Goal: Task Accomplishment & Management: Use online tool/utility

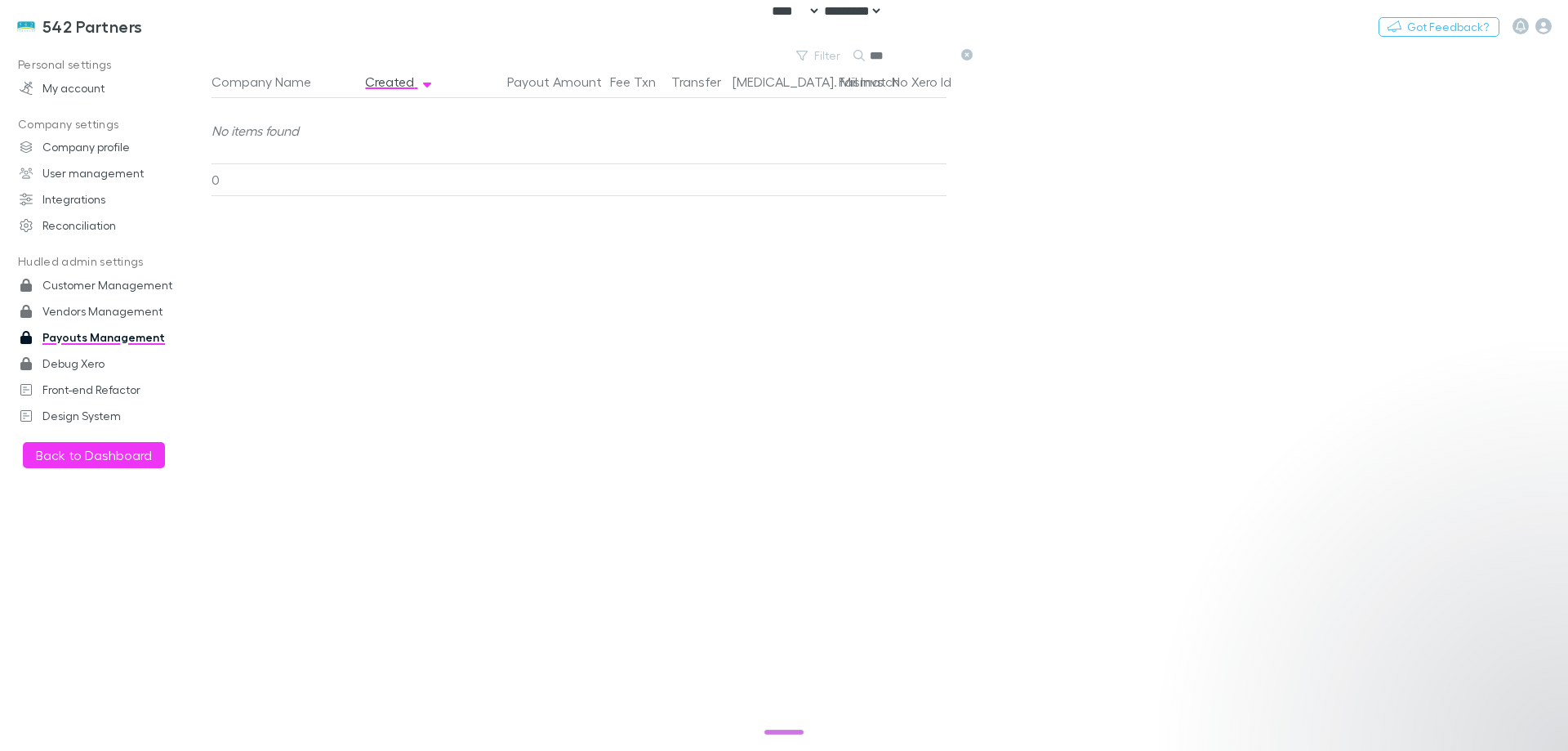
select select "****"
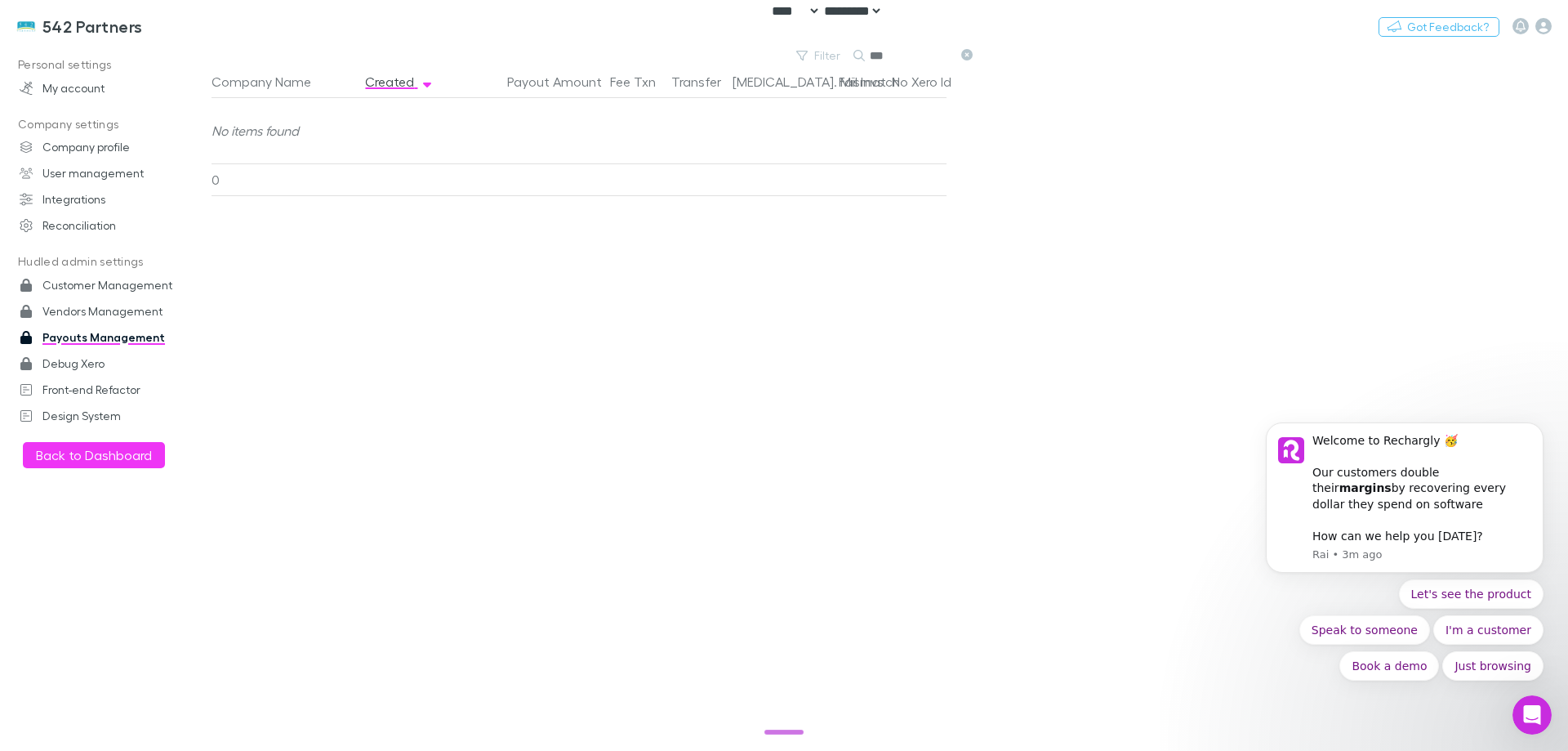
click at [526, 259] on div "Company Name Created Payout Amount Fee Txn Transfer [MEDICAL_DATA]. Mismatch Fa…" at bounding box center [775, 408] width 1127 height 686
click at [93, 35] on h3 "542 Partners" at bounding box center [92, 25] width 101 height 19
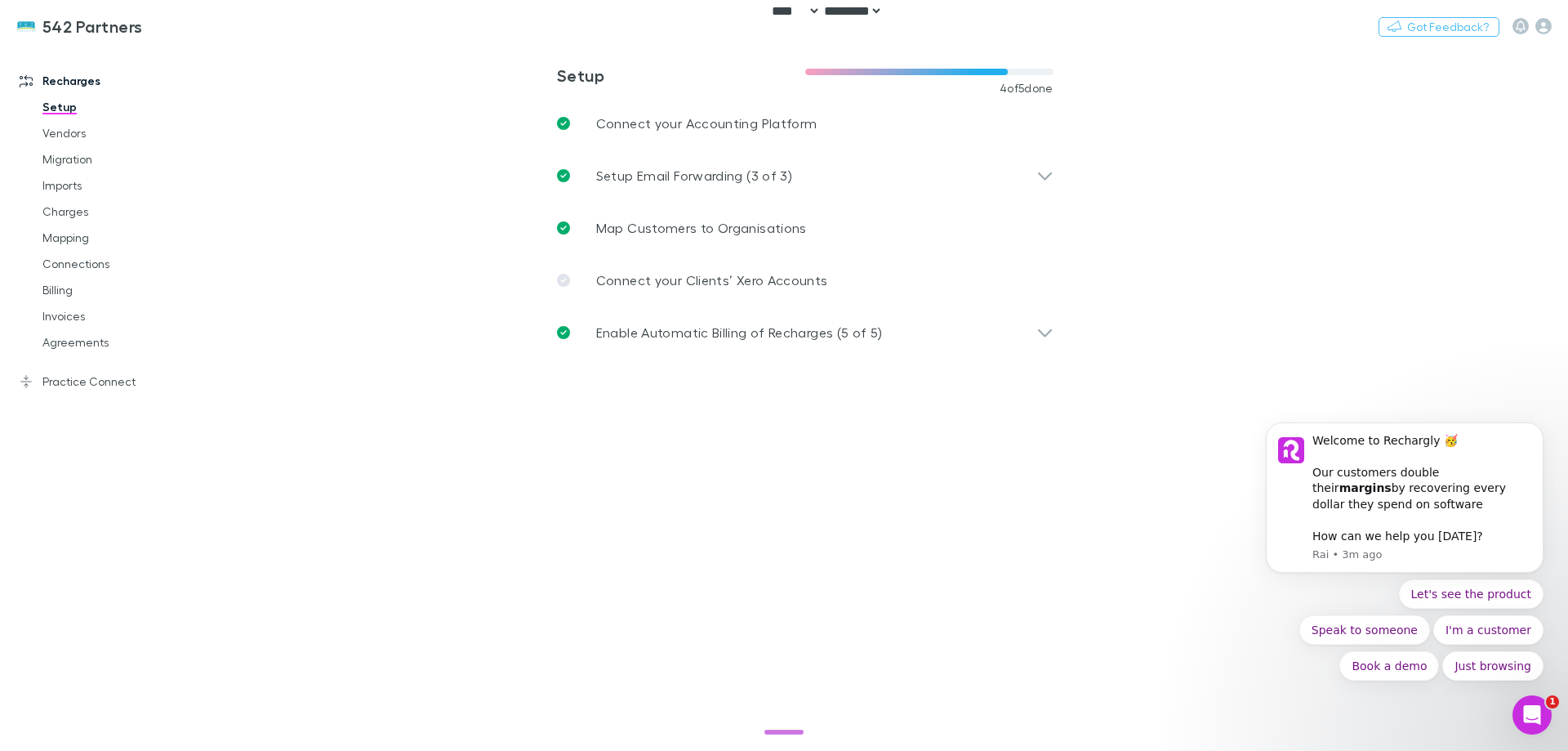
drag, startPoint x: 50, startPoint y: 465, endPoint x: 172, endPoint y: 117, distance: 368.8
click at [50, 457] on div "Recharges Setup Vendors Migration Imports Charges Mapping Connections Billing I…" at bounding box center [112, 394] width 224 height 686
click at [193, 27] on button "Switch company" at bounding box center [213, 25] width 108 height 19
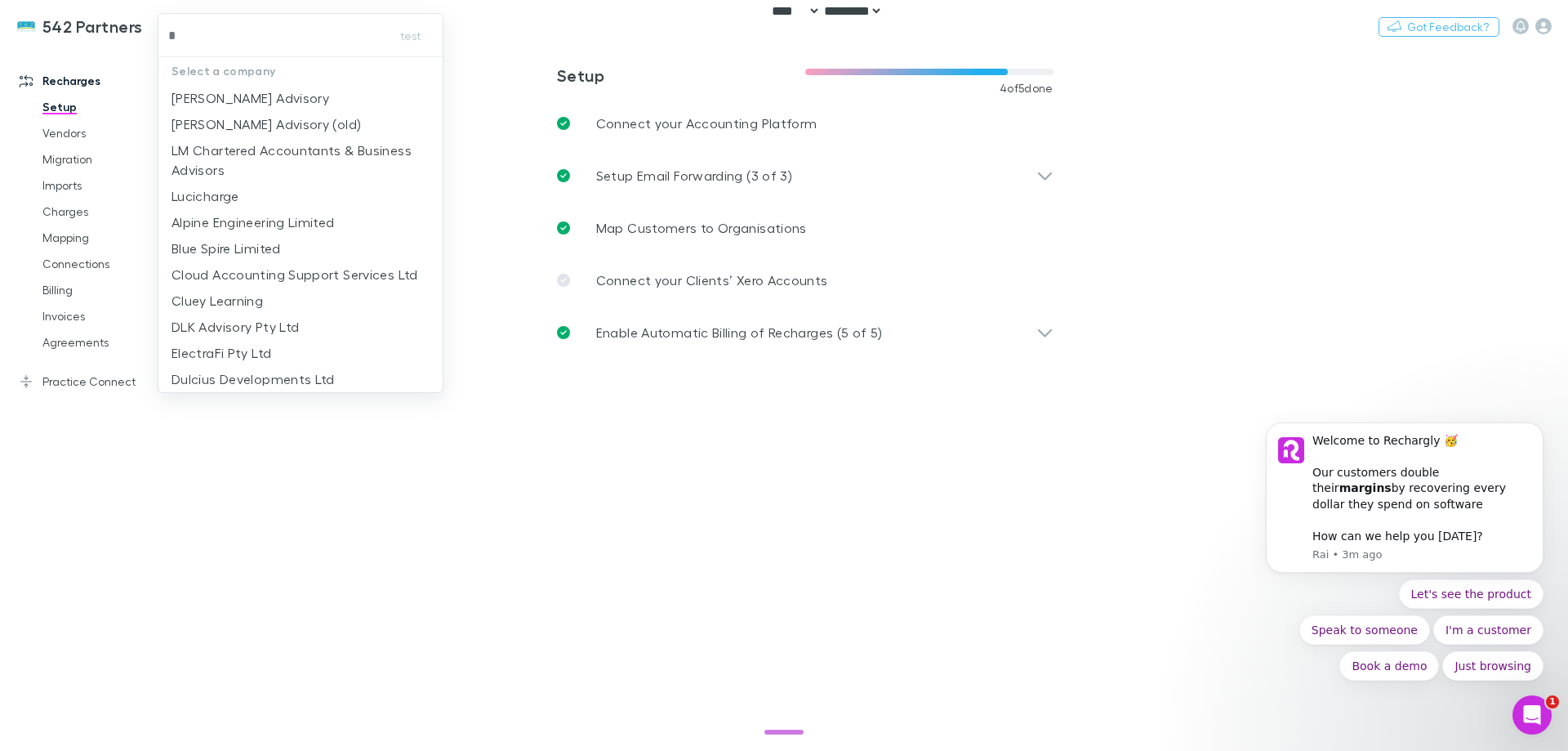
type input "**"
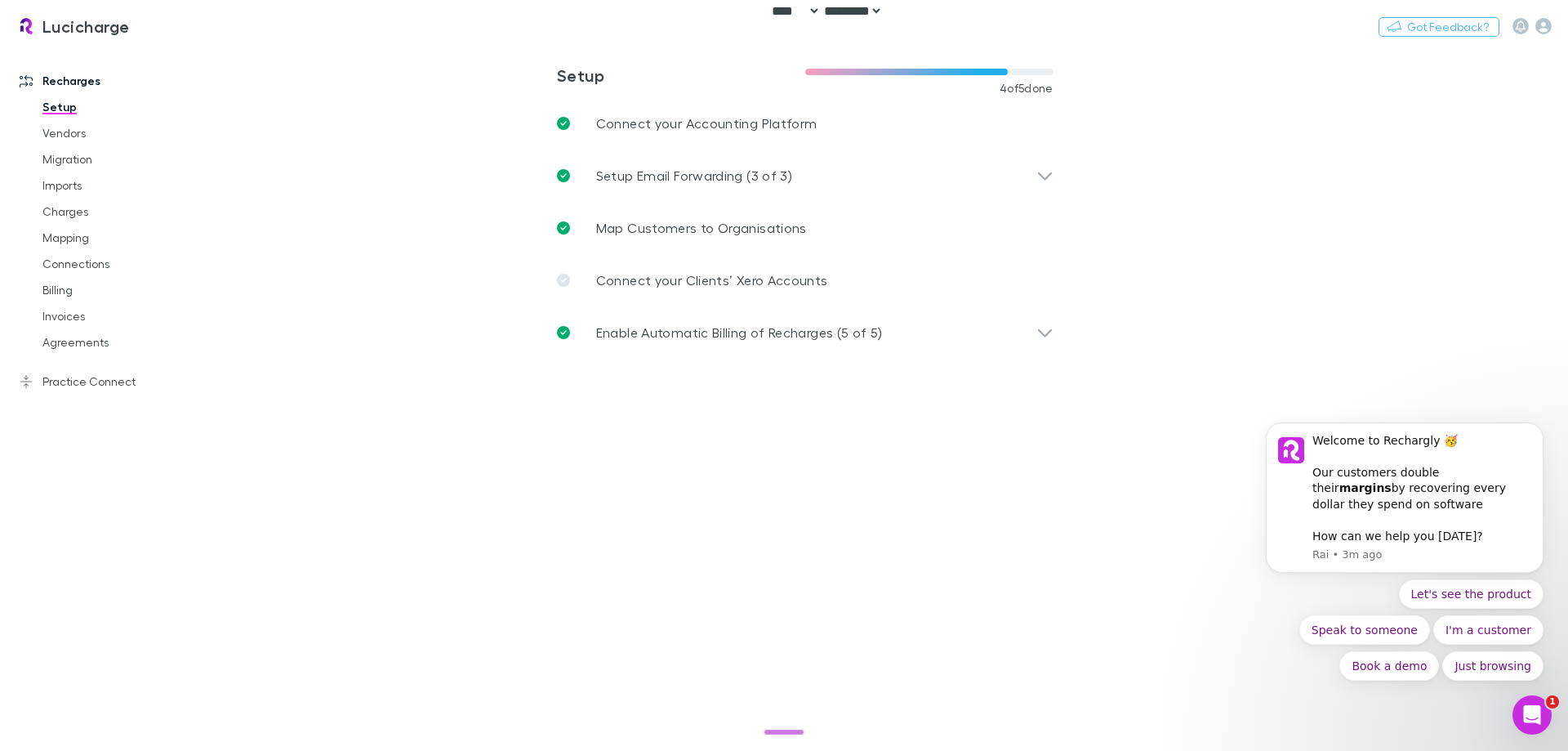
click at [761, 531] on main "**********" at bounding box center [889, 398] width 1356 height 705
click at [1535, 710] on icon "Open Intercom Messenger" at bounding box center [1530, 713] width 27 height 27
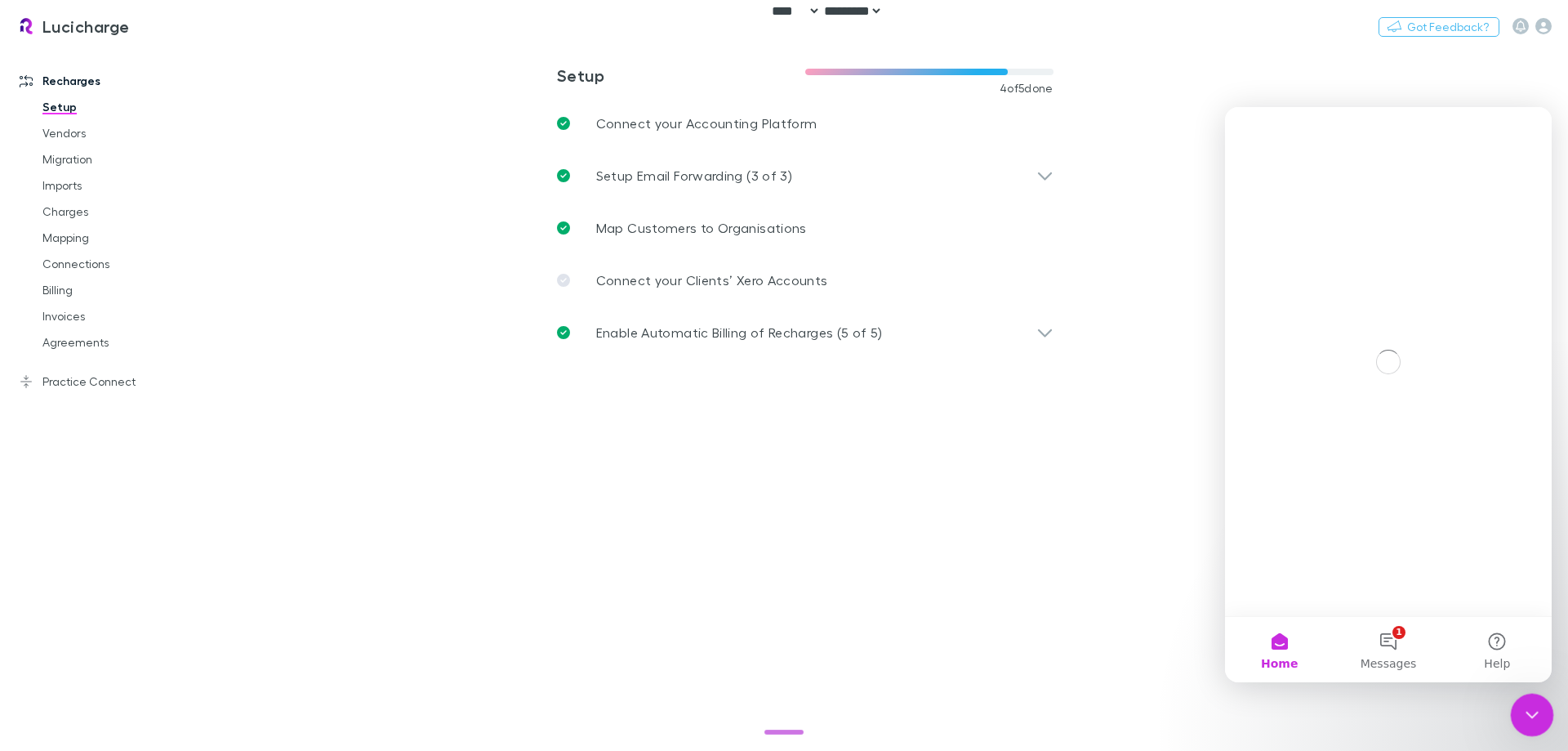
click at [1535, 710] on icon "Close Intercom Messenger" at bounding box center [1529, 712] width 19 height 19
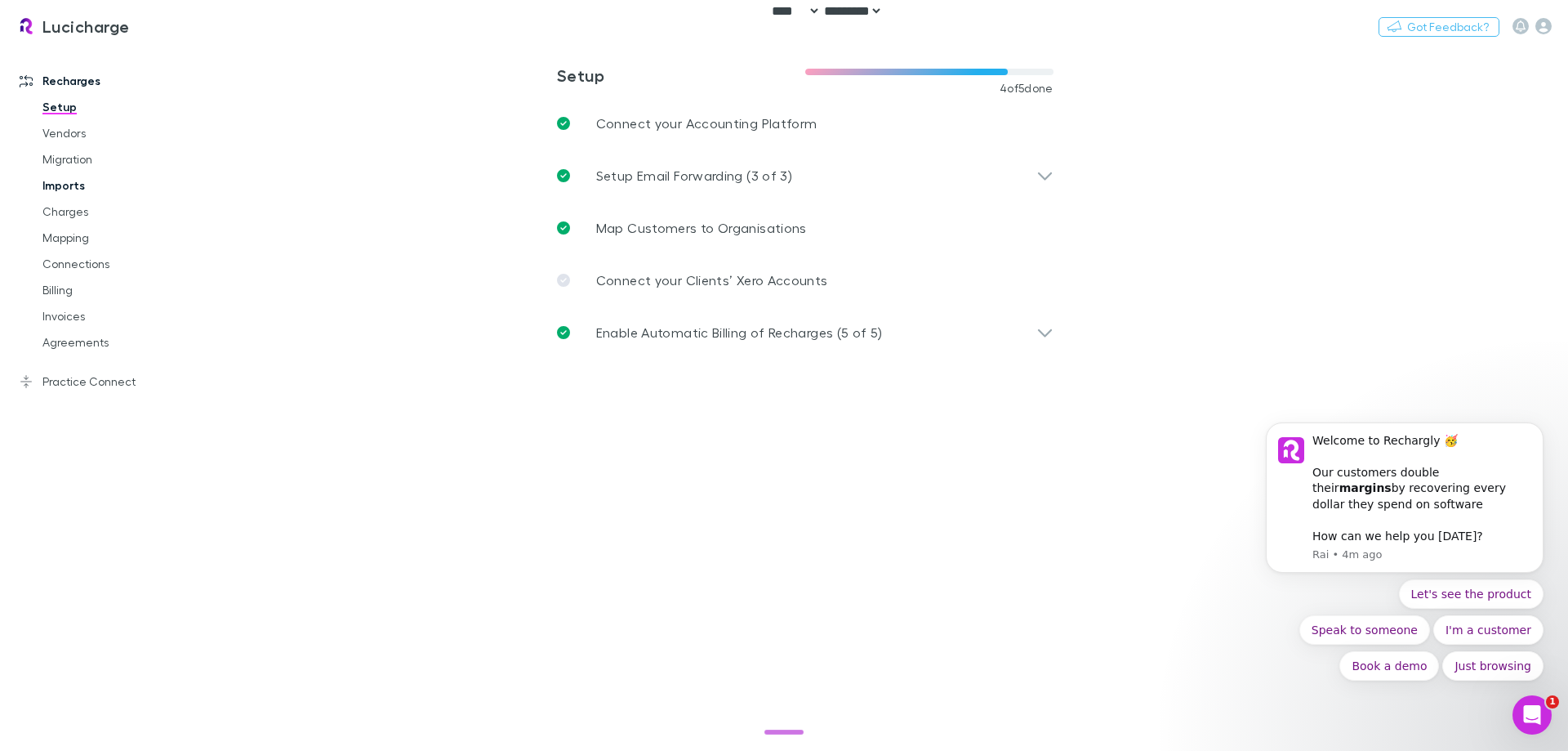
click at [98, 192] on link "Imports" at bounding box center [123, 185] width 194 height 26
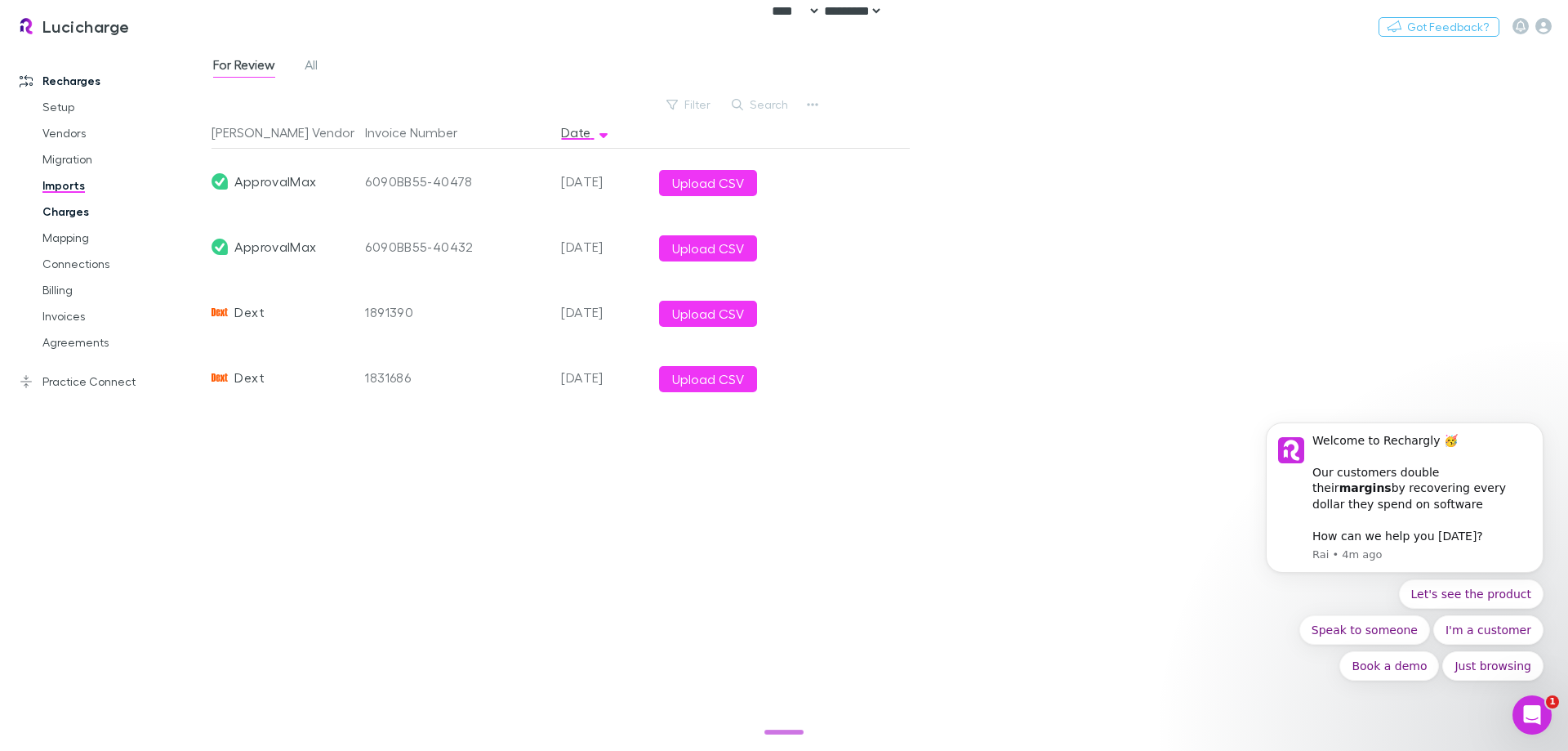
click at [91, 223] on link "Charges" at bounding box center [123, 211] width 194 height 26
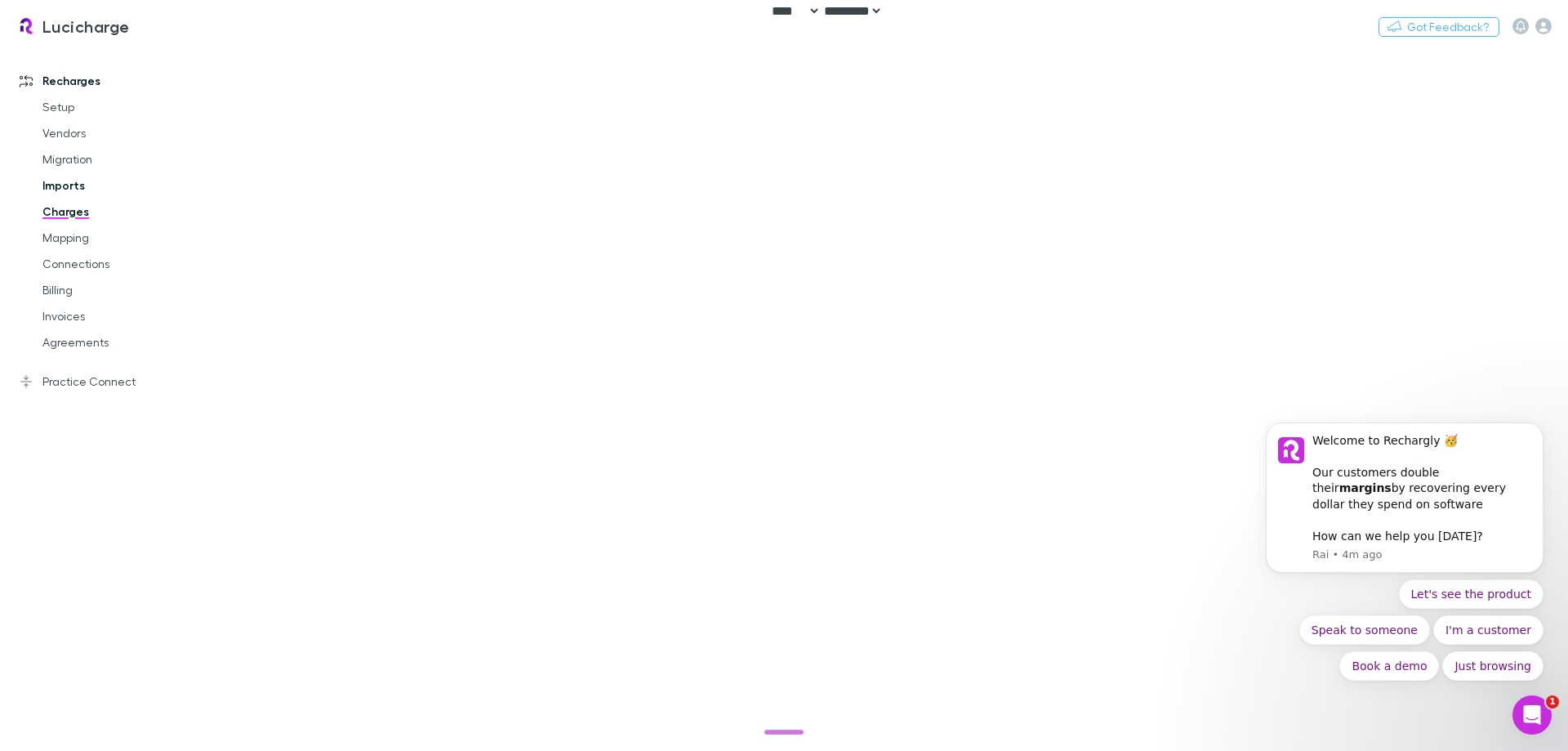
click at [75, 194] on link "Imports" at bounding box center [123, 185] width 194 height 26
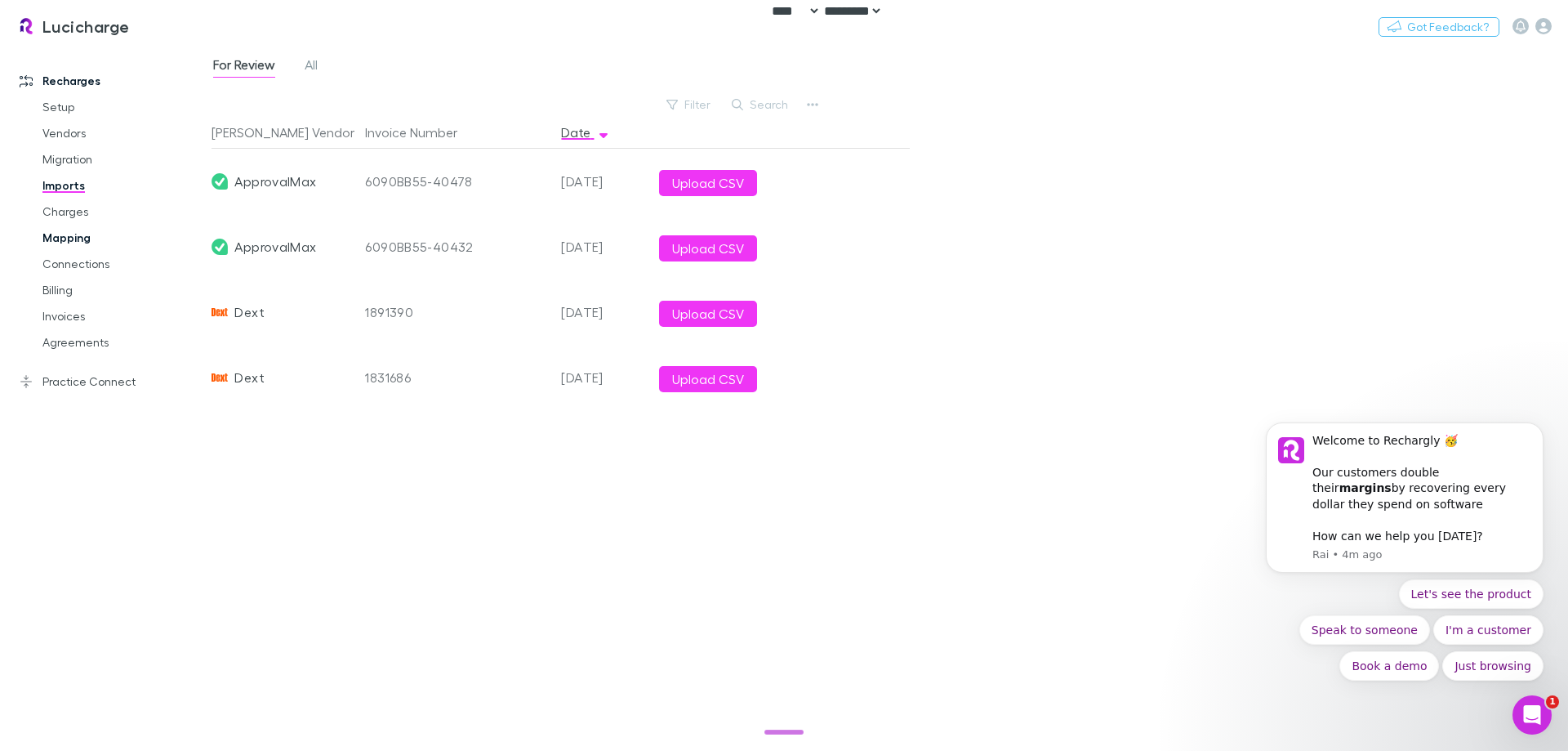
click at [64, 233] on link "Mapping" at bounding box center [123, 237] width 194 height 26
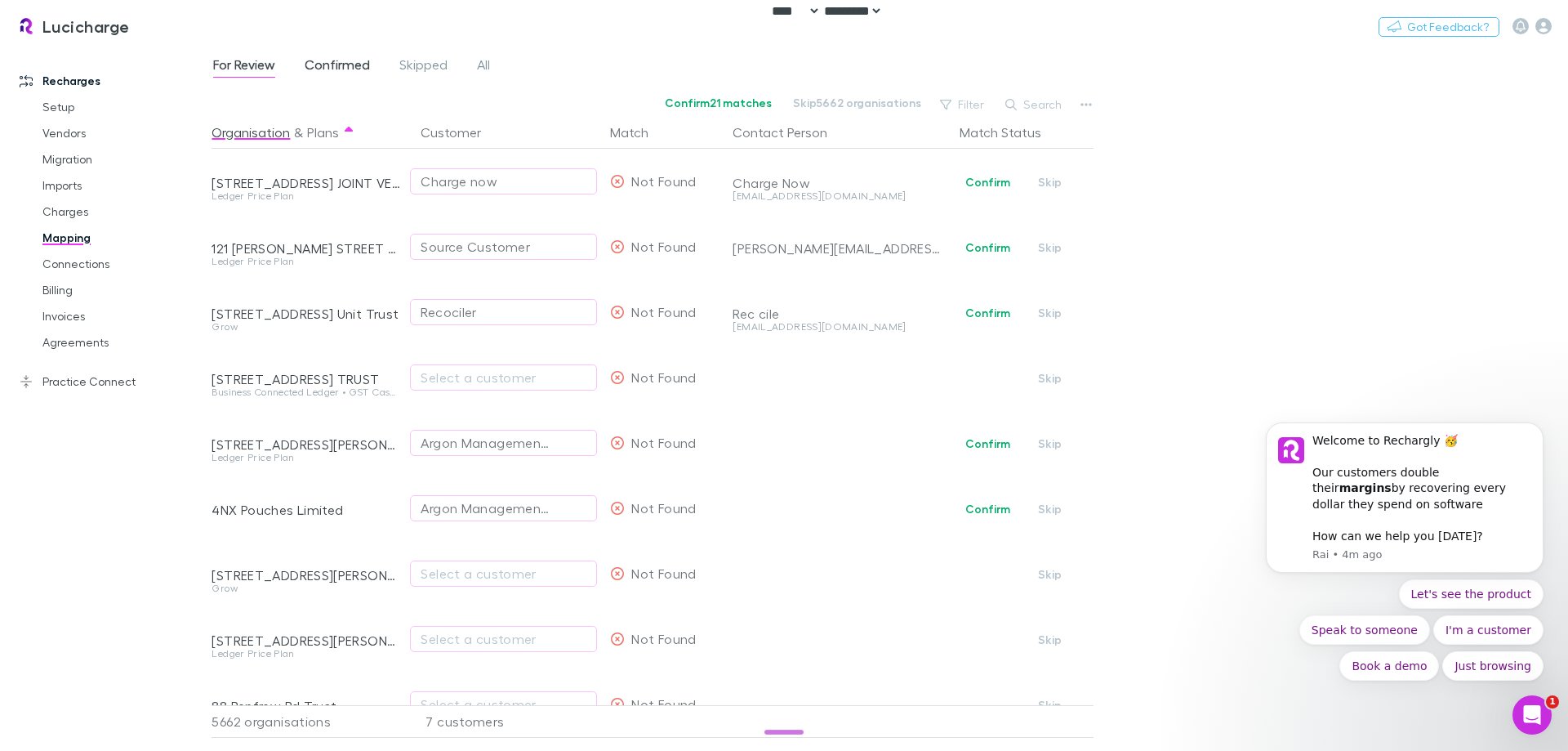
click at [320, 58] on span "Confirmed" at bounding box center [337, 67] width 65 height 21
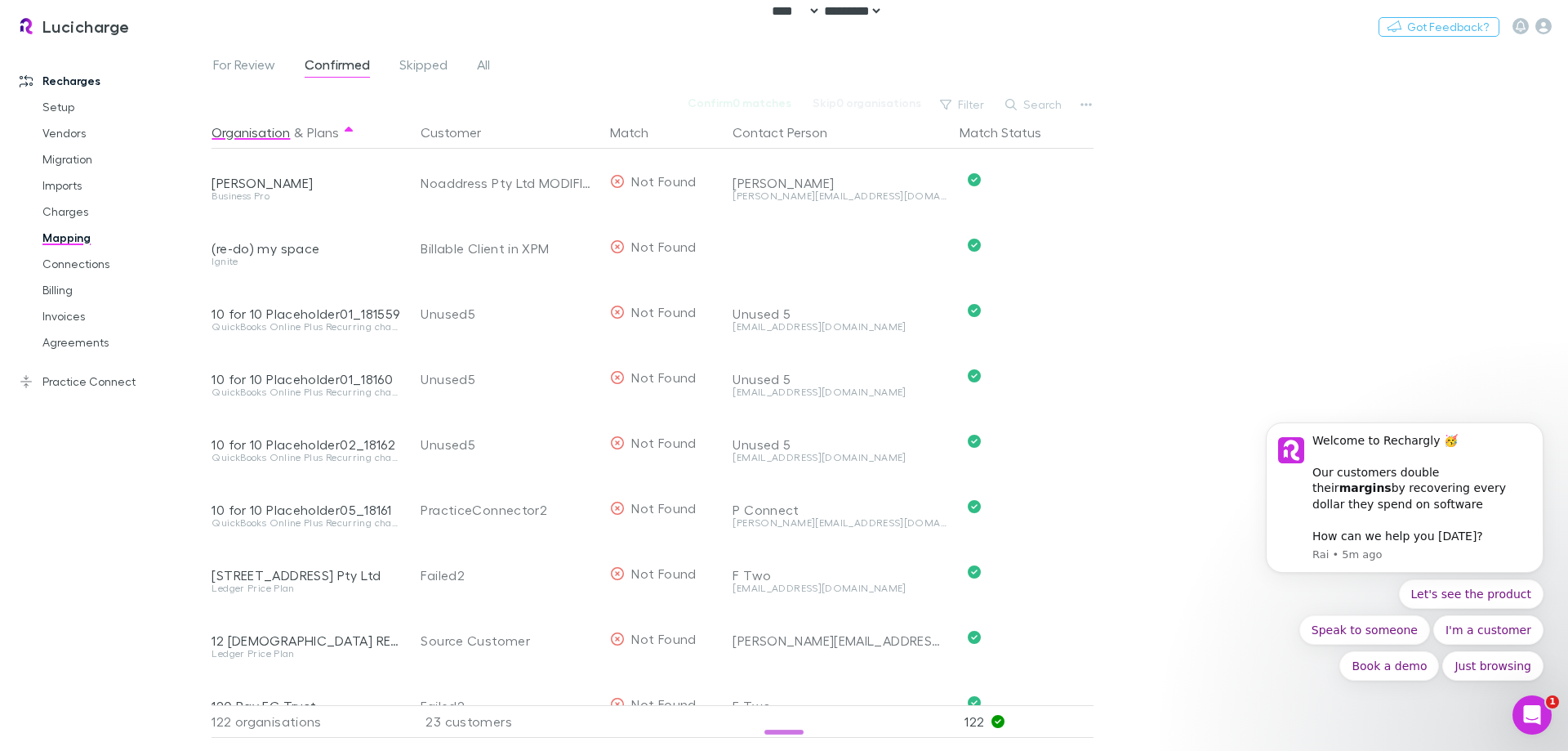
drag, startPoint x: 1426, startPoint y: 159, endPoint x: 1277, endPoint y: 158, distance: 149.0
click at [1426, 158] on div "For Review Confirmed Skipped All Confirm 0 matches Skip 0 organisations Filter …" at bounding box center [889, 398] width 1356 height 705
click at [76, 186] on link "Imports" at bounding box center [123, 185] width 194 height 26
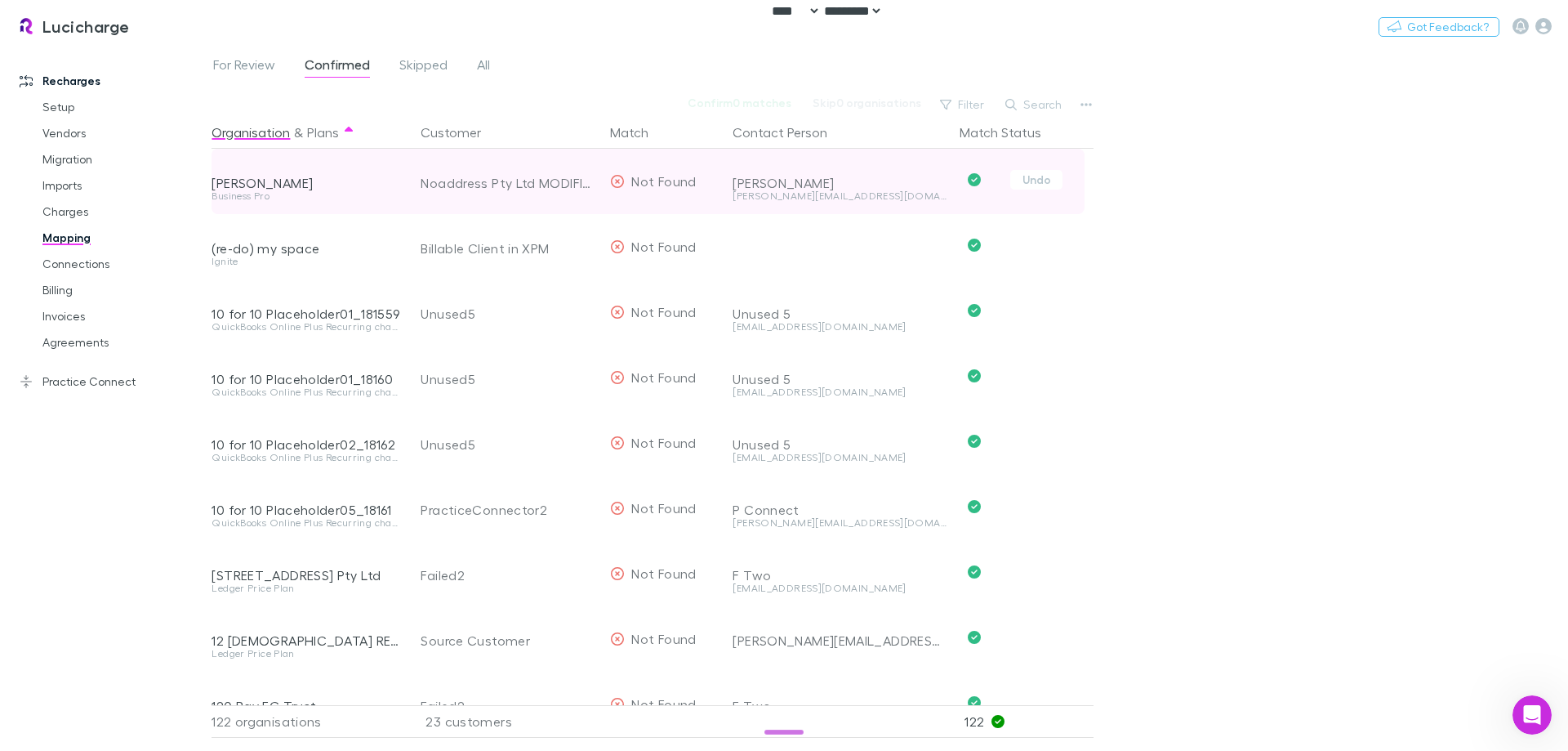
click at [264, 177] on div "[PERSON_NAME]" at bounding box center [307, 182] width 190 height 16
drag, startPoint x: 264, startPoint y: 177, endPoint x: 276, endPoint y: 192, distance: 19.2
click at [264, 177] on div "[PERSON_NAME]" at bounding box center [307, 182] width 190 height 16
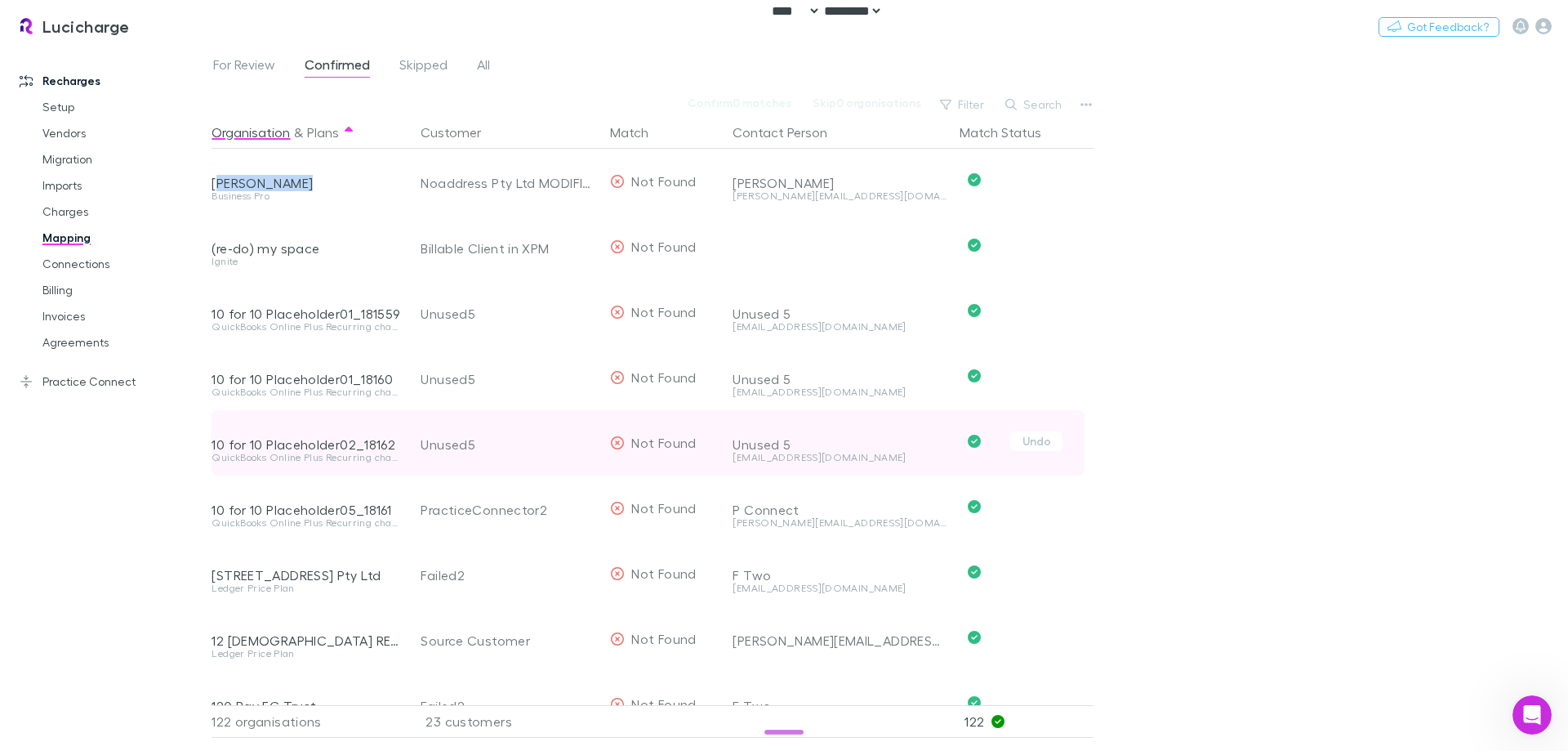
copy div "[PERSON_NAME]"
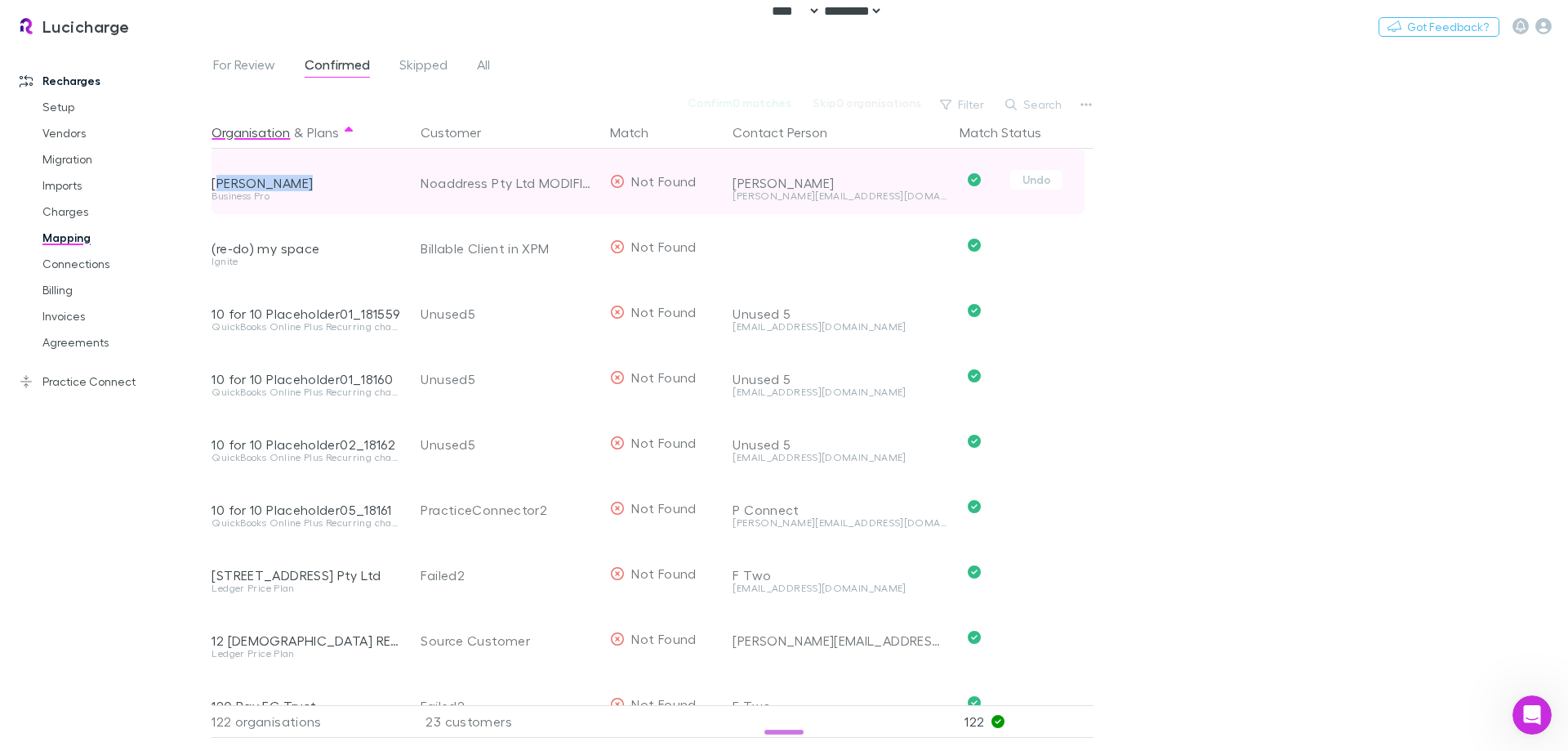
click at [258, 188] on div "[PERSON_NAME]" at bounding box center [307, 182] width 190 height 16
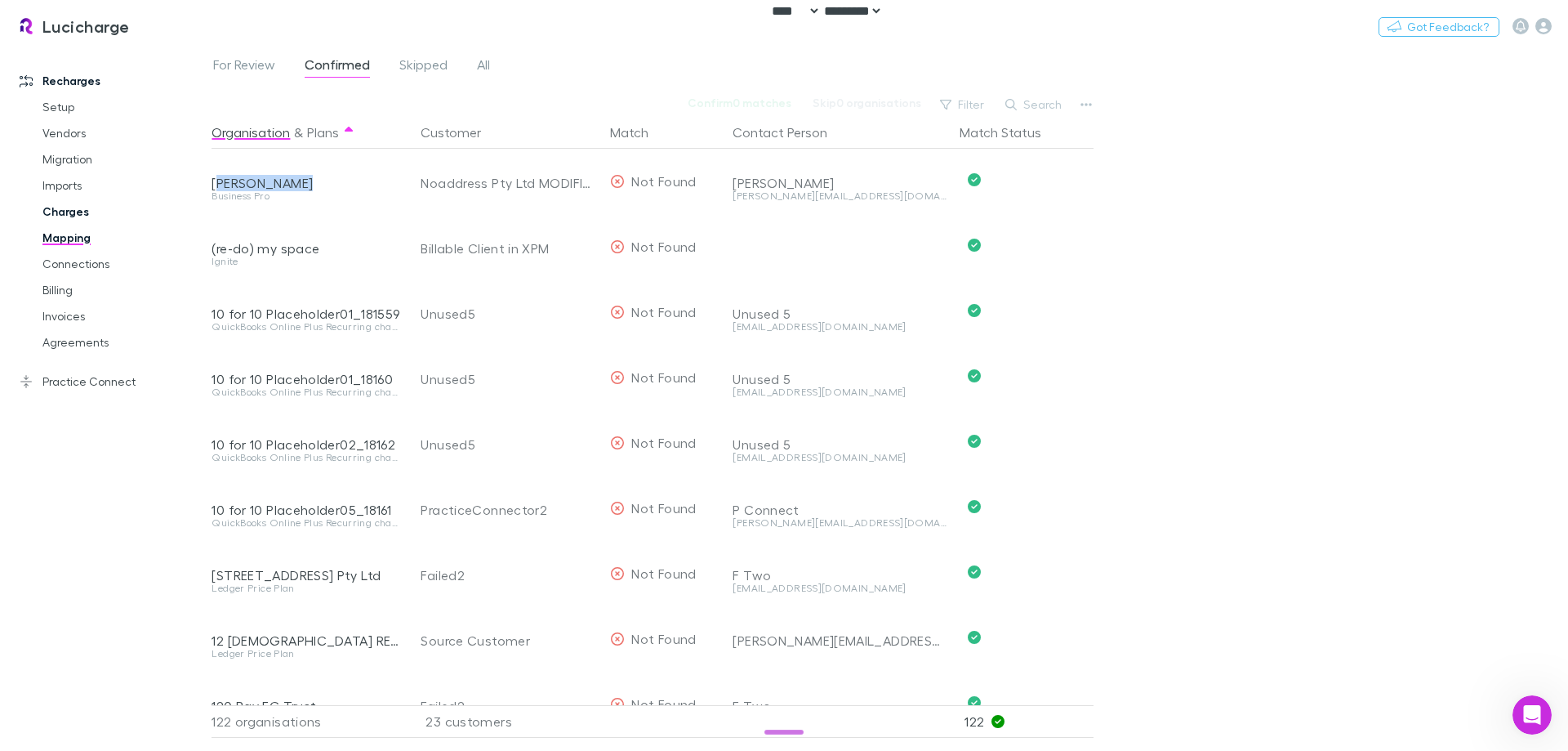
click at [66, 206] on link "Charges" at bounding box center [123, 211] width 194 height 26
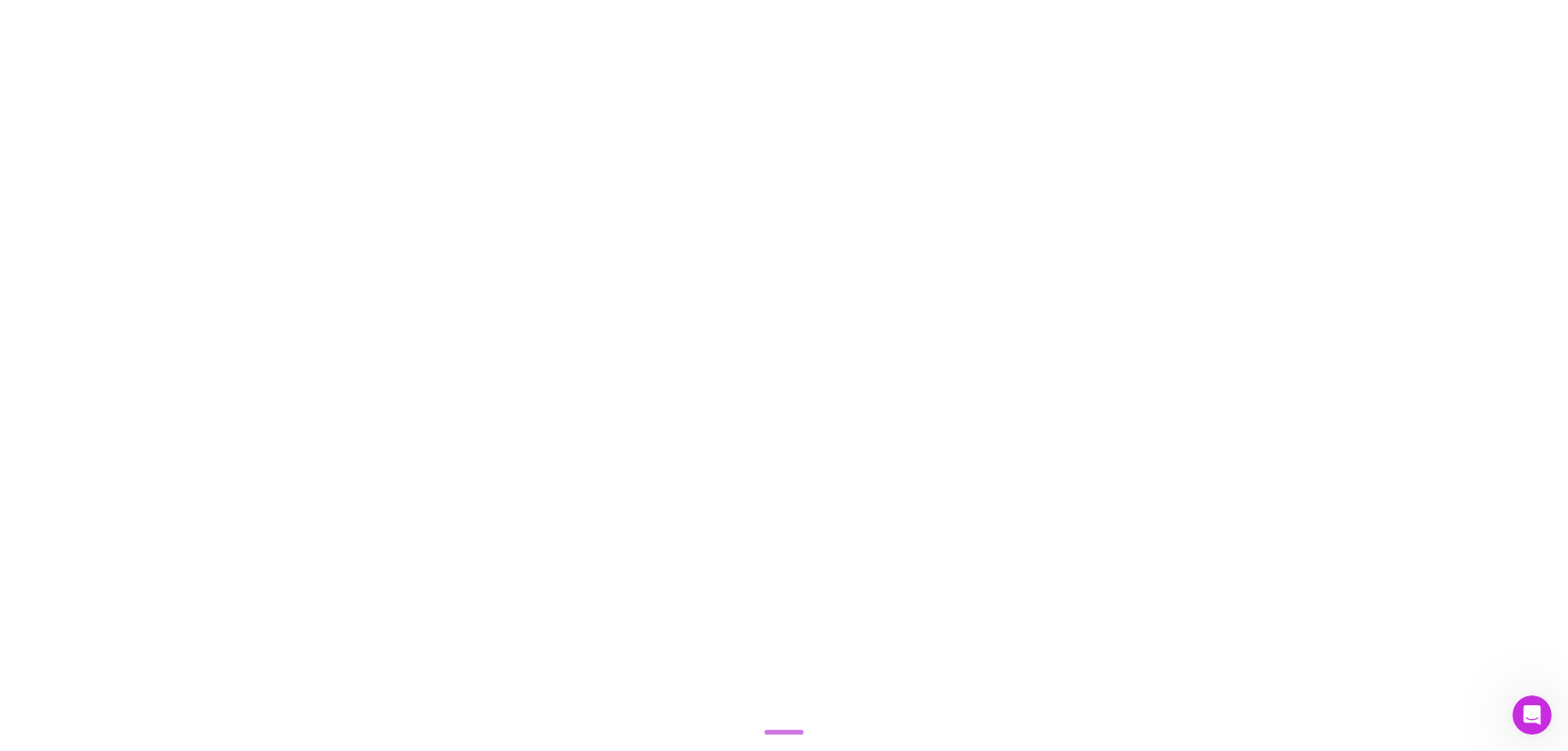
click at [340, 172] on div at bounding box center [784, 376] width 1568 height 751
select select "****"
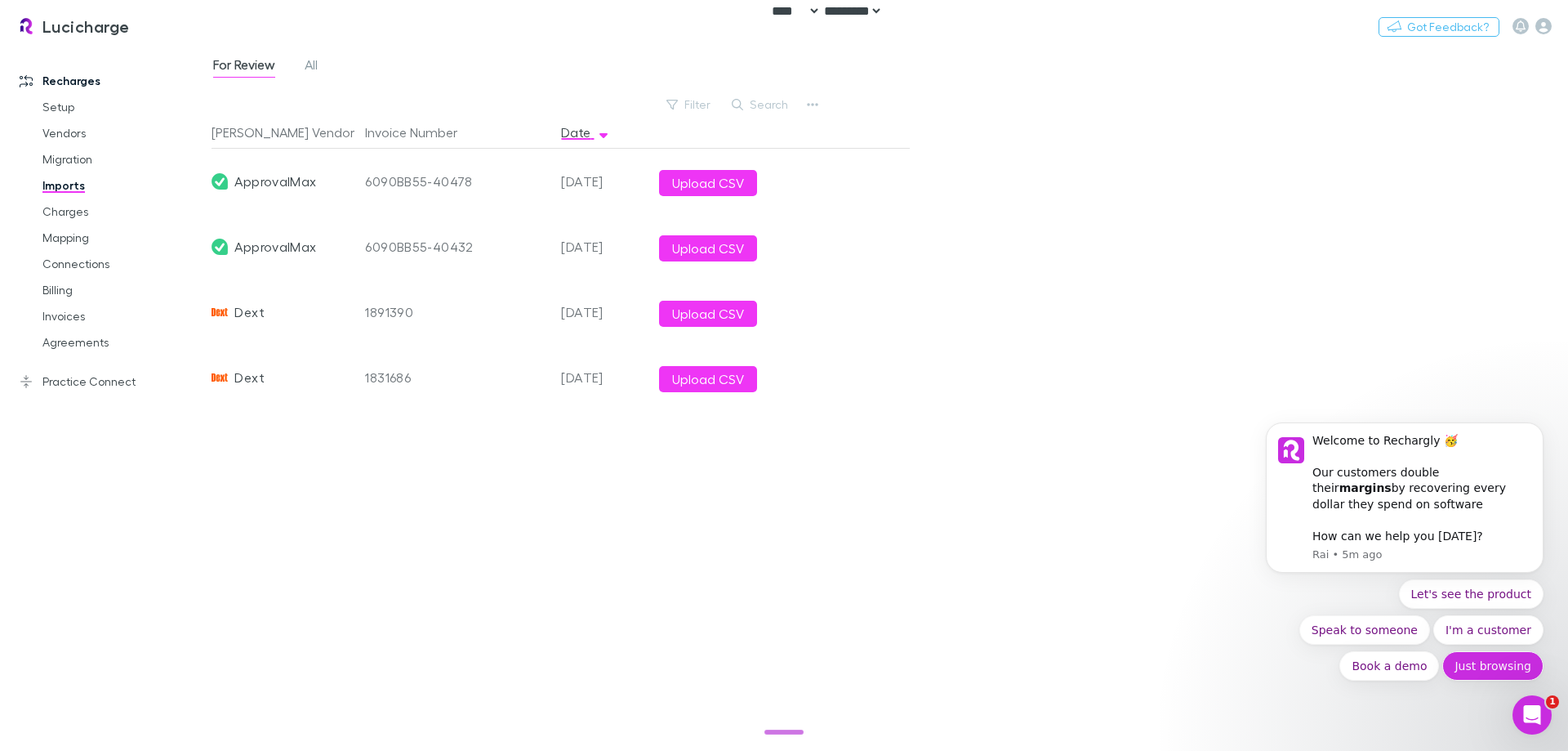
click at [1494, 664] on button "Just browsing" at bounding box center [1493, 665] width 102 height 30
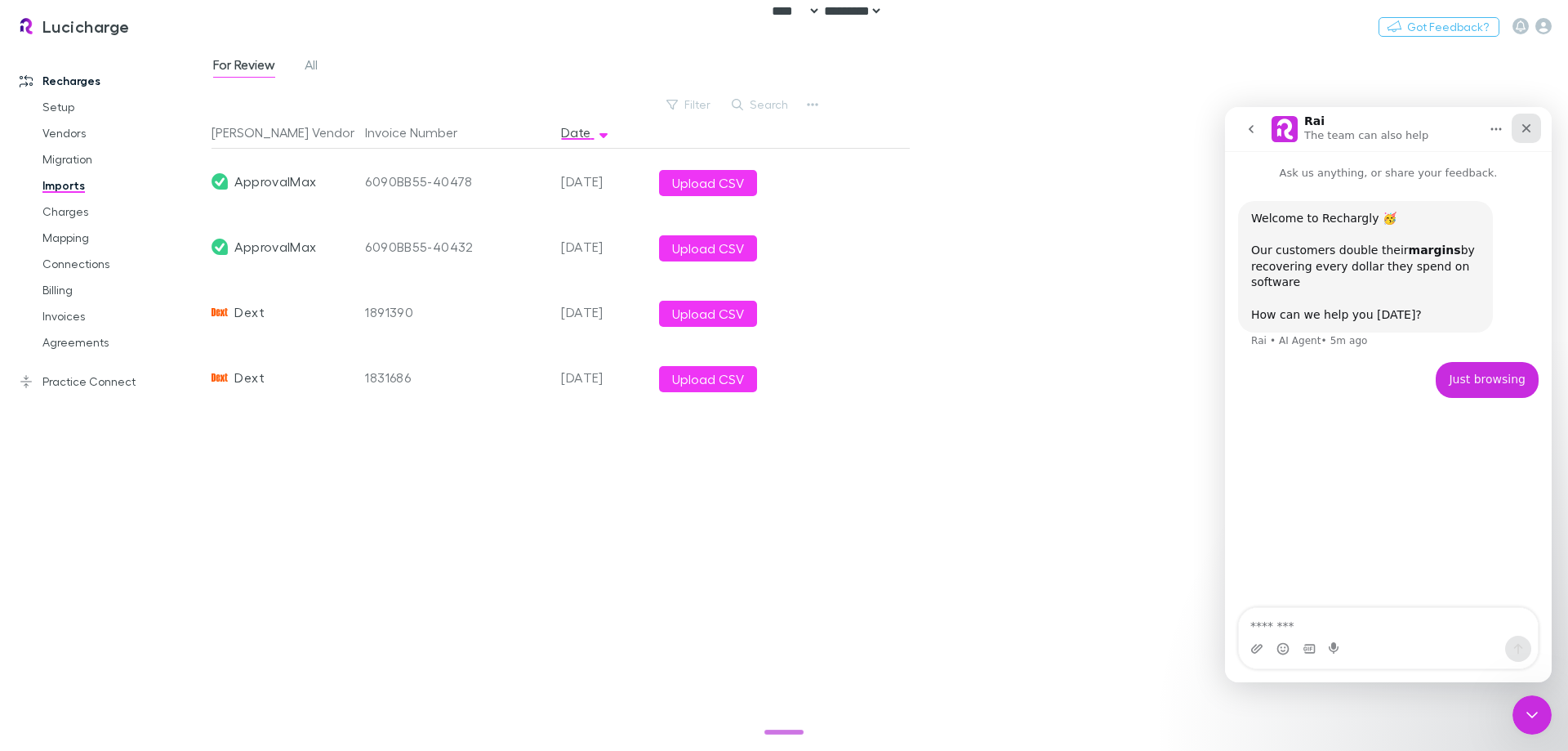
click at [1526, 136] on div "Close" at bounding box center [1526, 128] width 30 height 30
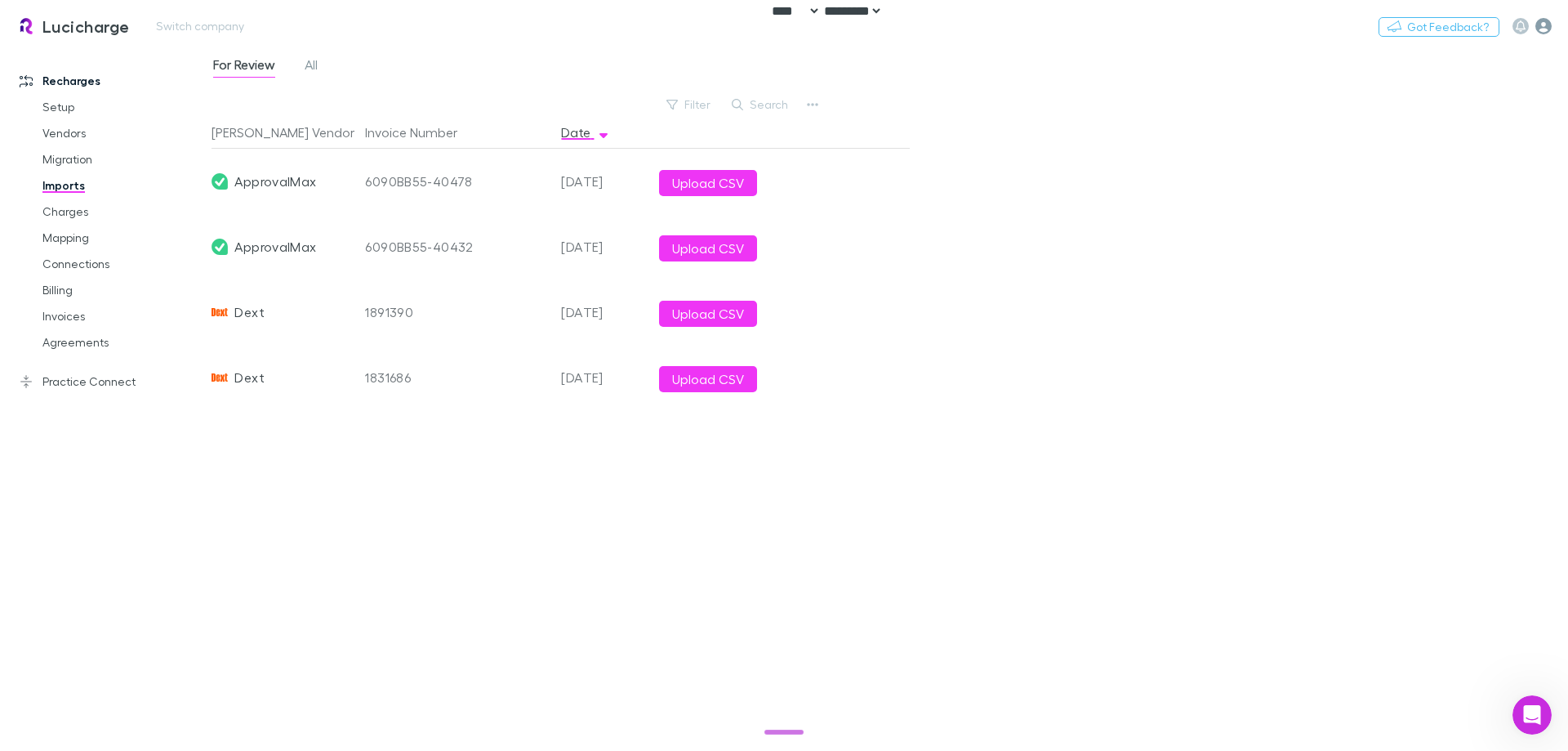
click at [1549, 33] on icon "button" at bounding box center [1543, 25] width 16 height 16
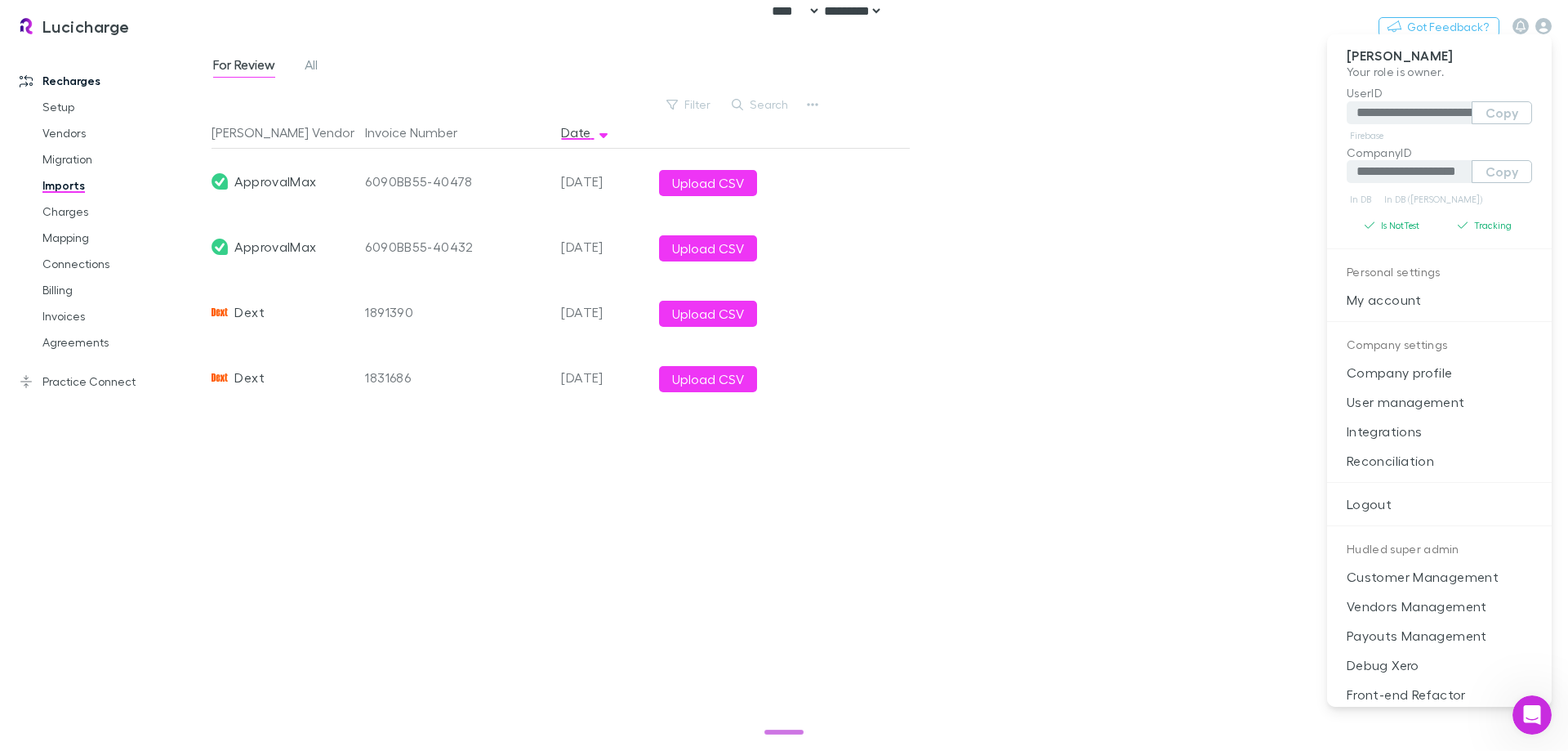
click at [849, 162] on div at bounding box center [784, 376] width 1568 height 751
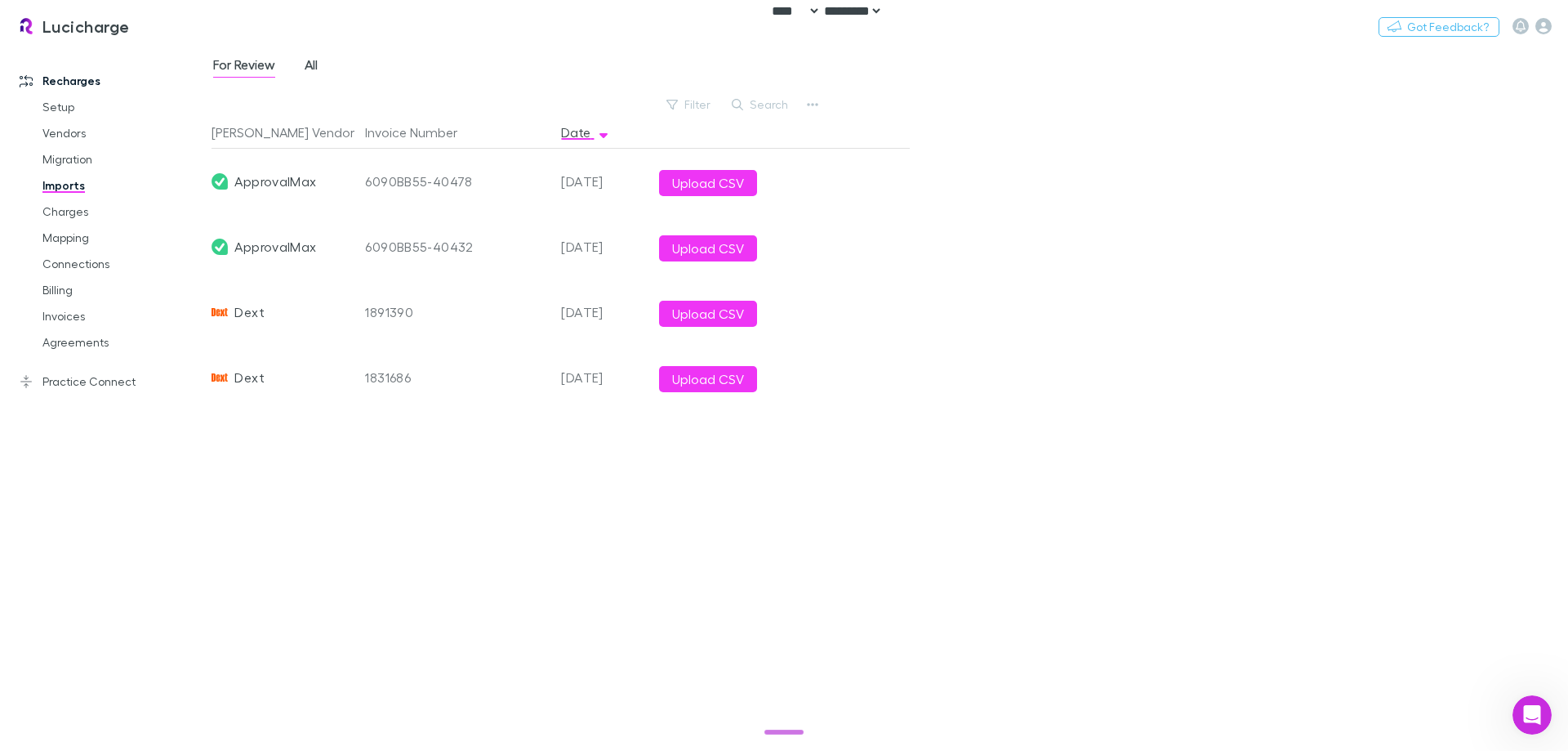
click at [312, 57] on span "All" at bounding box center [311, 67] width 13 height 21
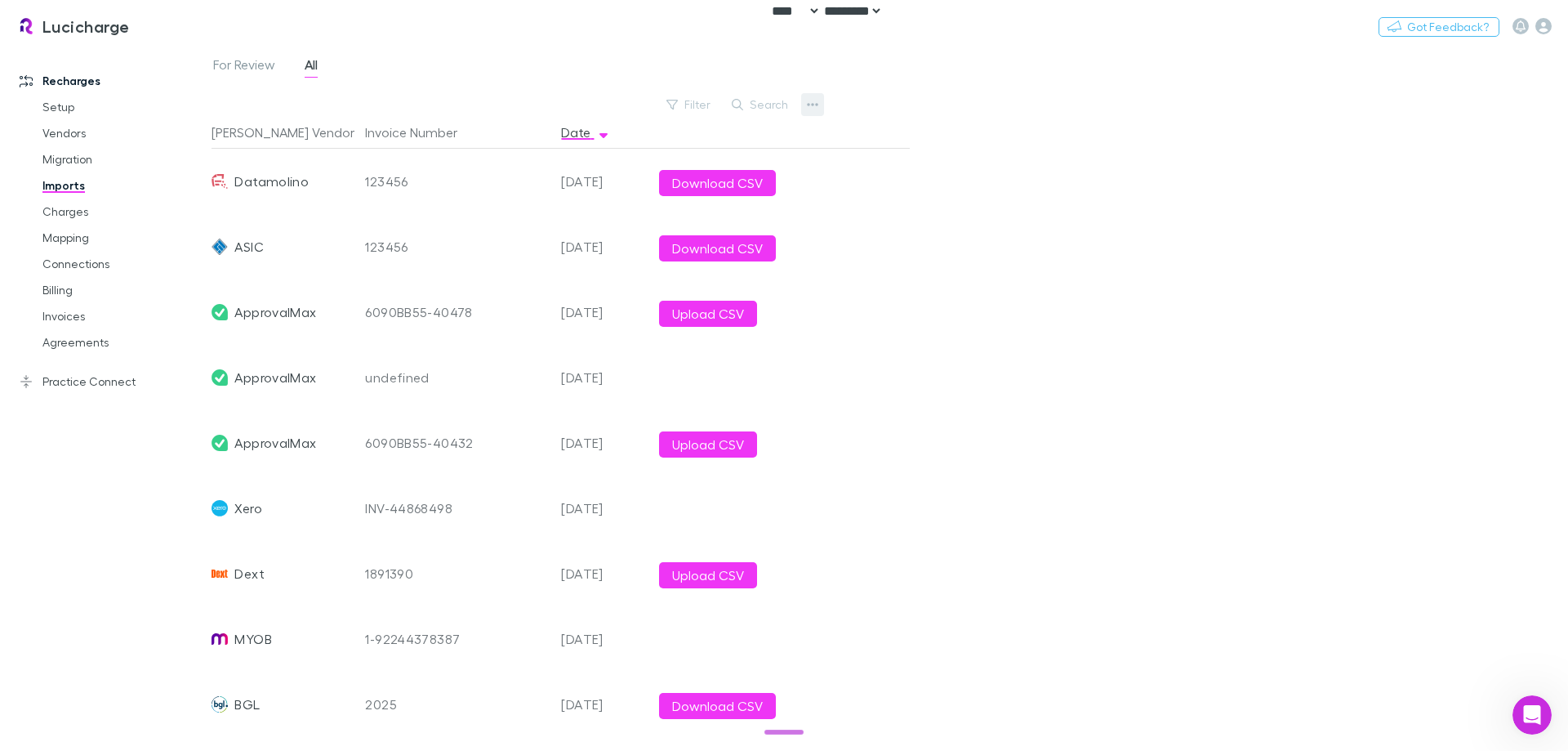
click at [821, 101] on button "button" at bounding box center [812, 104] width 23 height 23
click at [759, 125] on p "Custom CSV Import" at bounding box center [712, 137] width 224 height 30
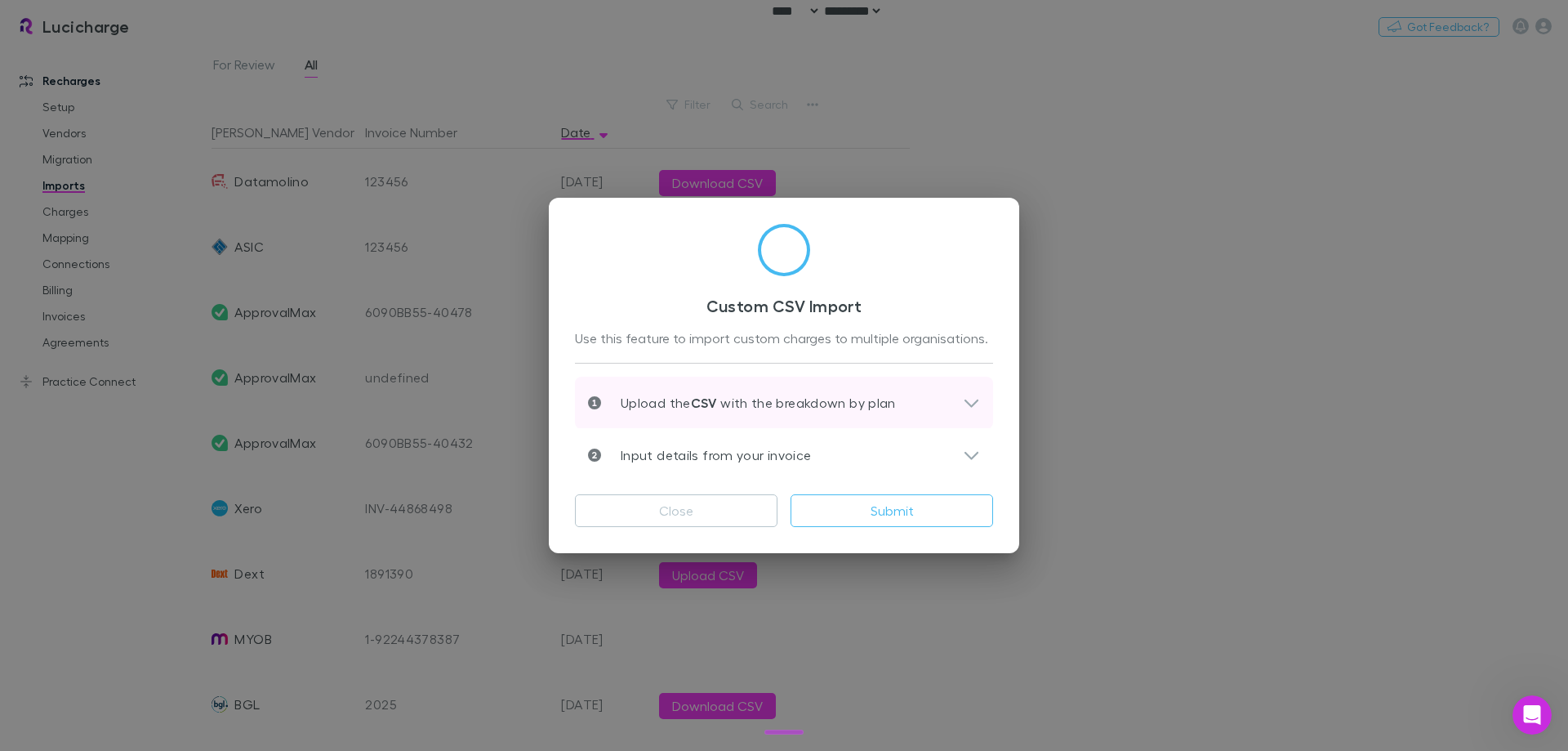
click at [743, 400] on p "Upload the CSV with the breakdown by plan" at bounding box center [748, 403] width 295 height 19
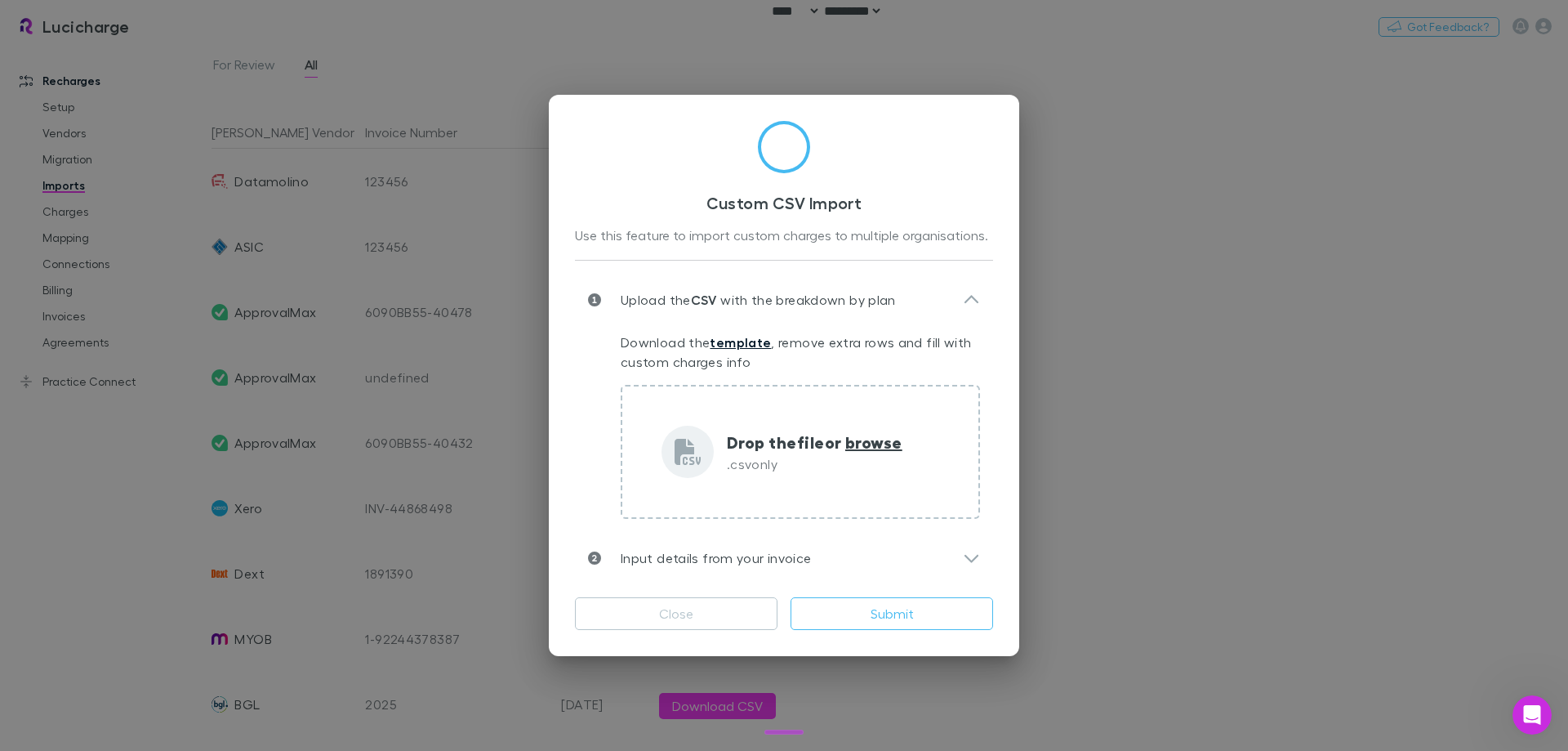
click at [740, 339] on link "template" at bounding box center [740, 342] width 61 height 16
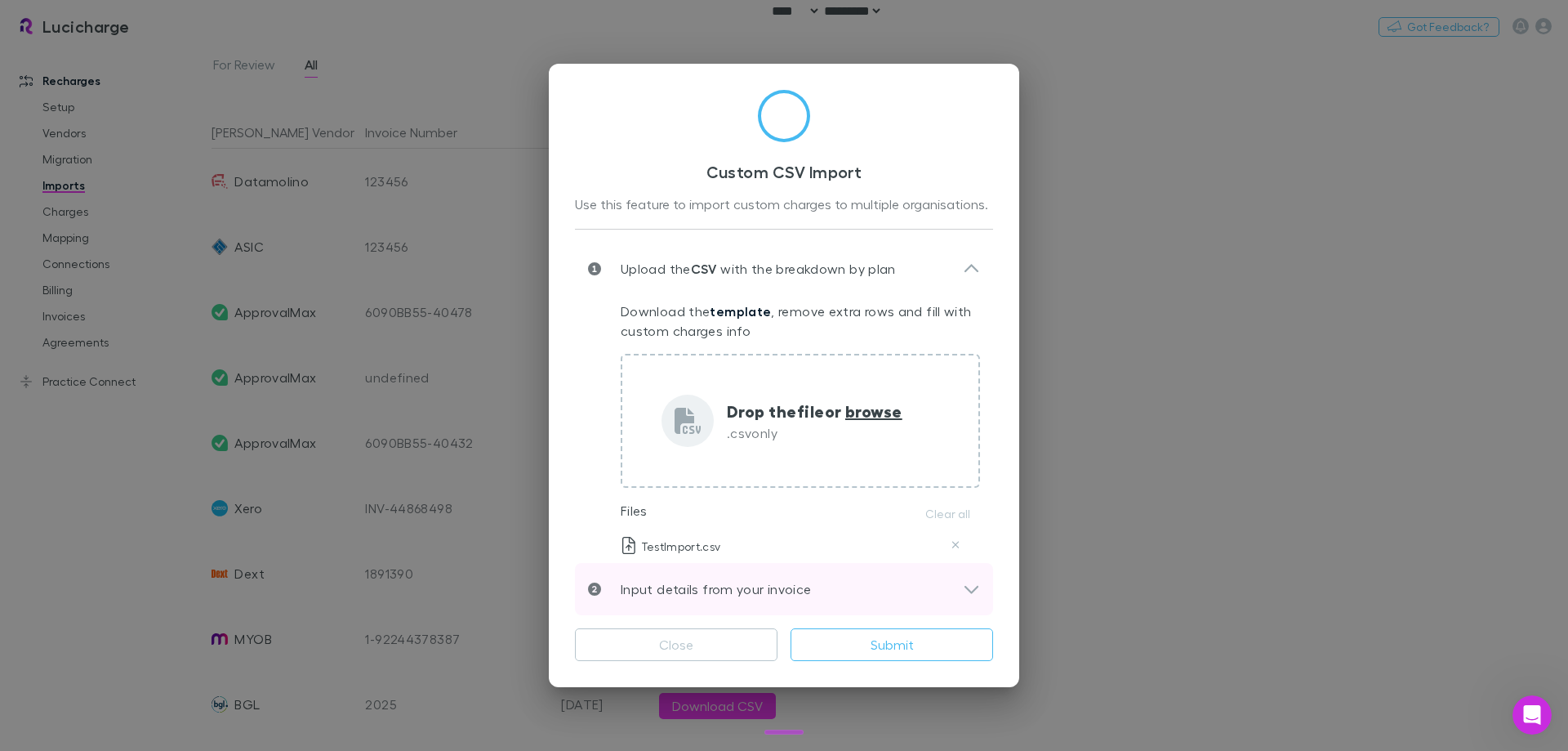
click at [735, 596] on p "Input details from your invoice" at bounding box center [706, 588] width 210 height 19
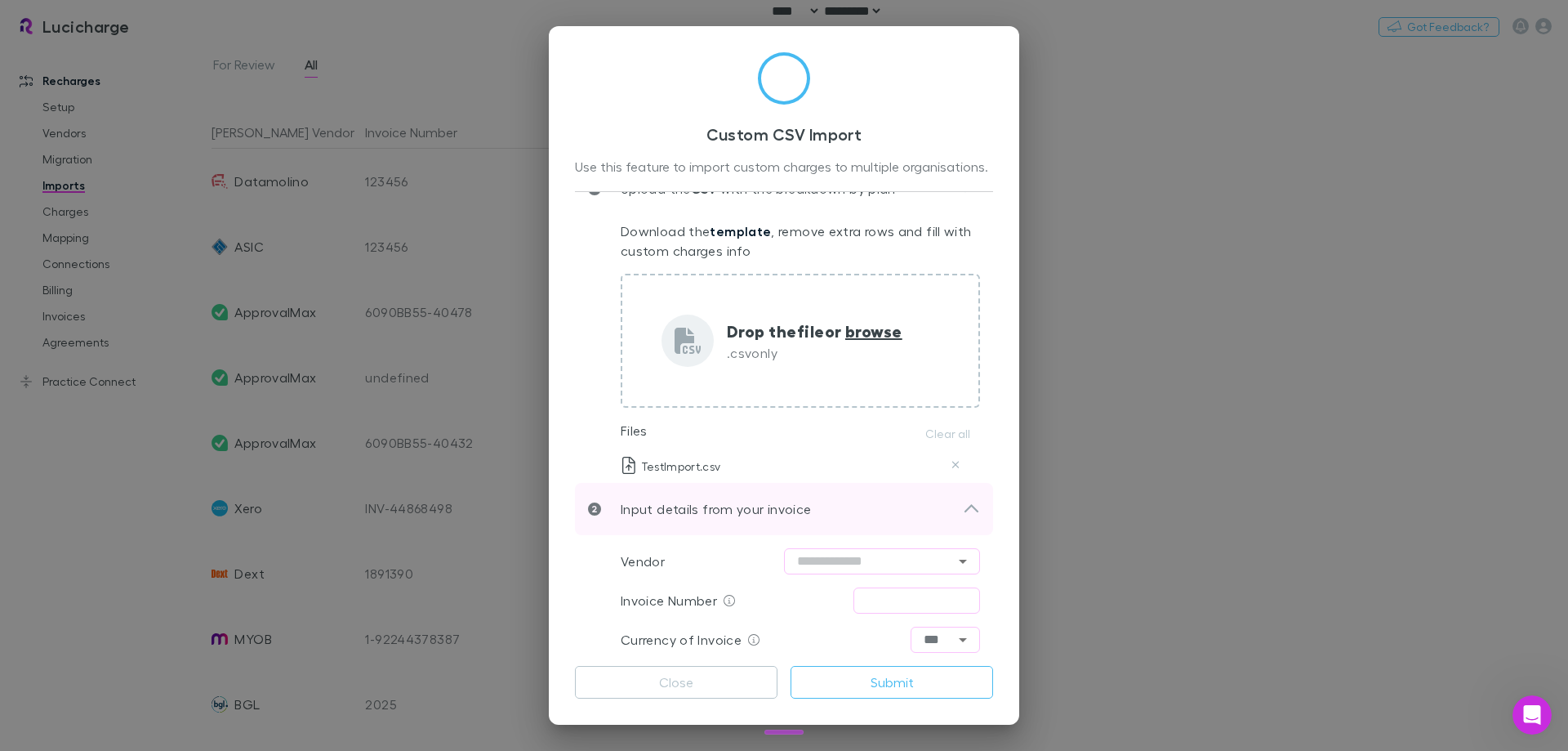
scroll to position [127, 0]
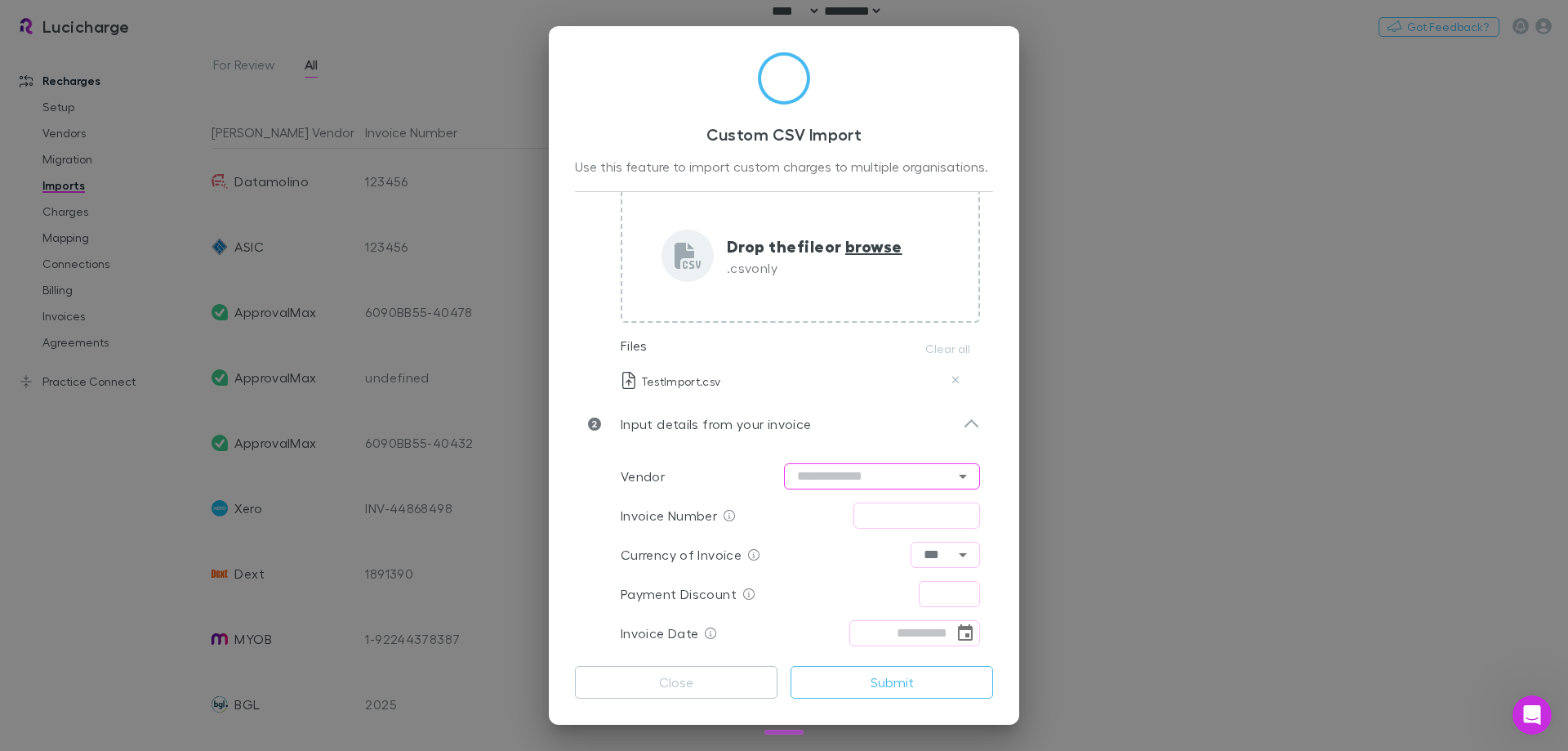
click at [839, 471] on input "text" at bounding box center [881, 476] width 196 height 26
click at [912, 476] on input "text" at bounding box center [881, 476] width 196 height 26
type input "*********"
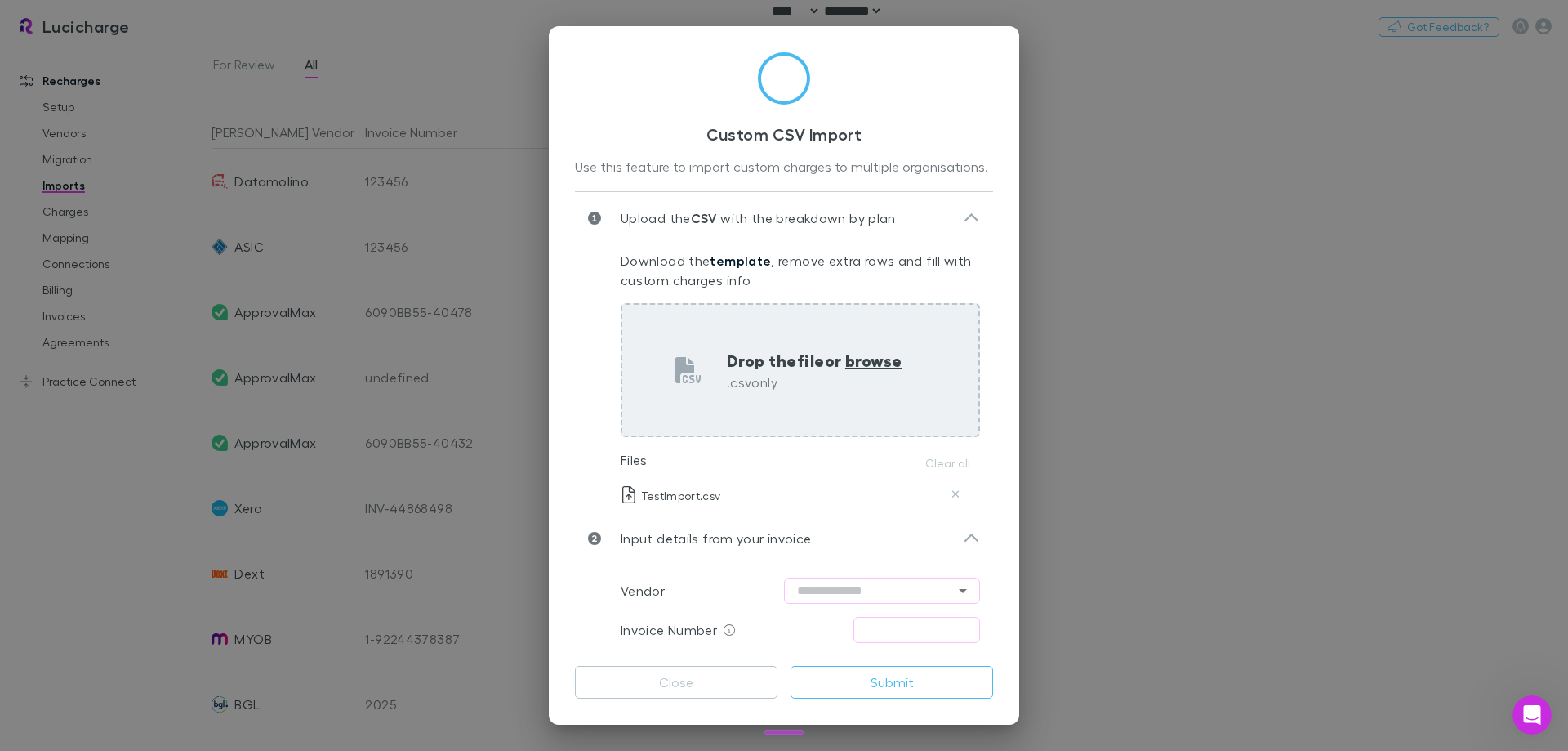
scroll to position [0, 0]
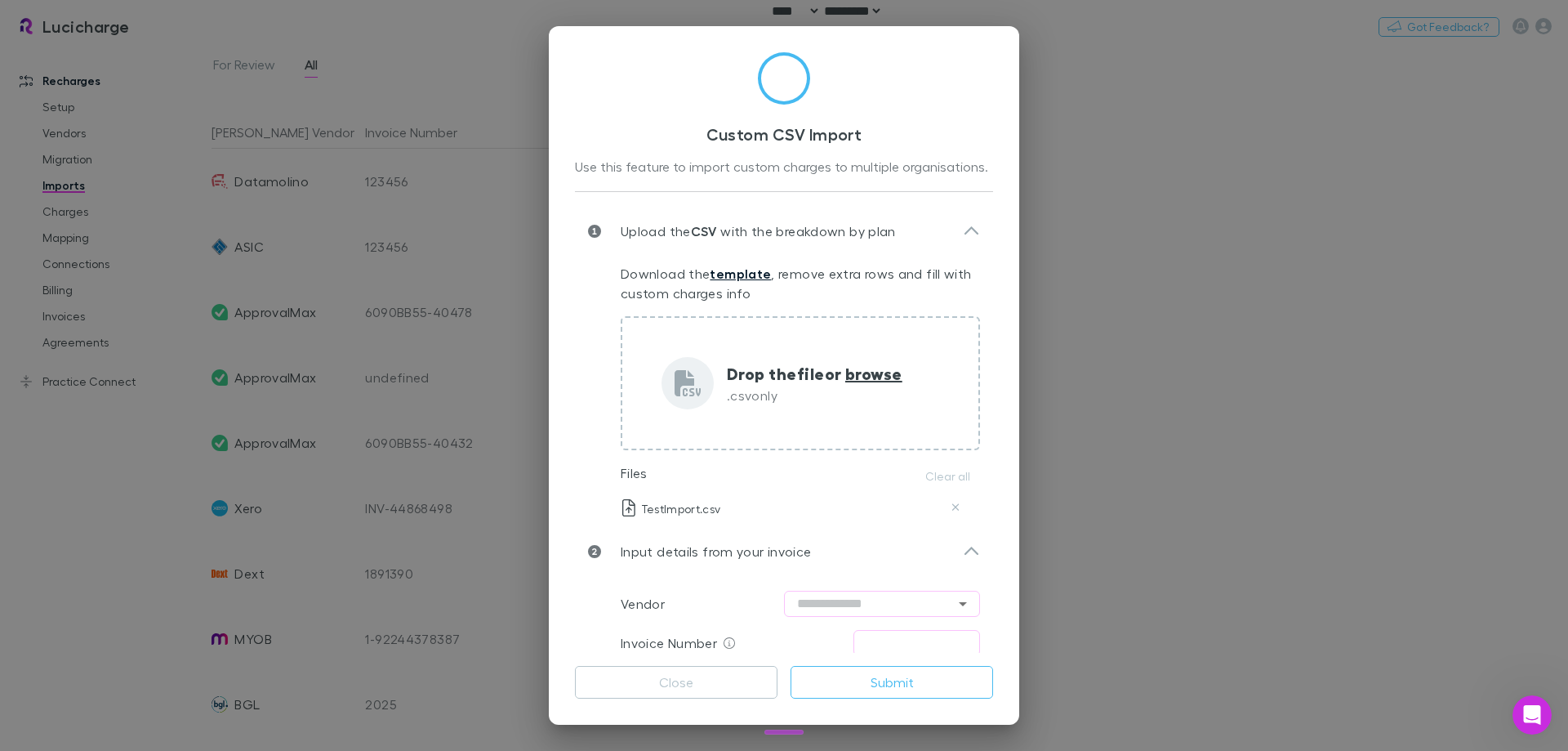
click at [745, 272] on link "template" at bounding box center [740, 273] width 61 height 16
click at [712, 692] on button "Close" at bounding box center [676, 682] width 202 height 33
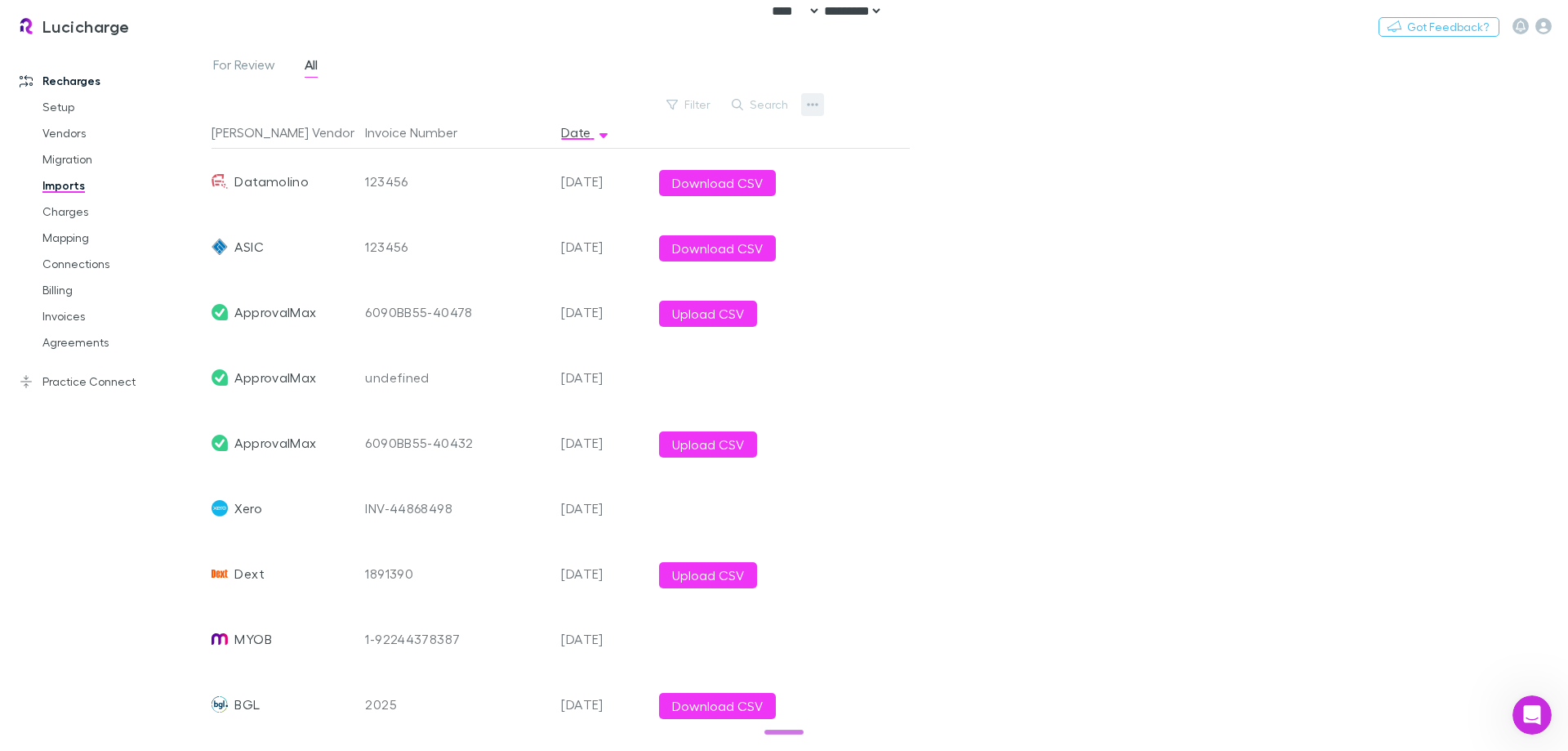
click at [812, 102] on icon "button" at bounding box center [812, 104] width 11 height 13
click at [690, 140] on p "Custom CSV Import" at bounding box center [712, 137] width 224 height 30
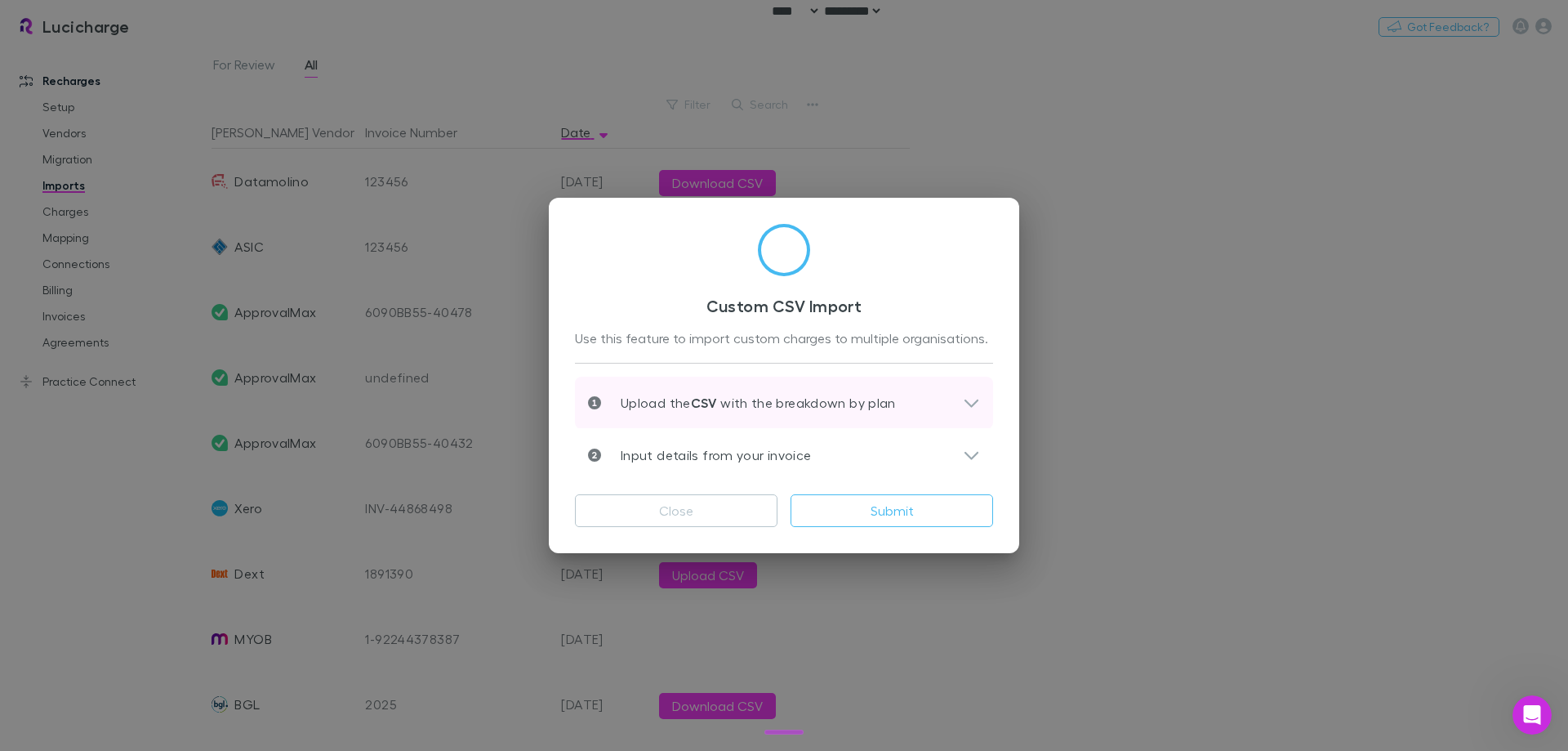
click at [690, 400] on p "Upload the CSV with the breakdown by plan" at bounding box center [748, 403] width 295 height 19
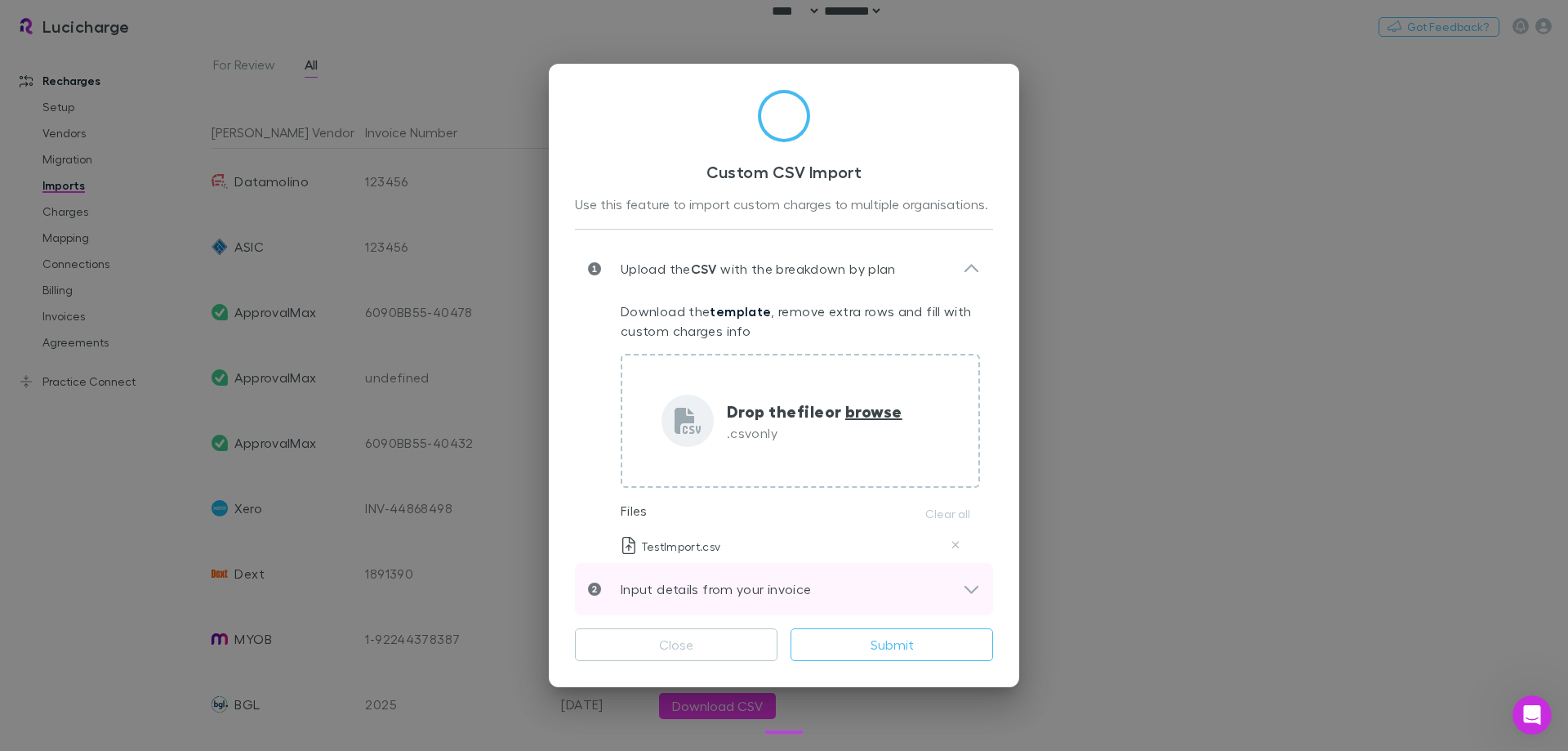
click at [790, 578] on div "Input details from your invoice" at bounding box center [784, 589] width 418 height 53
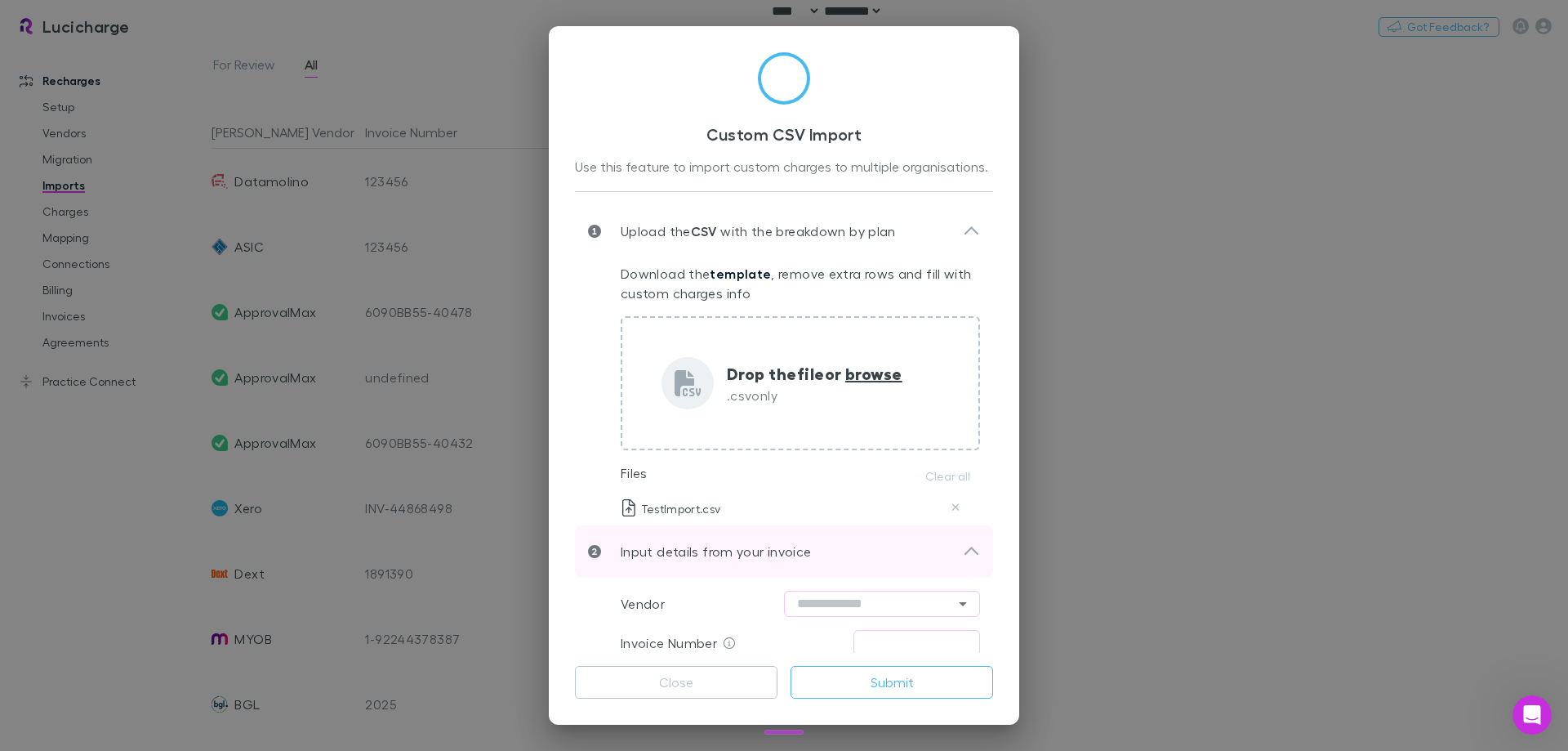
scroll to position [81, 0]
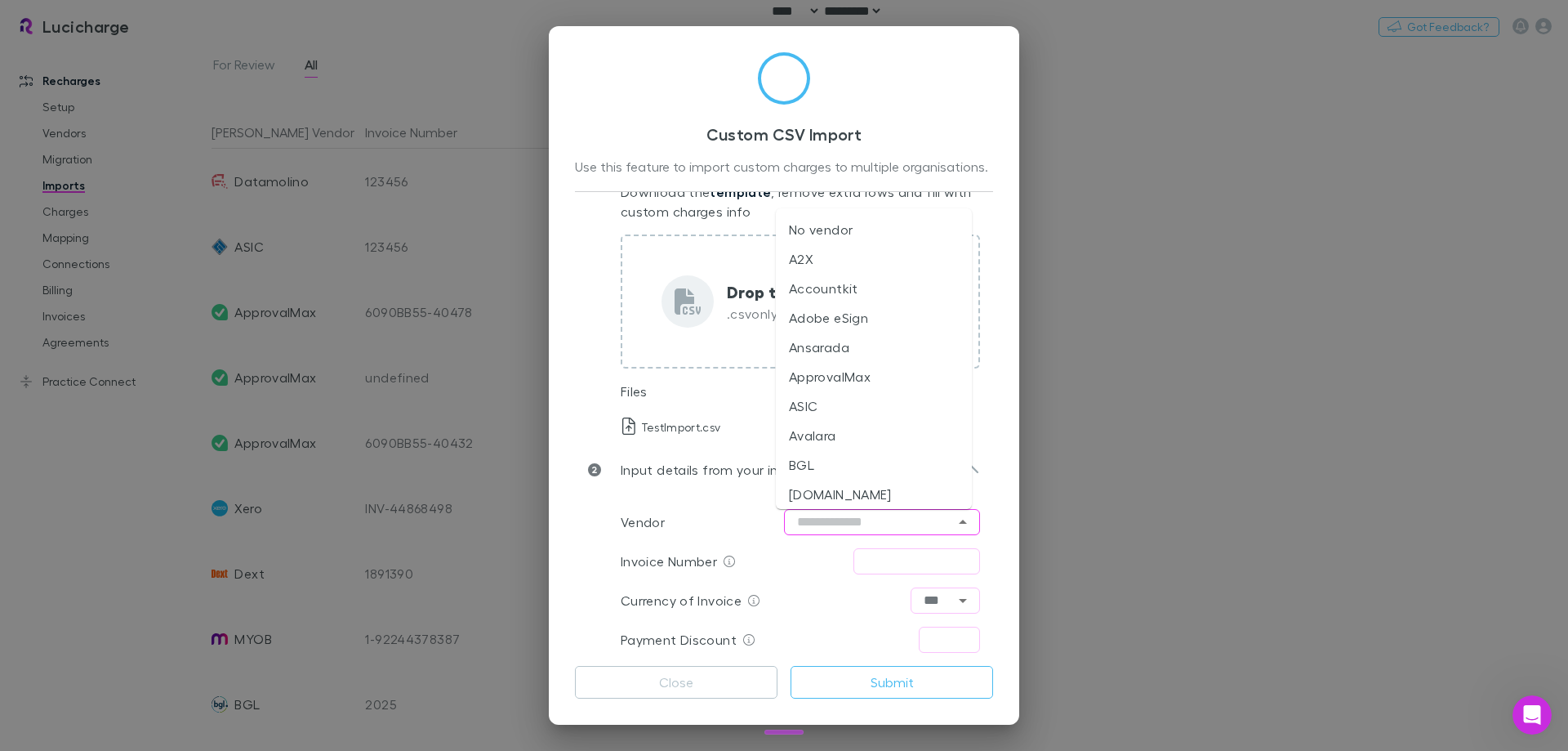
click at [830, 511] on input "text" at bounding box center [881, 522] width 196 height 26
type input "*********"
click at [939, 572] on input "text" at bounding box center [916, 561] width 126 height 26
type input "********"
click at [855, 515] on input "text" at bounding box center [881, 522] width 196 height 26
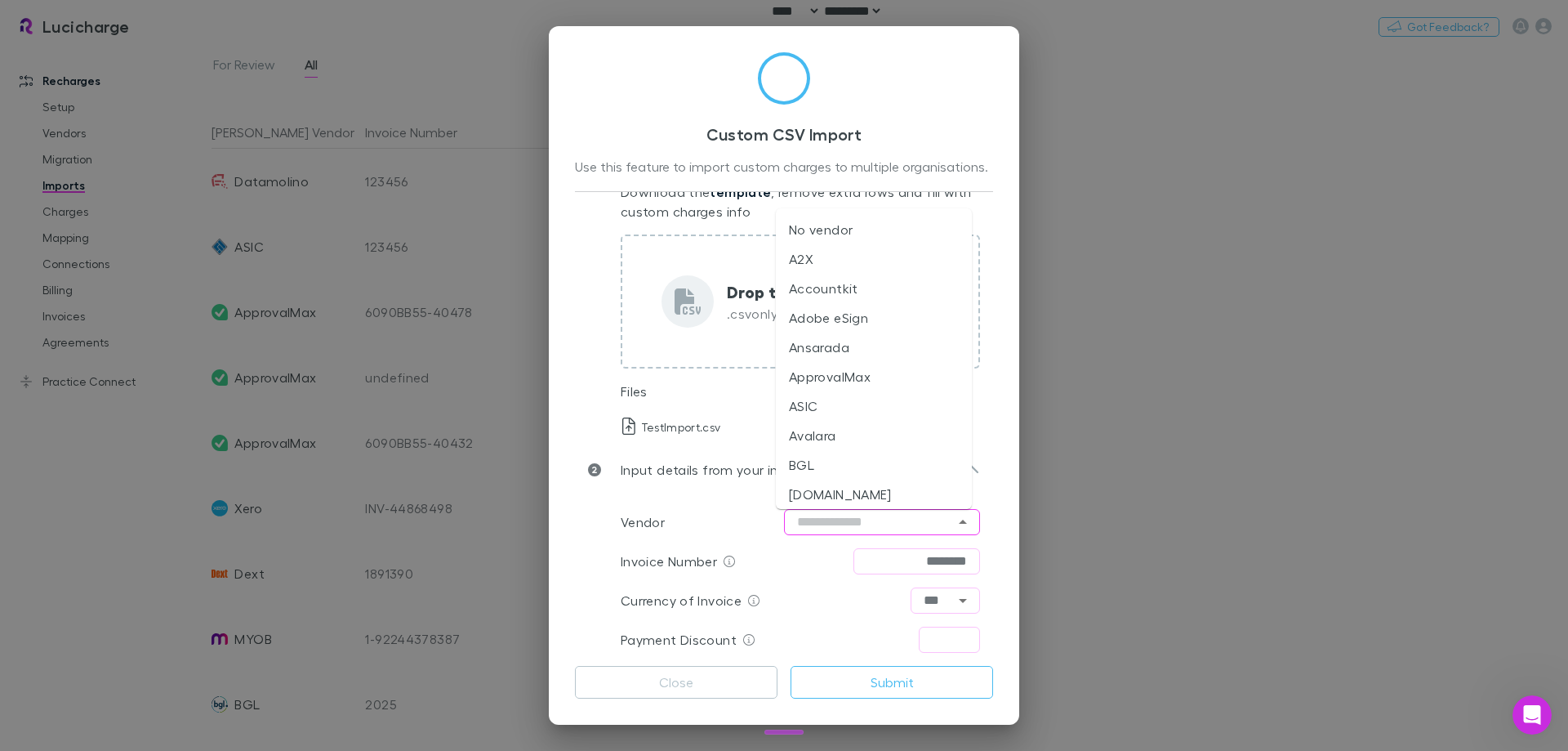
click at [844, 233] on li "No vendor" at bounding box center [873, 230] width 196 height 30
type input "*********"
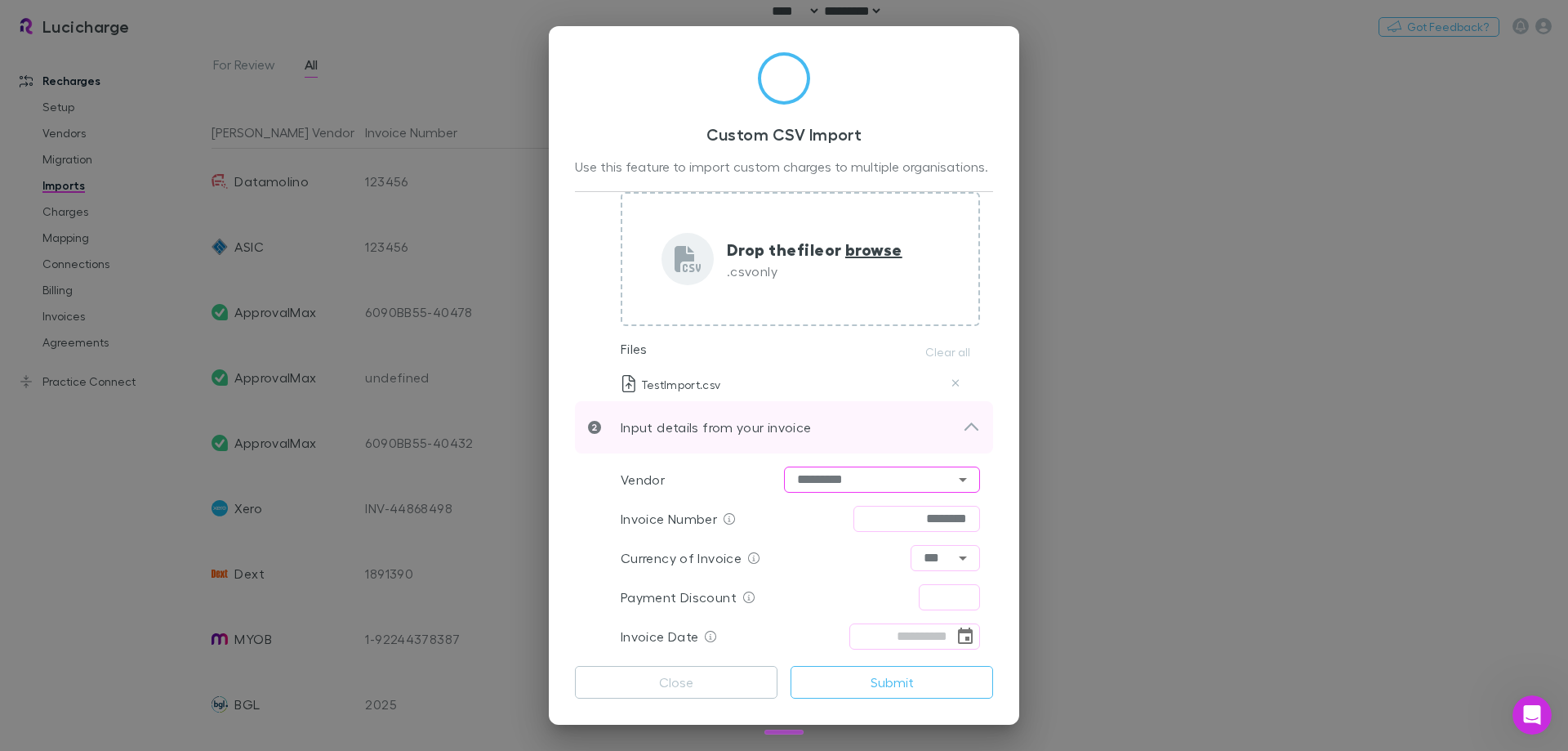
scroll to position [127, 0]
click at [836, 562] on div "Currency of Invoice *** ​" at bounding box center [801, 554] width 359 height 39
click at [958, 637] on icon "Choose date" at bounding box center [965, 631] width 14 height 16
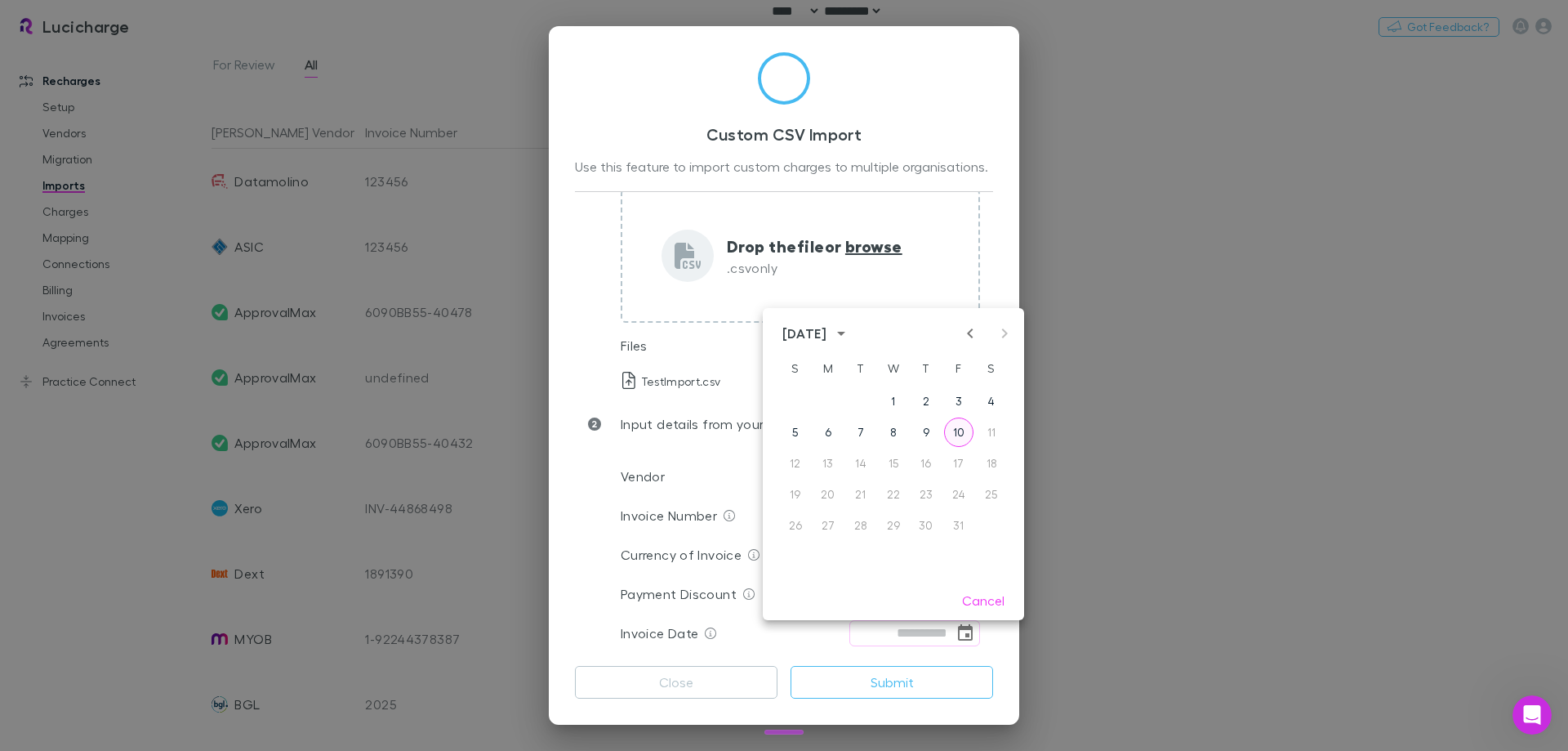
click at [959, 427] on button "10" at bounding box center [958, 432] width 30 height 30
type input "**********"
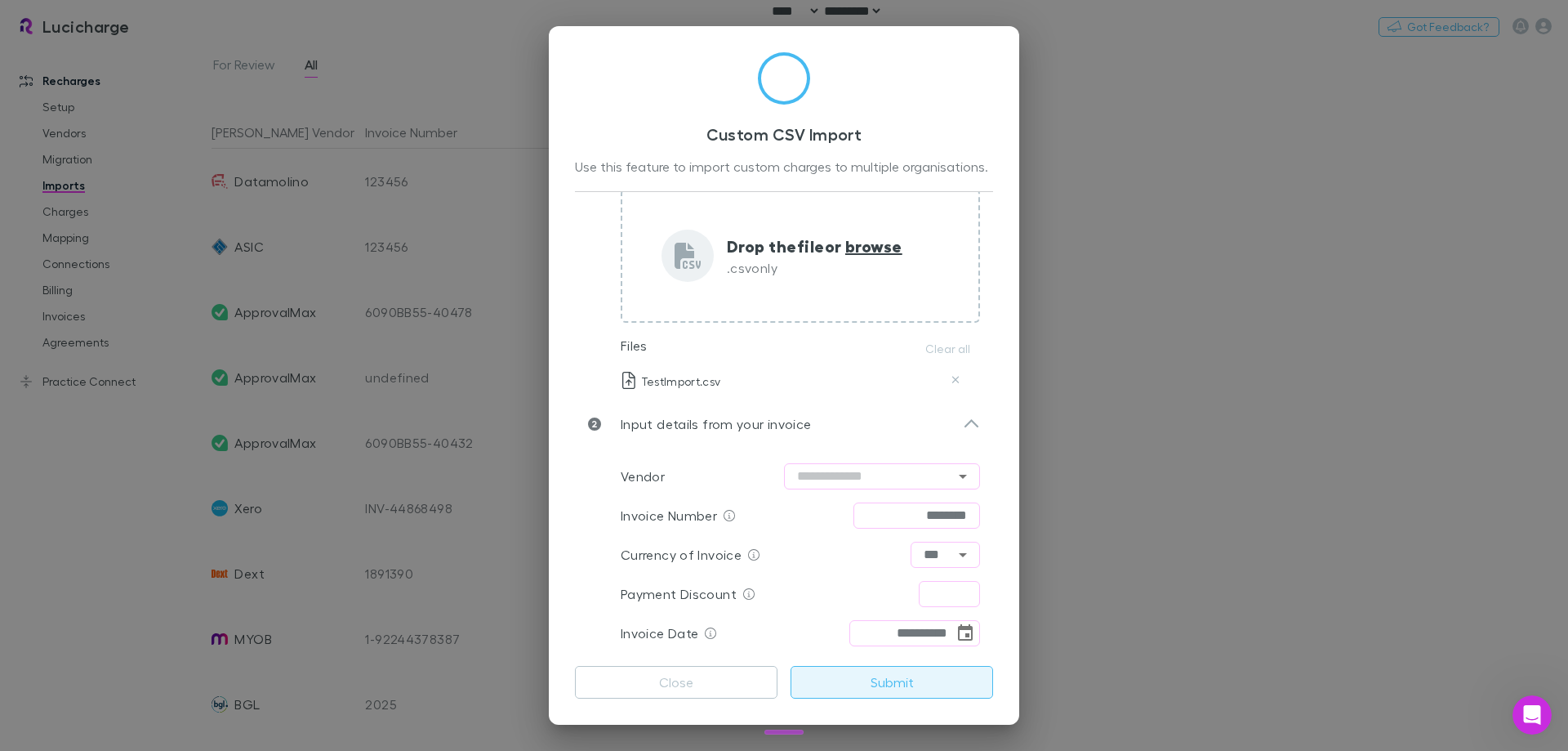
click at [923, 687] on button "Submit" at bounding box center [891, 682] width 202 height 33
click at [939, 601] on input "text" at bounding box center [949, 593] width 61 height 26
type input "****"
click at [859, 571] on div "Currency of Invoice *** ​" at bounding box center [801, 554] width 359 height 39
click at [908, 685] on button "Submit" at bounding box center [891, 682] width 202 height 33
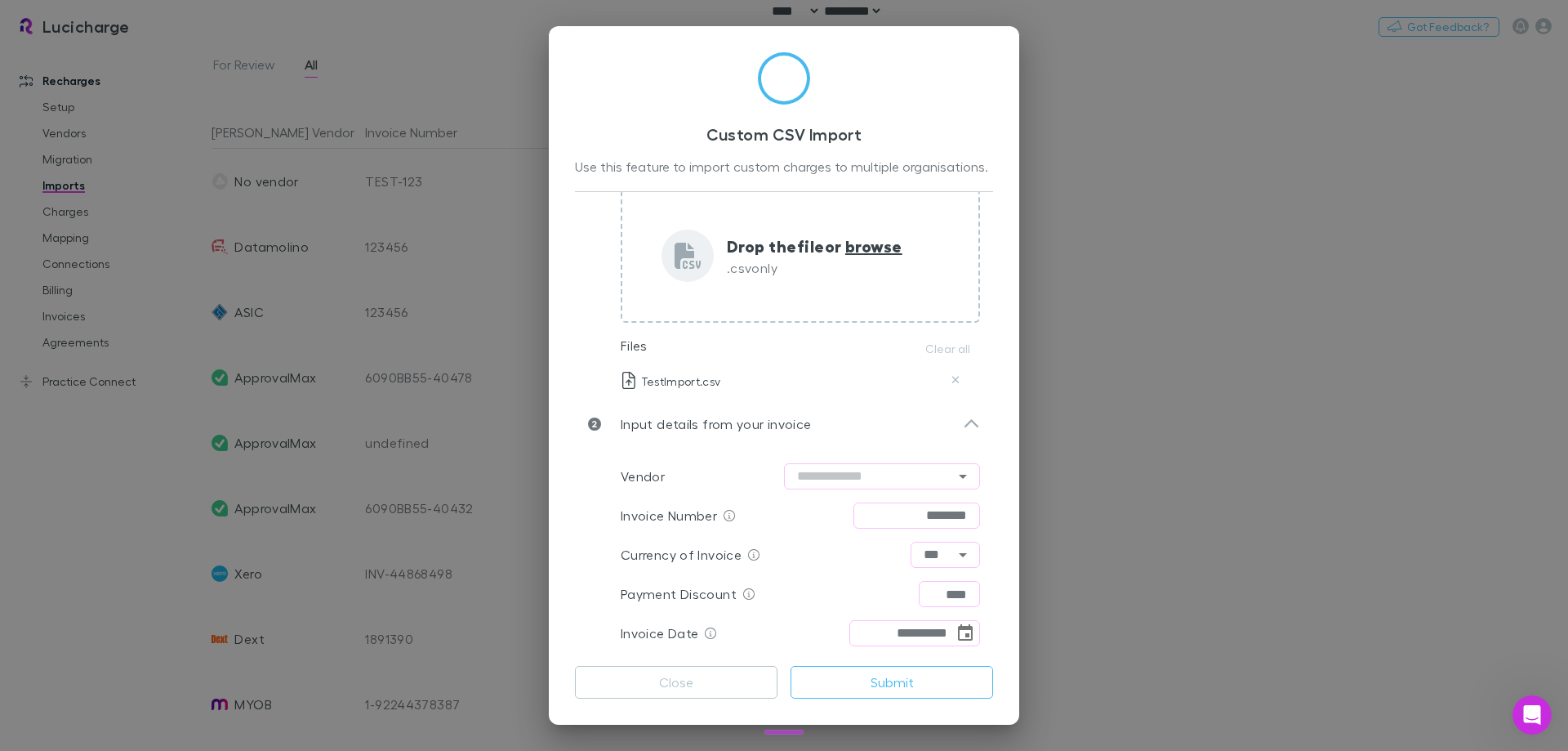
click at [513, 263] on div "**********" at bounding box center [784, 376] width 1568 height 751
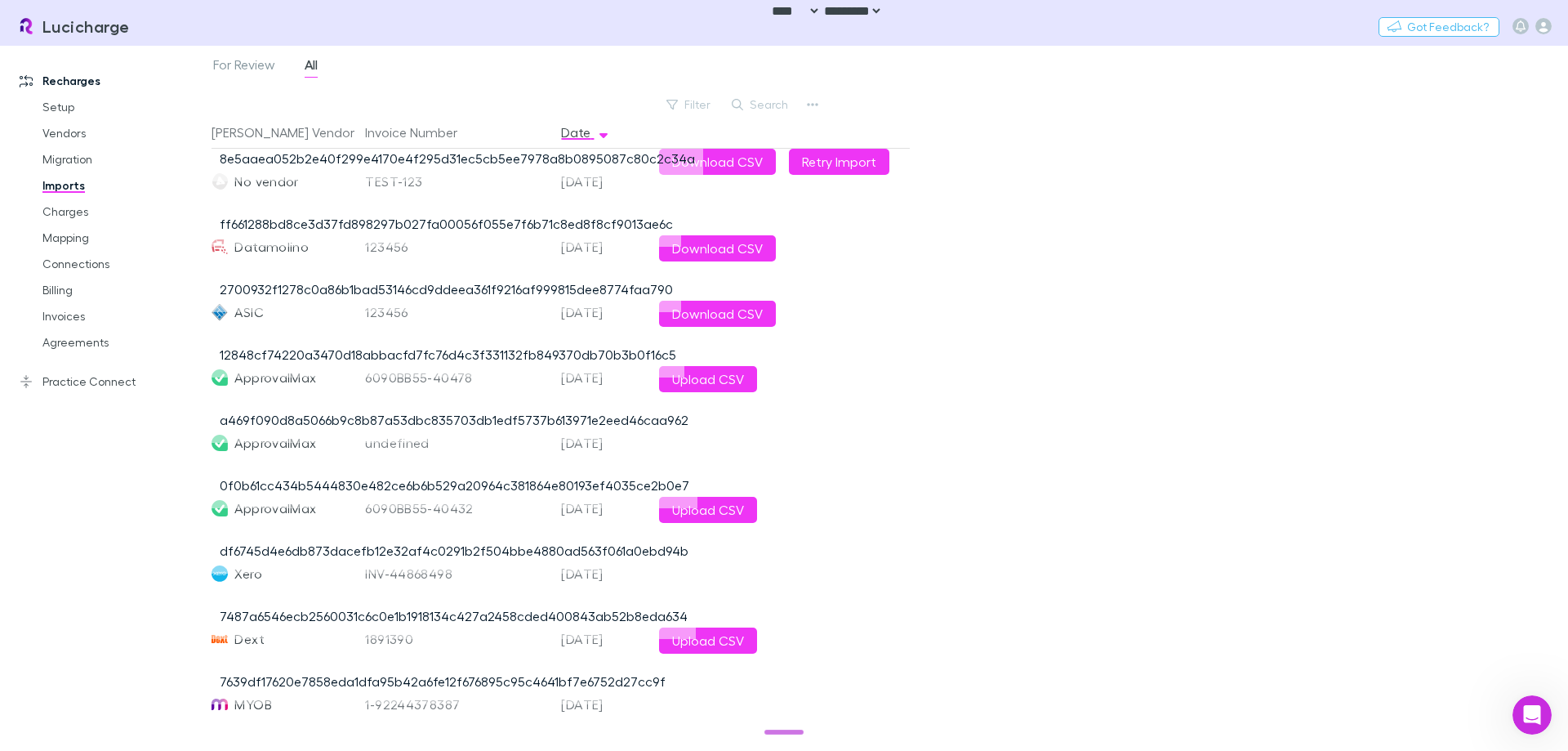
drag, startPoint x: 371, startPoint y: 188, endPoint x: 347, endPoint y: 171, distance: 29.4
click at [369, 186] on div "TEST-123" at bounding box center [457, 181] width 183 height 65
click at [336, 163] on link "8e5aaea052b2e40f299e4170e4f295d31ec5cb5ee7978a8b0895087c80c2c34a" at bounding box center [457, 158] width 475 height 15
click at [1142, 537] on div "For Review All Filter Search Rech Vendor Invoice Number Date No vendor TEST-123…" at bounding box center [889, 398] width 1356 height 705
click at [1008, 286] on div "For Review All Filter Search Rech Vendor Invoice Number Date No vendor TEST-123…" at bounding box center [889, 398] width 1356 height 705
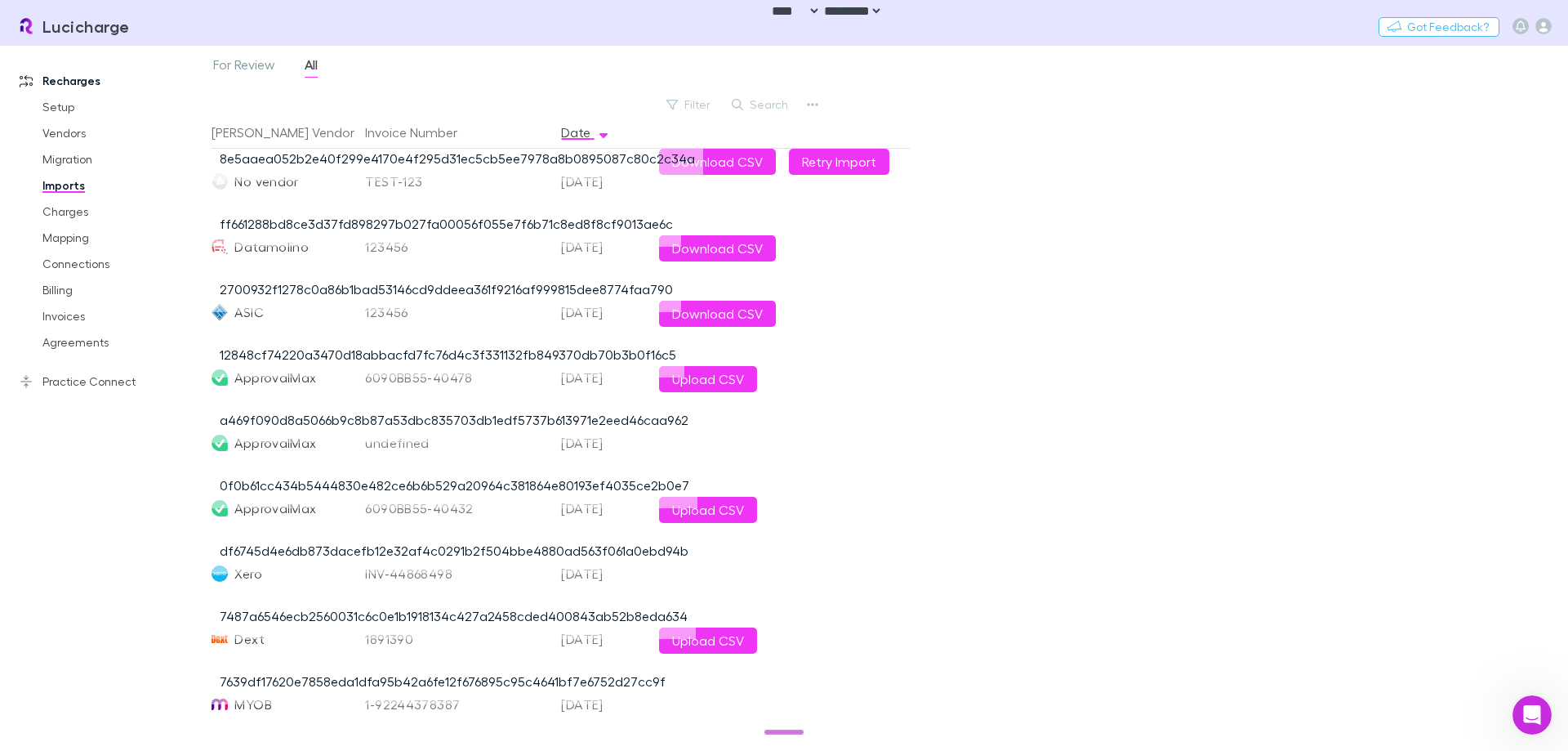
drag, startPoint x: 1046, startPoint y: 307, endPoint x: 304, endPoint y: 465, distance: 758.6
click at [1044, 307] on div "For Review All Filter Search Rech Vendor Invoice Number Date No vendor TEST-123…" at bounding box center [889, 398] width 1356 height 705
click at [1532, 420] on div "For Review All Filter Search Rech Vendor Invoice Number Date No vendor TEST-123…" at bounding box center [889, 398] width 1356 height 705
click at [1047, 369] on div "For Review All Filter Search Rech Vendor Invoice Number Date No vendor TEST-123…" at bounding box center [889, 398] width 1356 height 705
click at [975, 228] on div "For Review All Filter Search Rech Vendor Invoice Number Date No vendor TEST-123…" at bounding box center [889, 398] width 1356 height 705
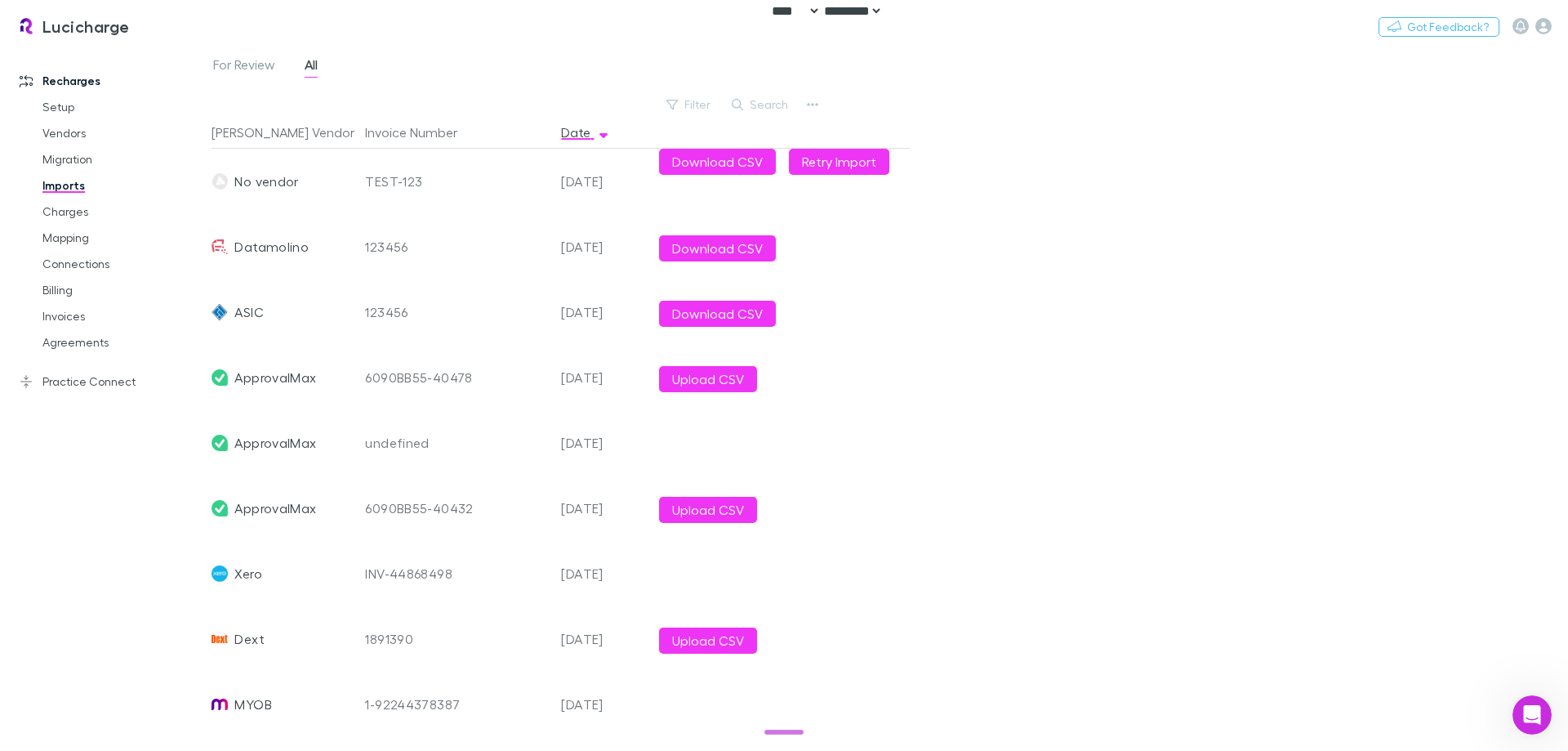
click at [975, 228] on div "For Review All Filter Search Rech Vendor Invoice Number Date No vendor TEST-123…" at bounding box center [889, 398] width 1356 height 705
drag, startPoint x: 1324, startPoint y: 342, endPoint x: 1284, endPoint y: 348, distance: 40.4
click at [1324, 342] on div "For Review All Filter Search Rech Vendor Invoice Number Date No vendor TEST-123…" at bounding box center [889, 398] width 1356 height 705
click at [1536, 26] on icon "button" at bounding box center [1543, 25] width 16 height 16
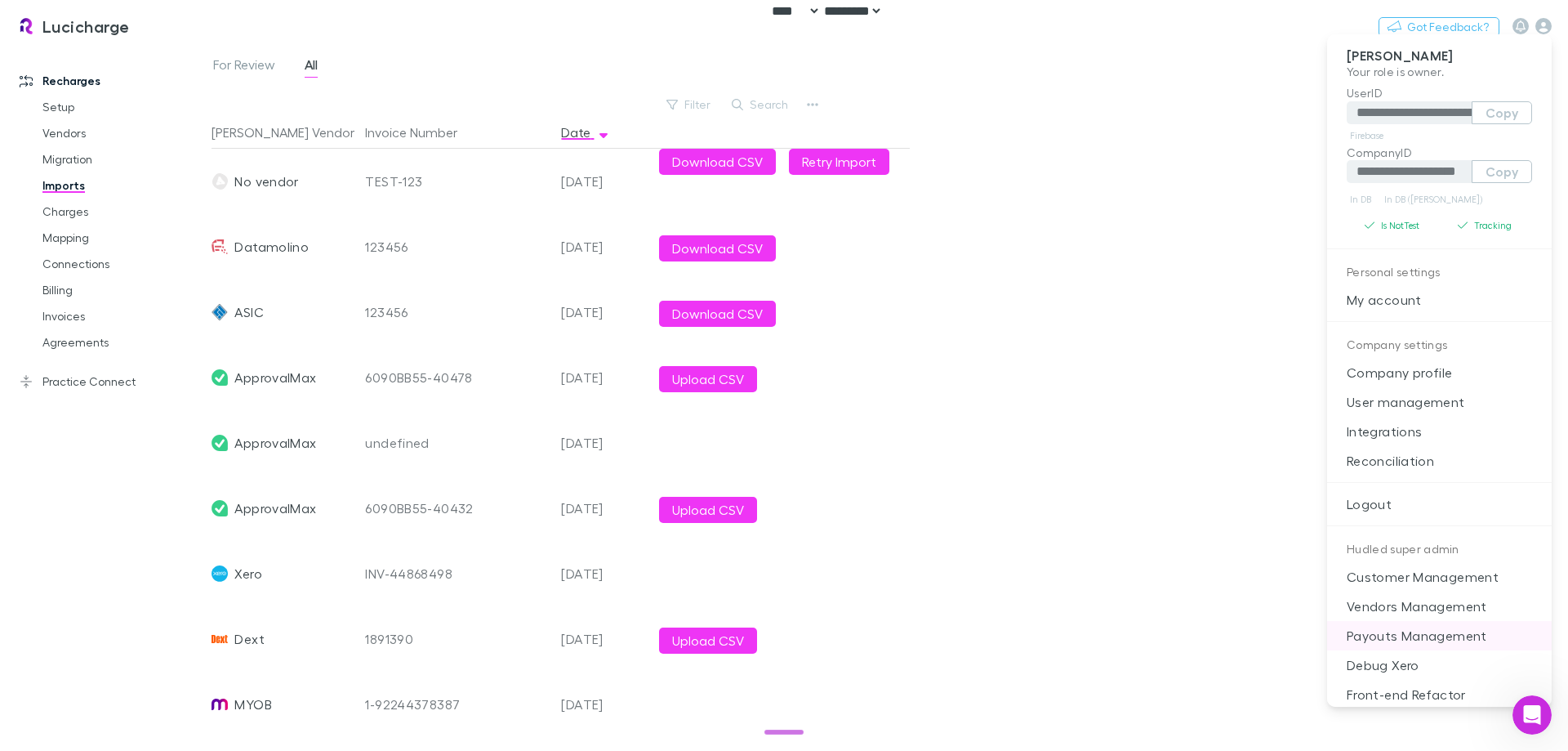
click at [1448, 631] on p "Payouts Management" at bounding box center [1438, 636] width 224 height 30
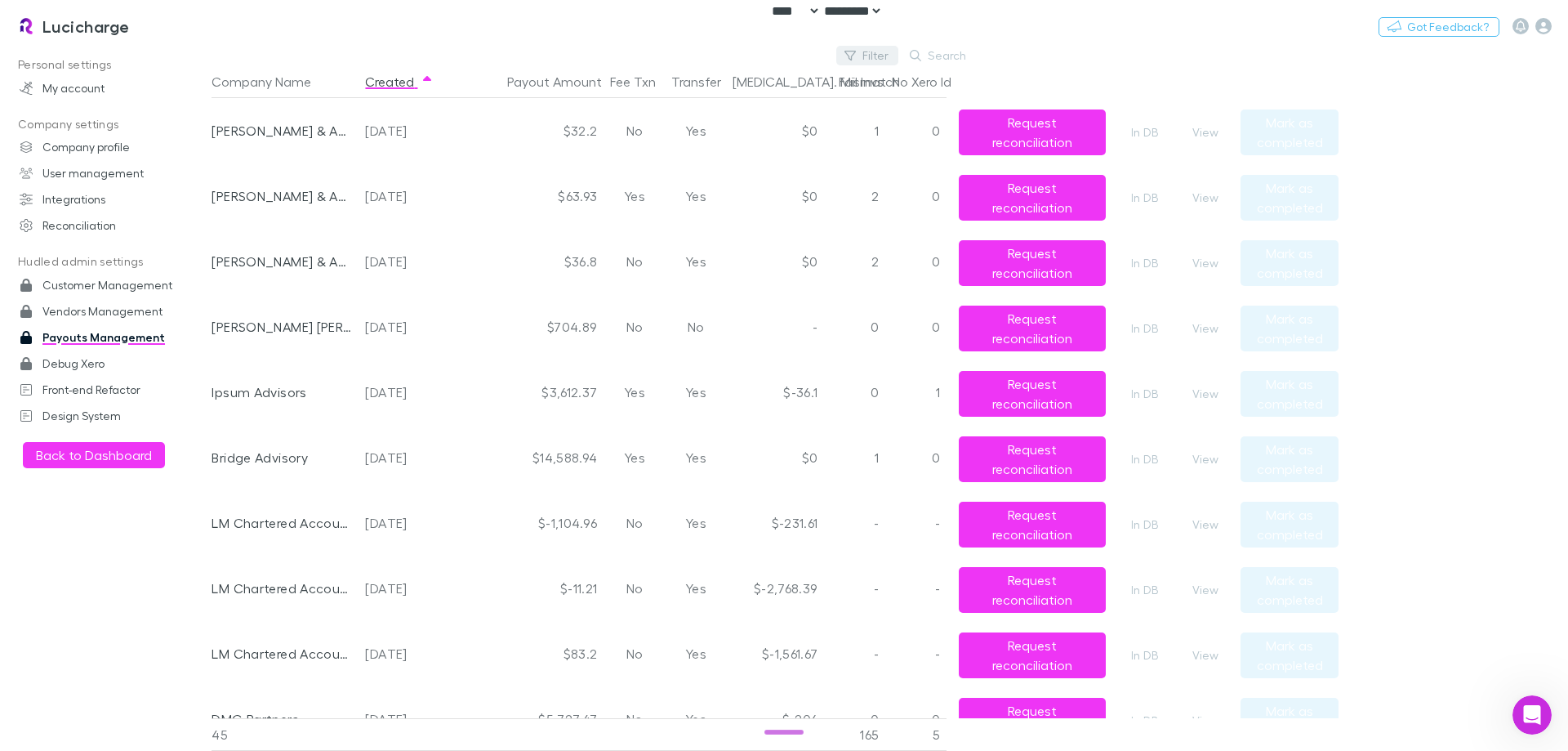
click at [881, 58] on button "Filter" at bounding box center [867, 55] width 62 height 19
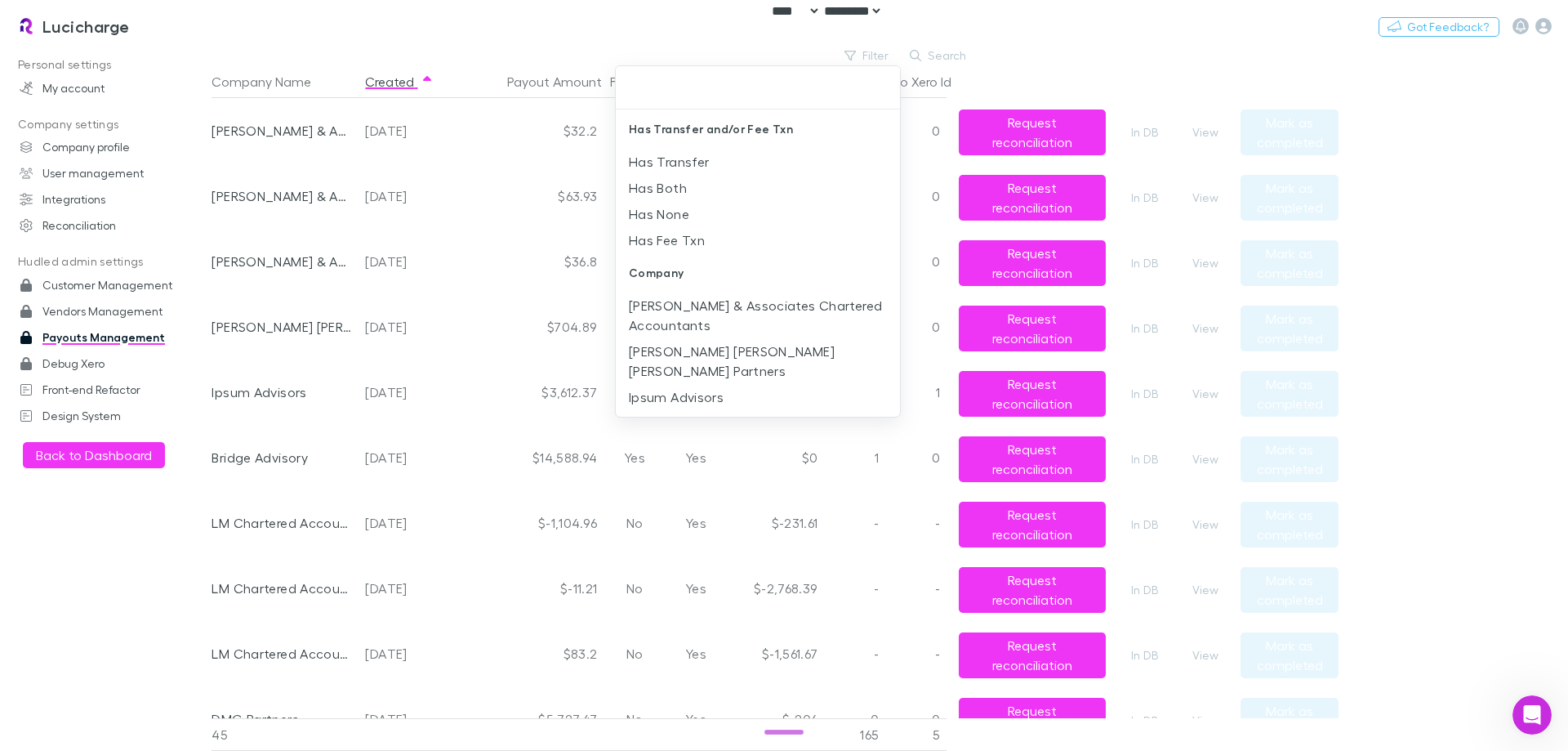
click at [605, 59] on div at bounding box center [784, 376] width 1568 height 751
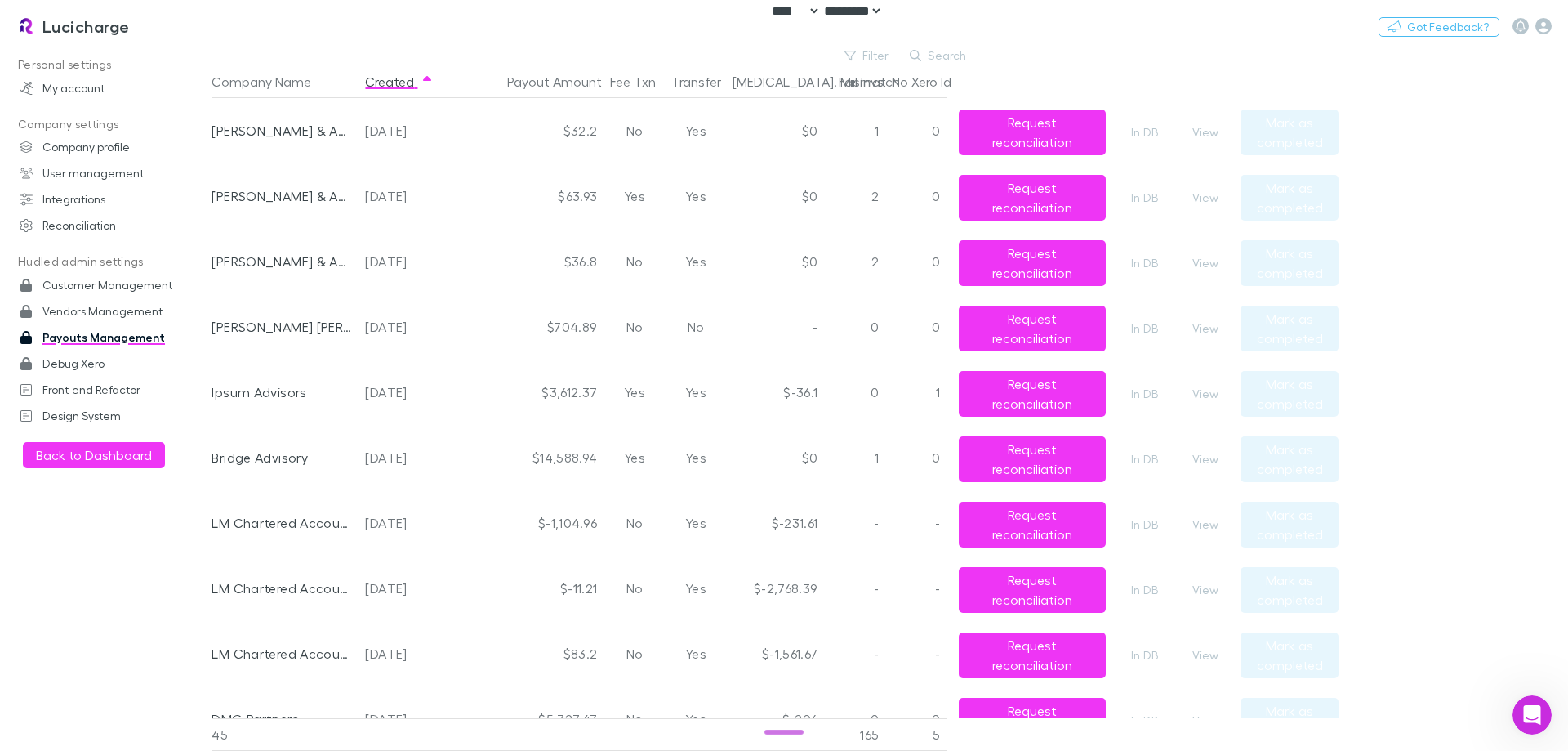
click at [409, 86] on div "Has Transfer and/or Fee Txn Has Transfer Has Both Has None Has Fee Txn Company …" at bounding box center [784, 376] width 1568 height 751
click at [392, 84] on button "Created" at bounding box center [399, 81] width 69 height 33
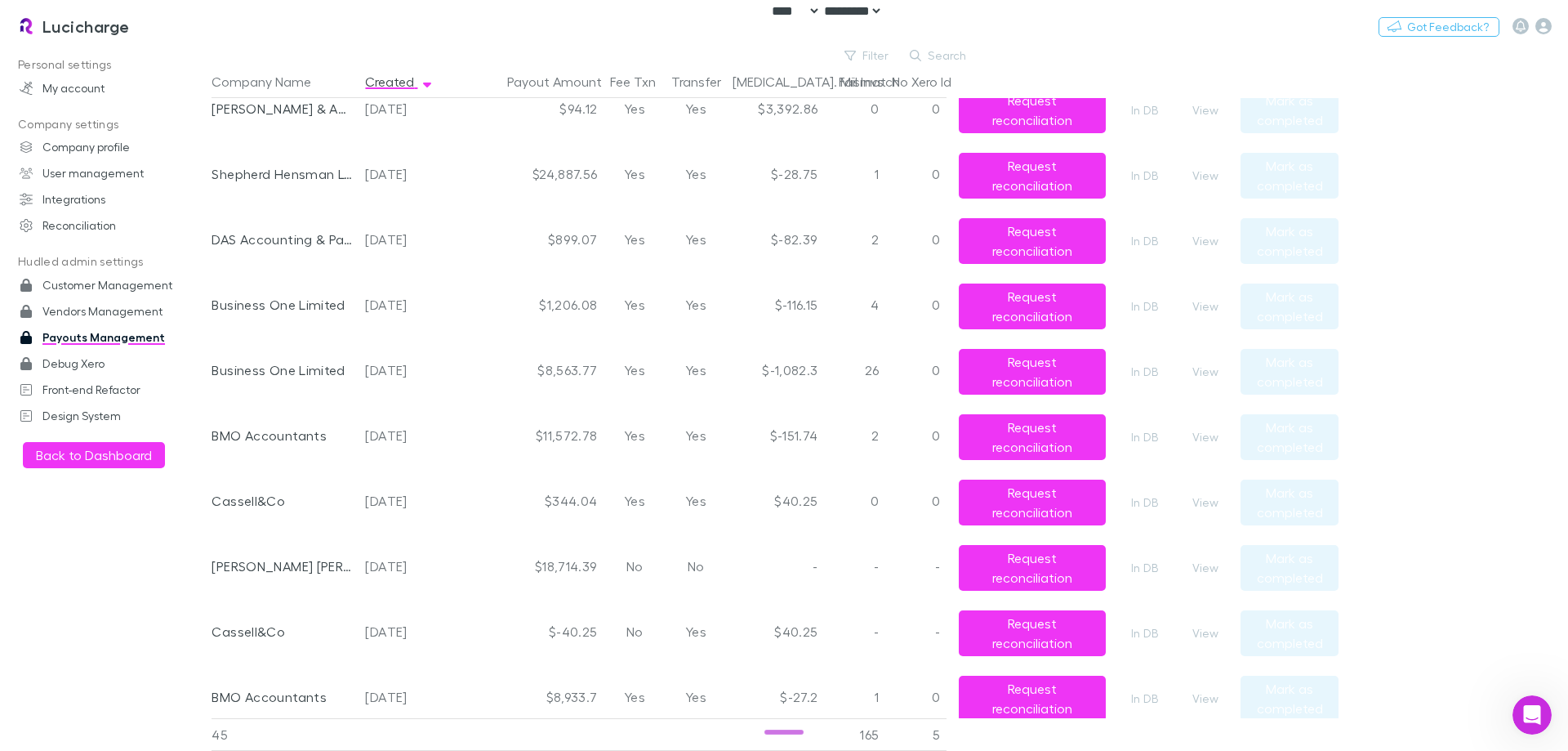
scroll to position [164, 0]
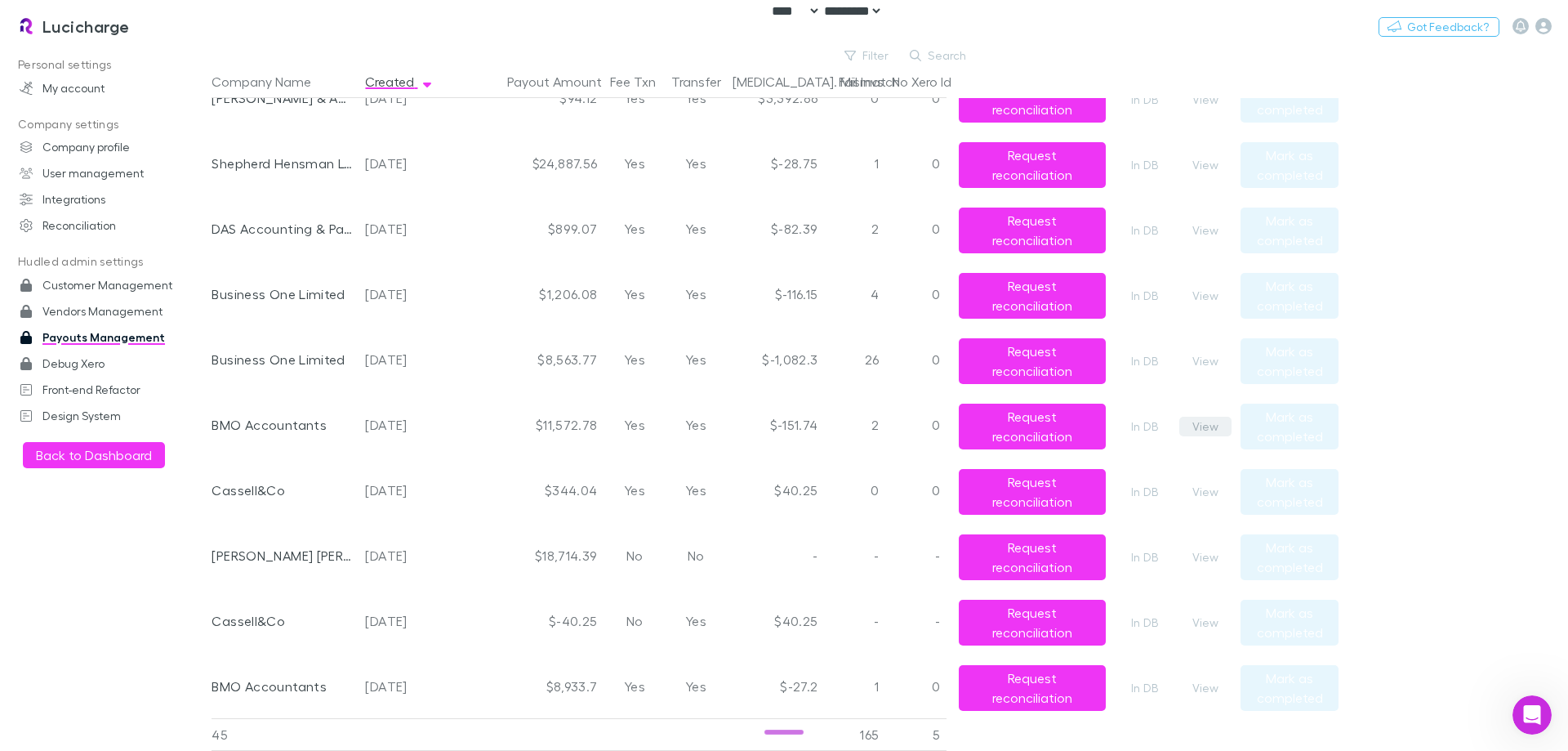
click at [1196, 424] on button "View" at bounding box center [1205, 426] width 53 height 19
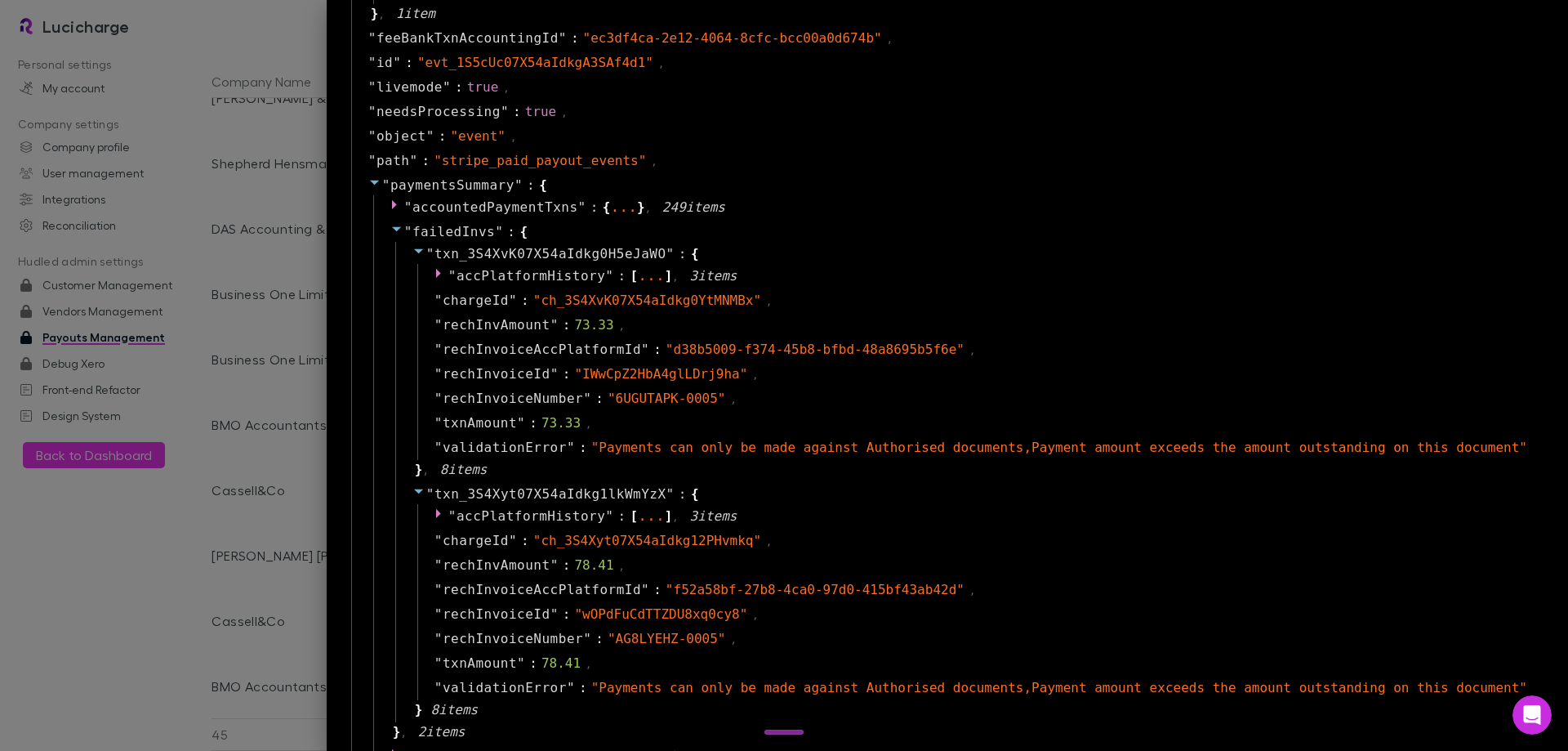
scroll to position [1062, 0]
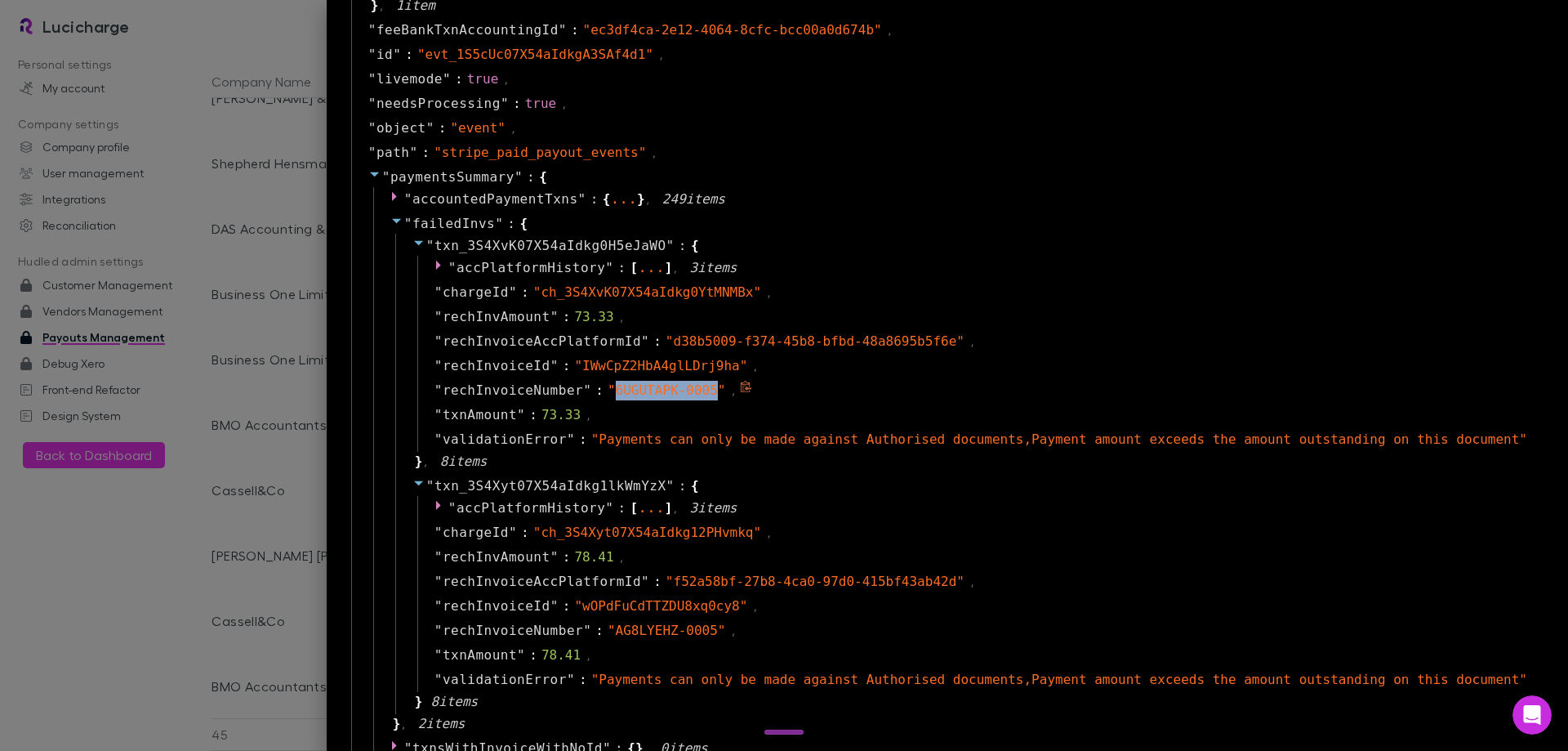
drag, startPoint x: 684, startPoint y: 390, endPoint x: 775, endPoint y: 397, distance: 91.3
click at [726, 397] on span "" 6UGUTAPK-0005 "" at bounding box center [667, 390] width 119 height 15
copy span "6UGUTAPK-0005"
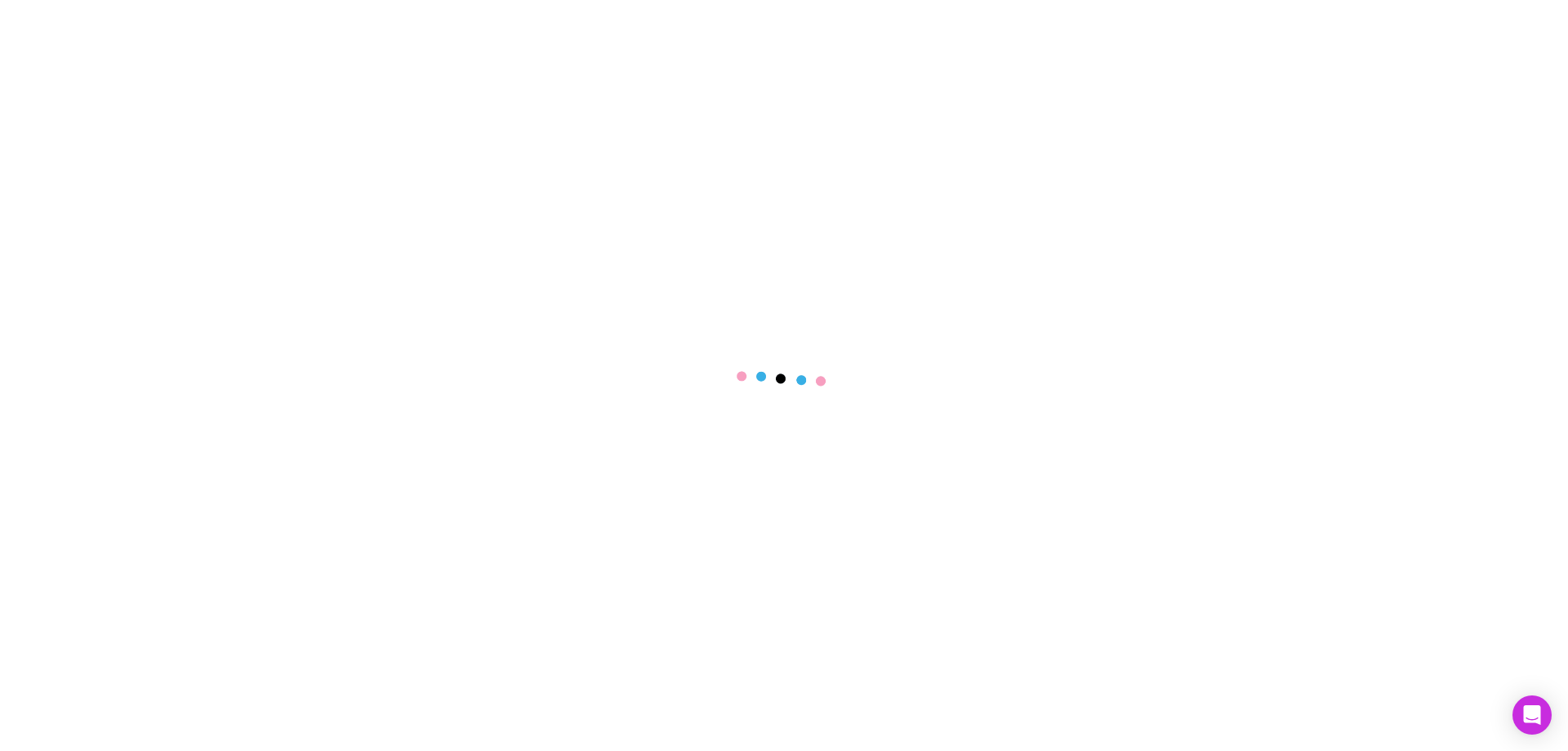
select select "****"
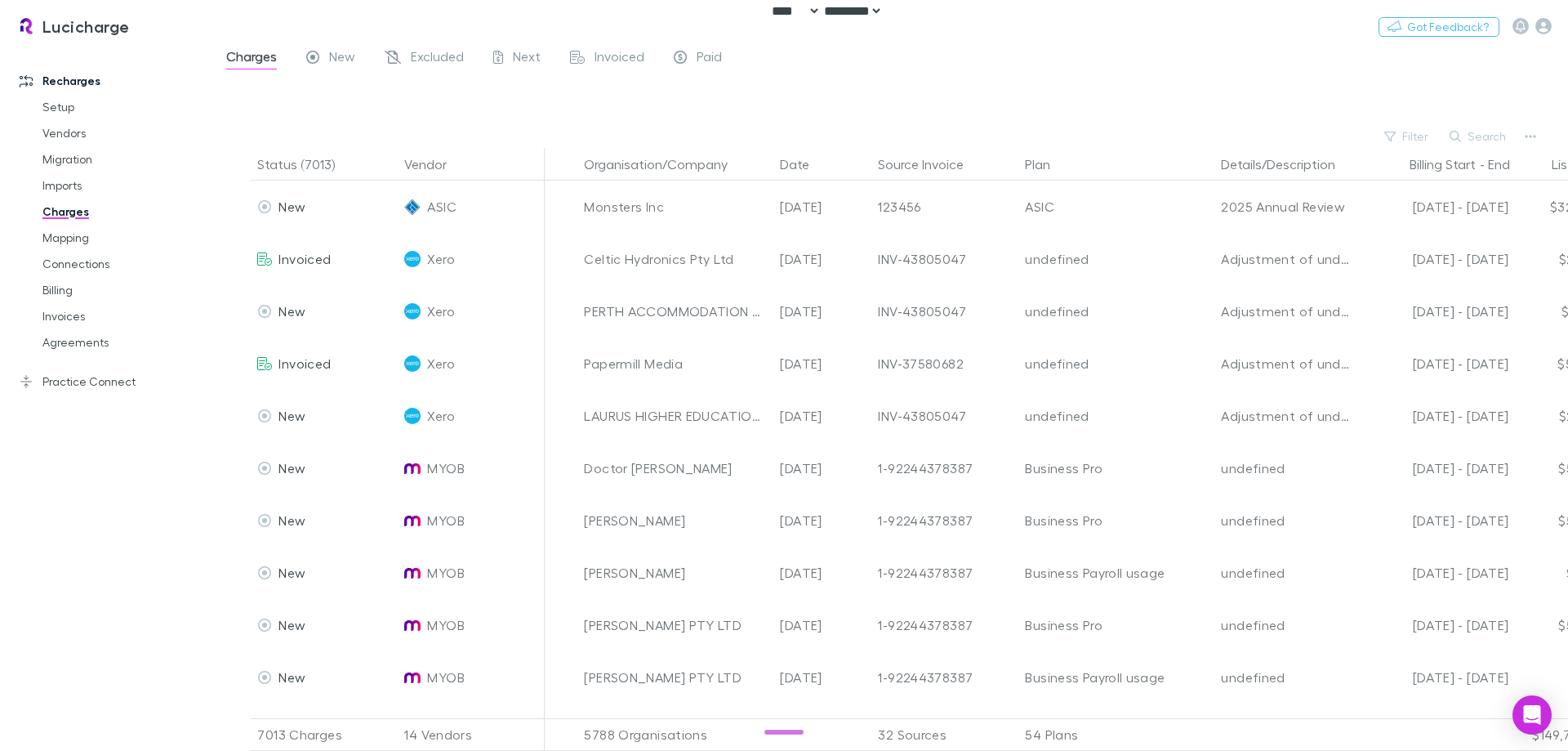
click at [1466, 136] on button "Search" at bounding box center [1478, 136] width 75 height 19
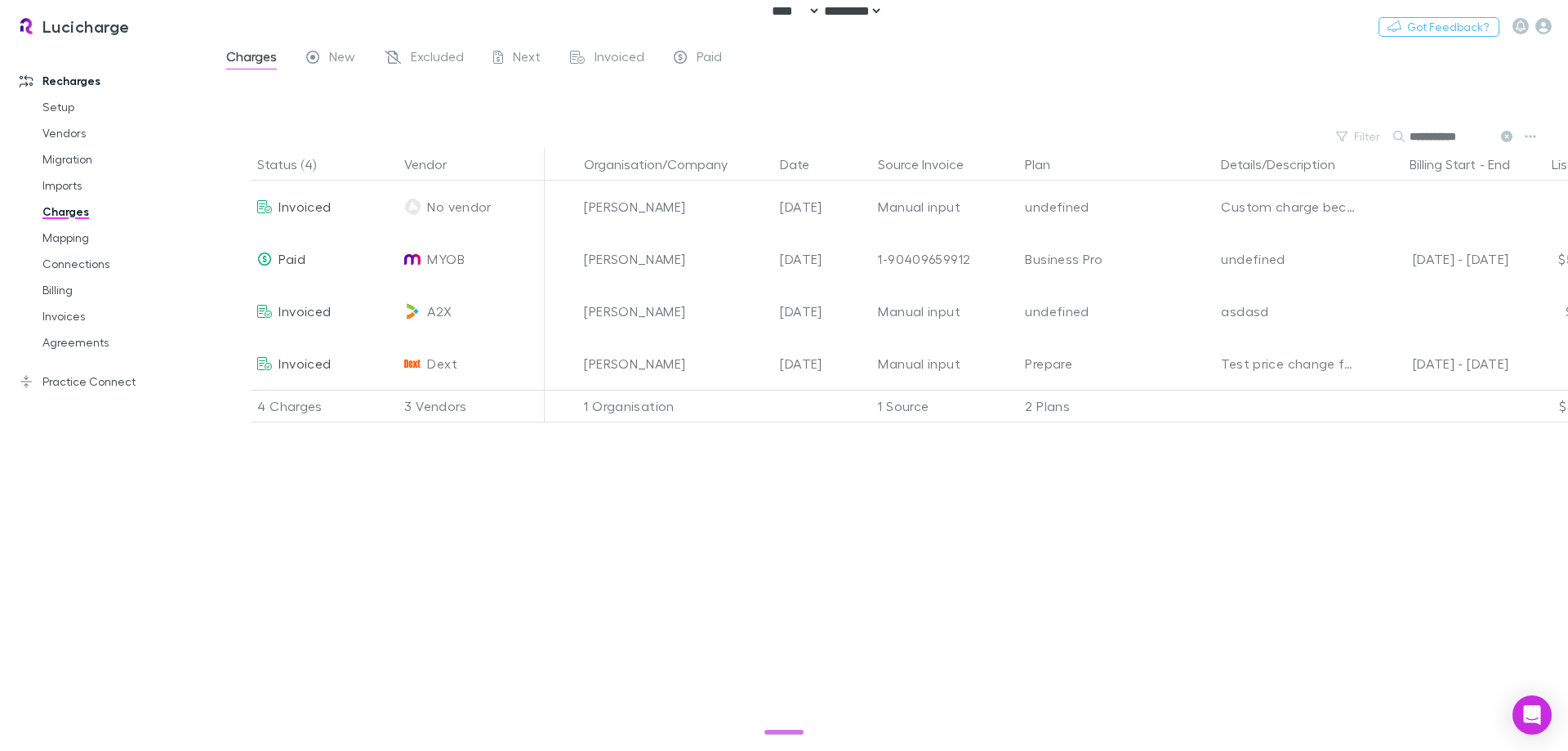
type input "**********"
click at [51, 490] on div "Recharges Setup Vendors Migration Imports Charges Mapping Connections Billing I…" at bounding box center [112, 394] width 224 height 686
click at [1022, 103] on div at bounding box center [904, 101] width 1327 height 48
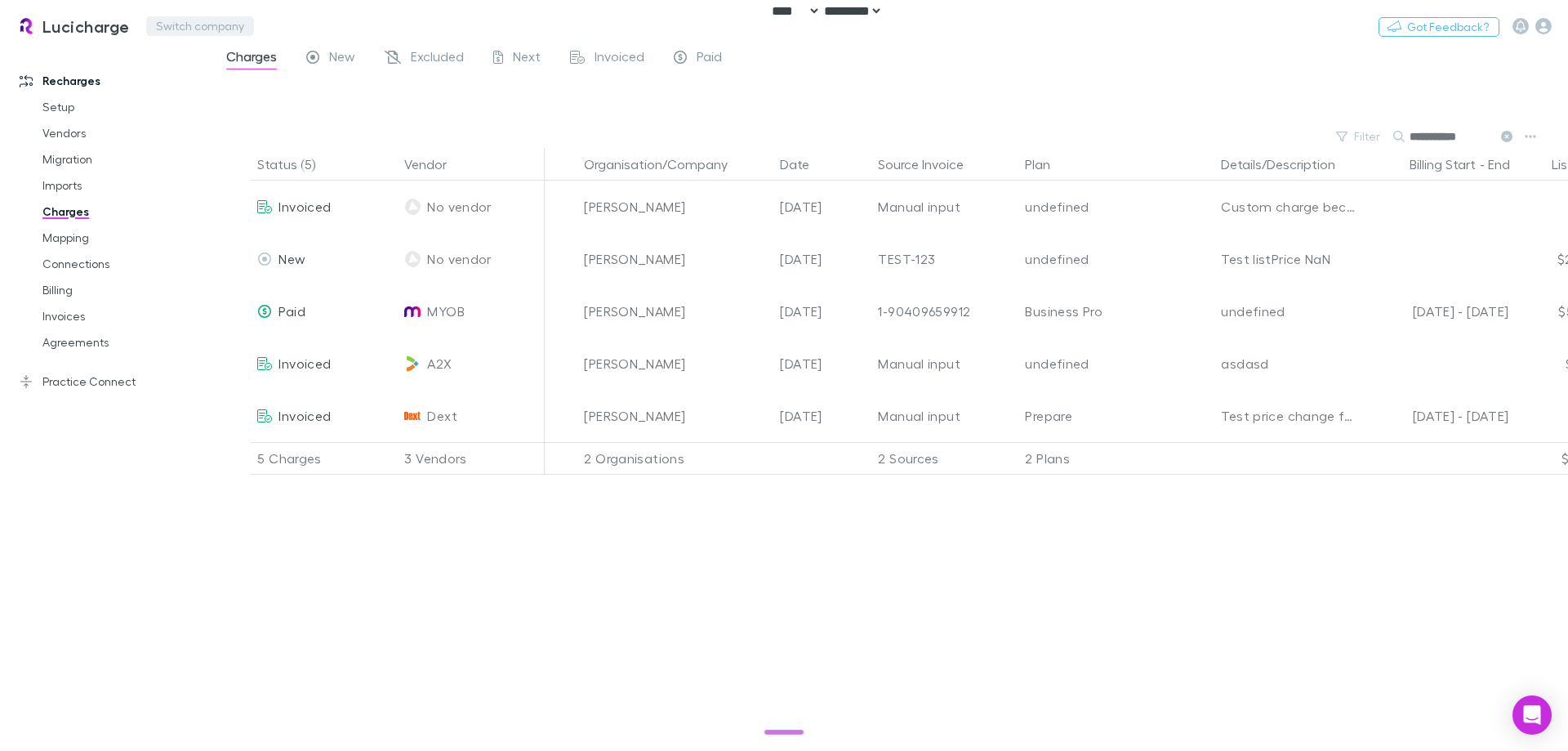
click at [214, 29] on button "Switch company" at bounding box center [200, 25] width 108 height 19
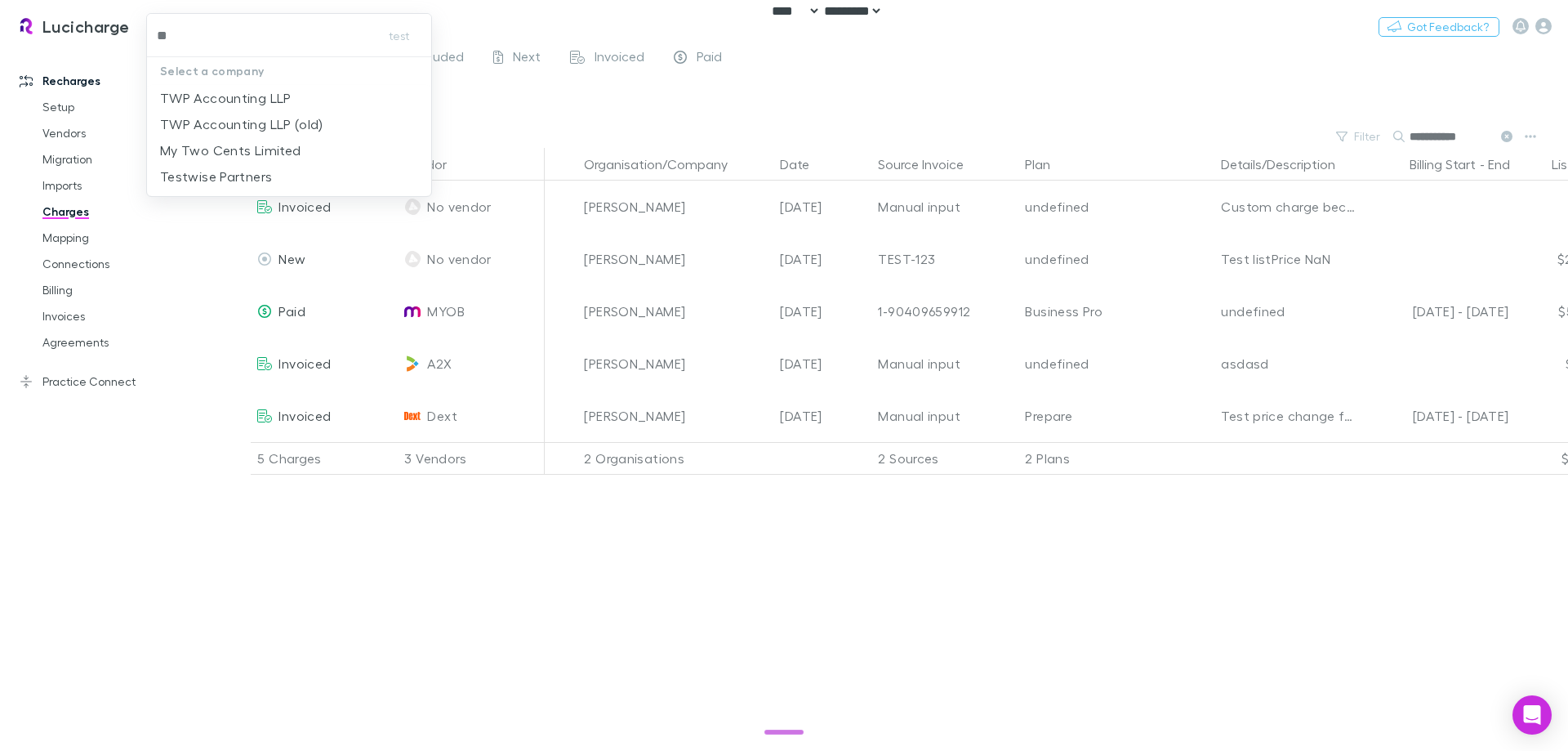
type input "***"
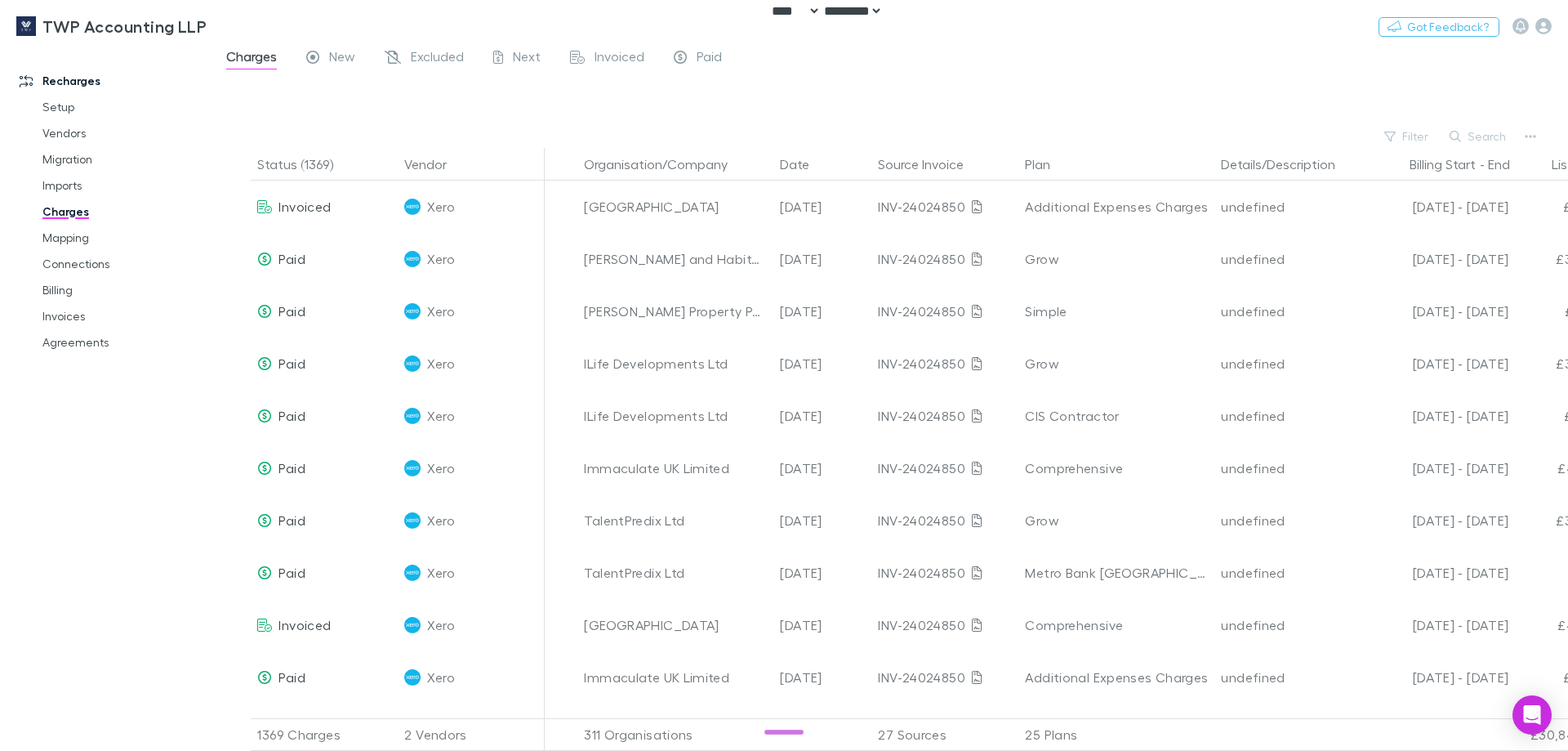
click at [351, 133] on div "Filter Search" at bounding box center [889, 136] width 1356 height 23
click at [1547, 23] on icon "button" at bounding box center [1543, 25] width 16 height 16
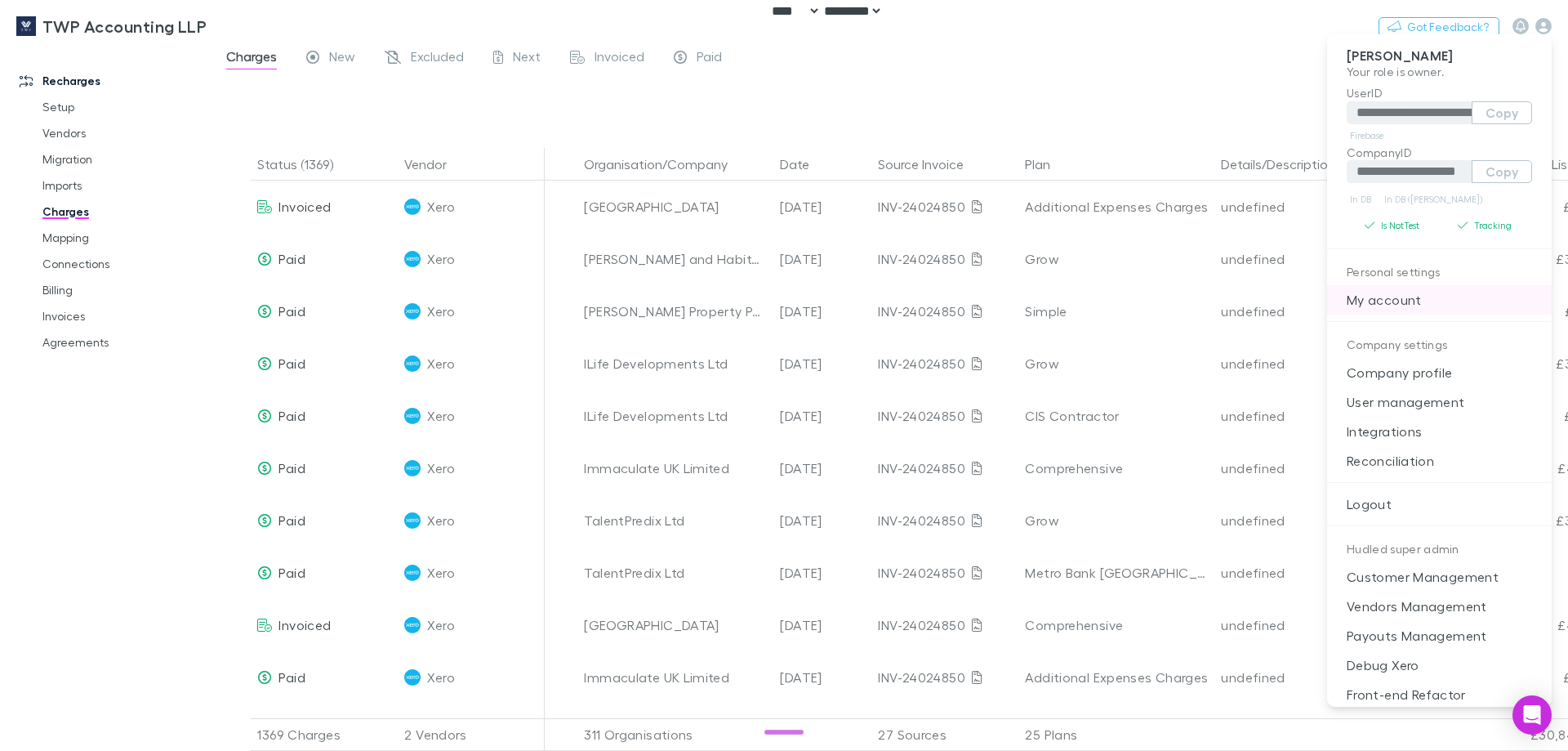
click at [1399, 298] on p "My account" at bounding box center [1438, 299] width 224 height 30
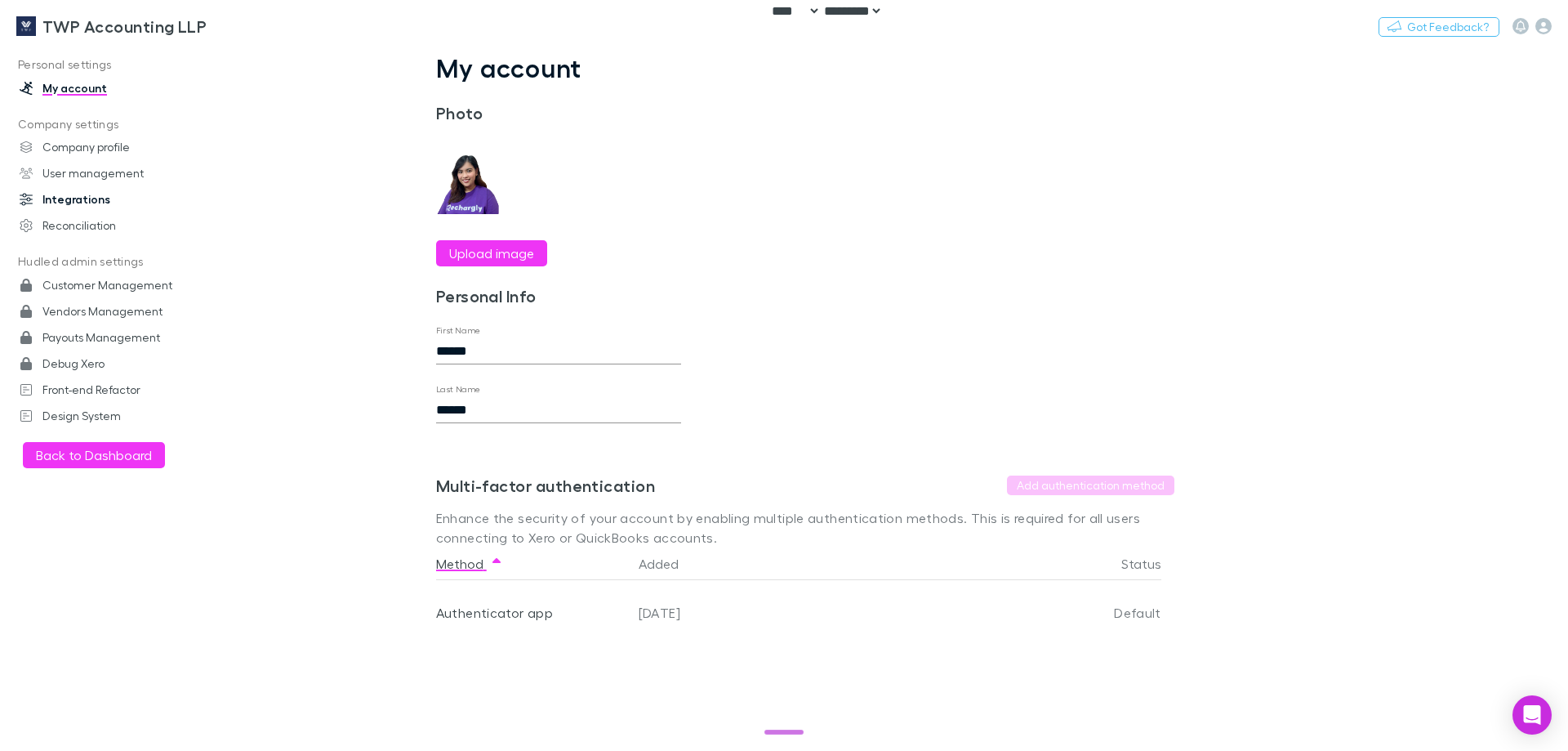
click at [58, 207] on link "Integrations" at bounding box center [112, 199] width 217 height 26
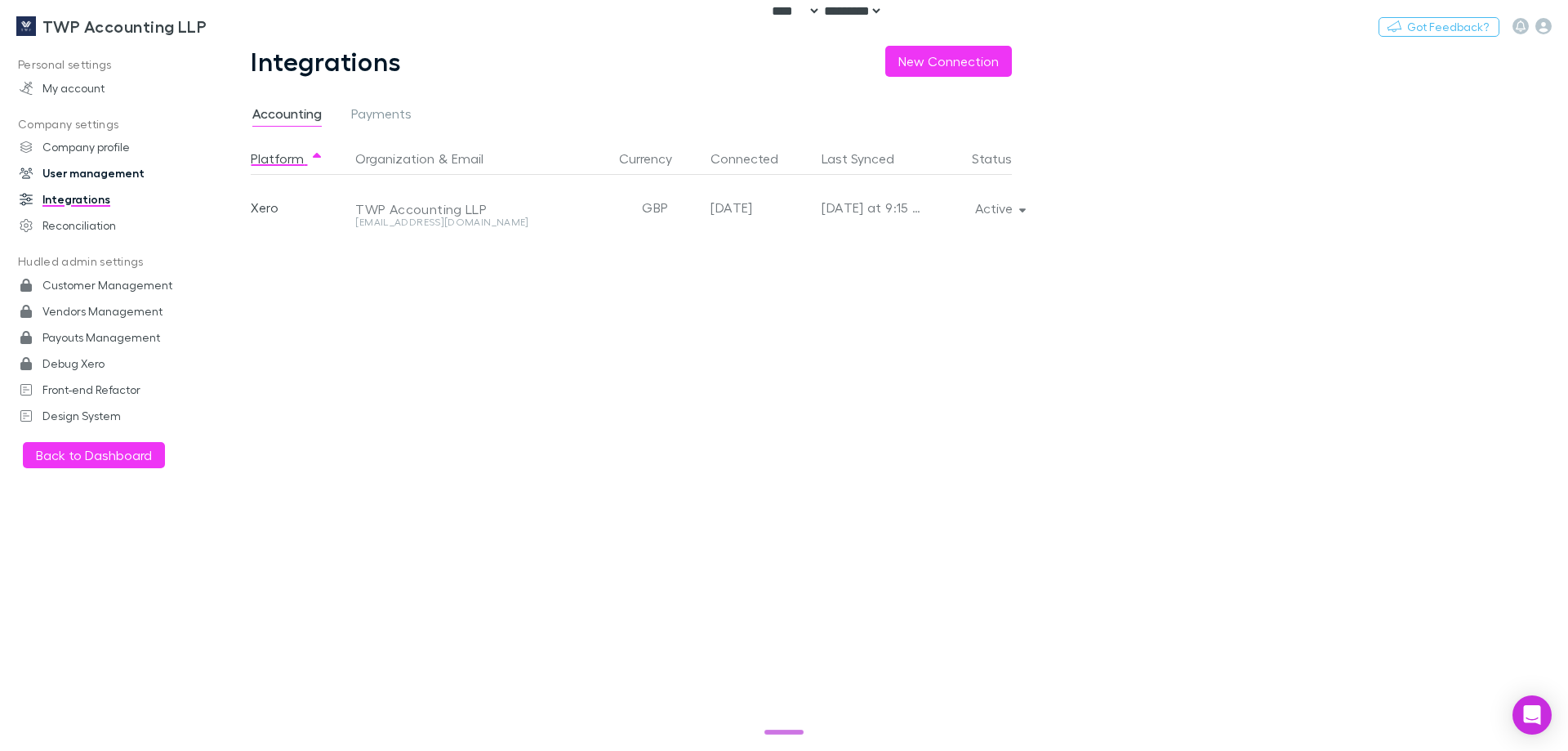
click at [72, 177] on link "User management" at bounding box center [112, 173] width 217 height 26
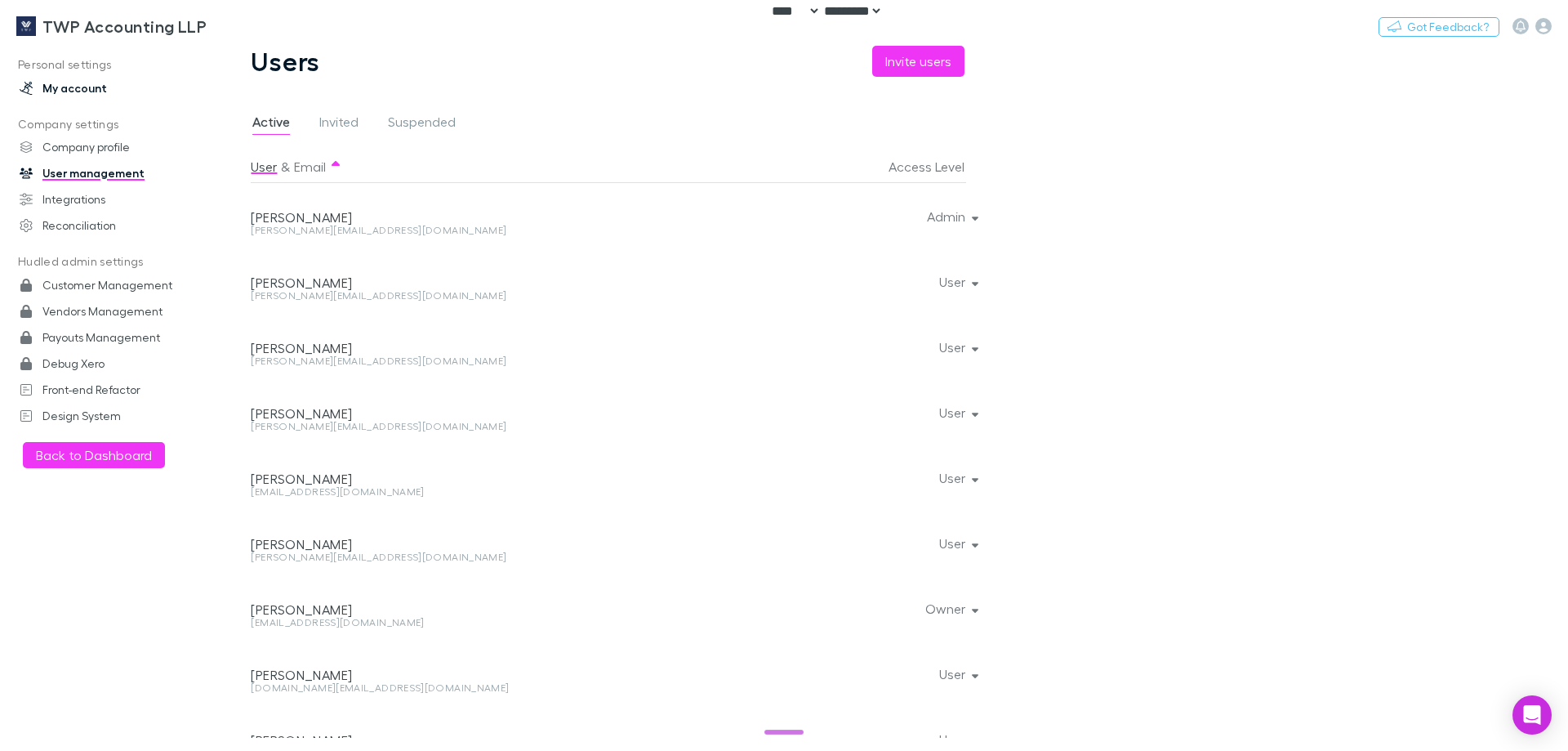
click at [91, 85] on link "My account" at bounding box center [112, 88] width 217 height 26
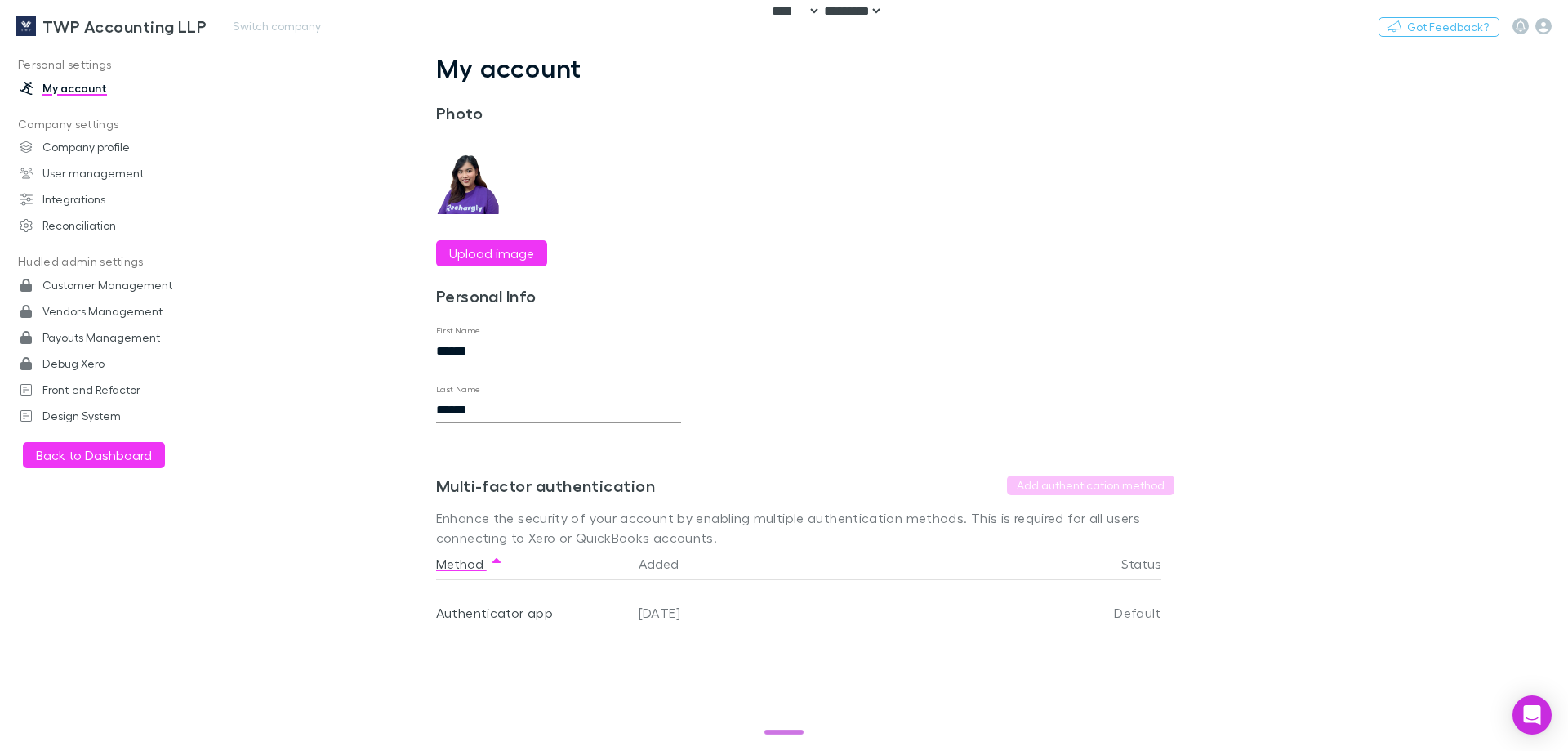
click at [132, 36] on link "TWP Accounting LLP" at bounding box center [112, 26] width 210 height 39
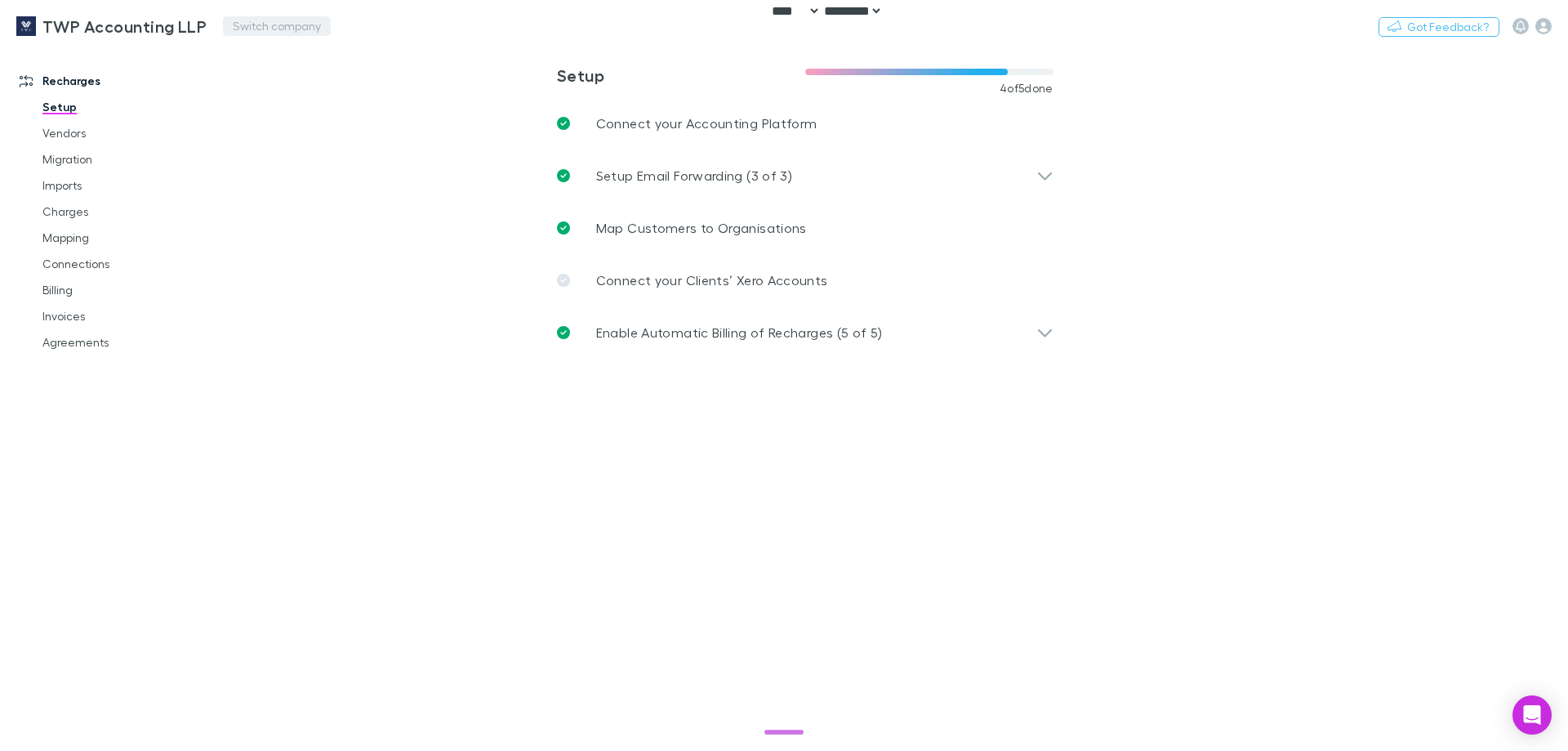
click at [258, 16] on button "Switch company" at bounding box center [276, 25] width 108 height 19
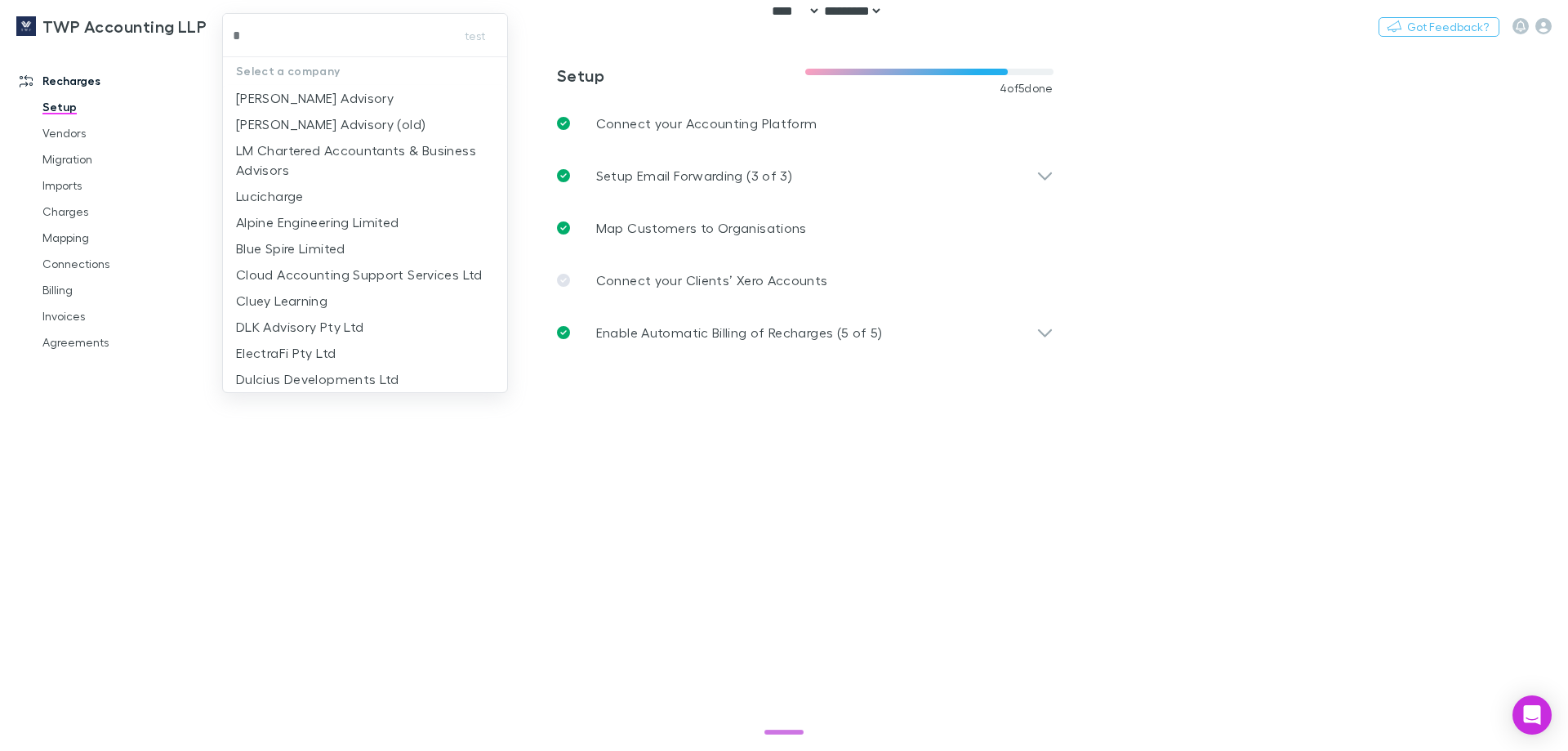
type input "**"
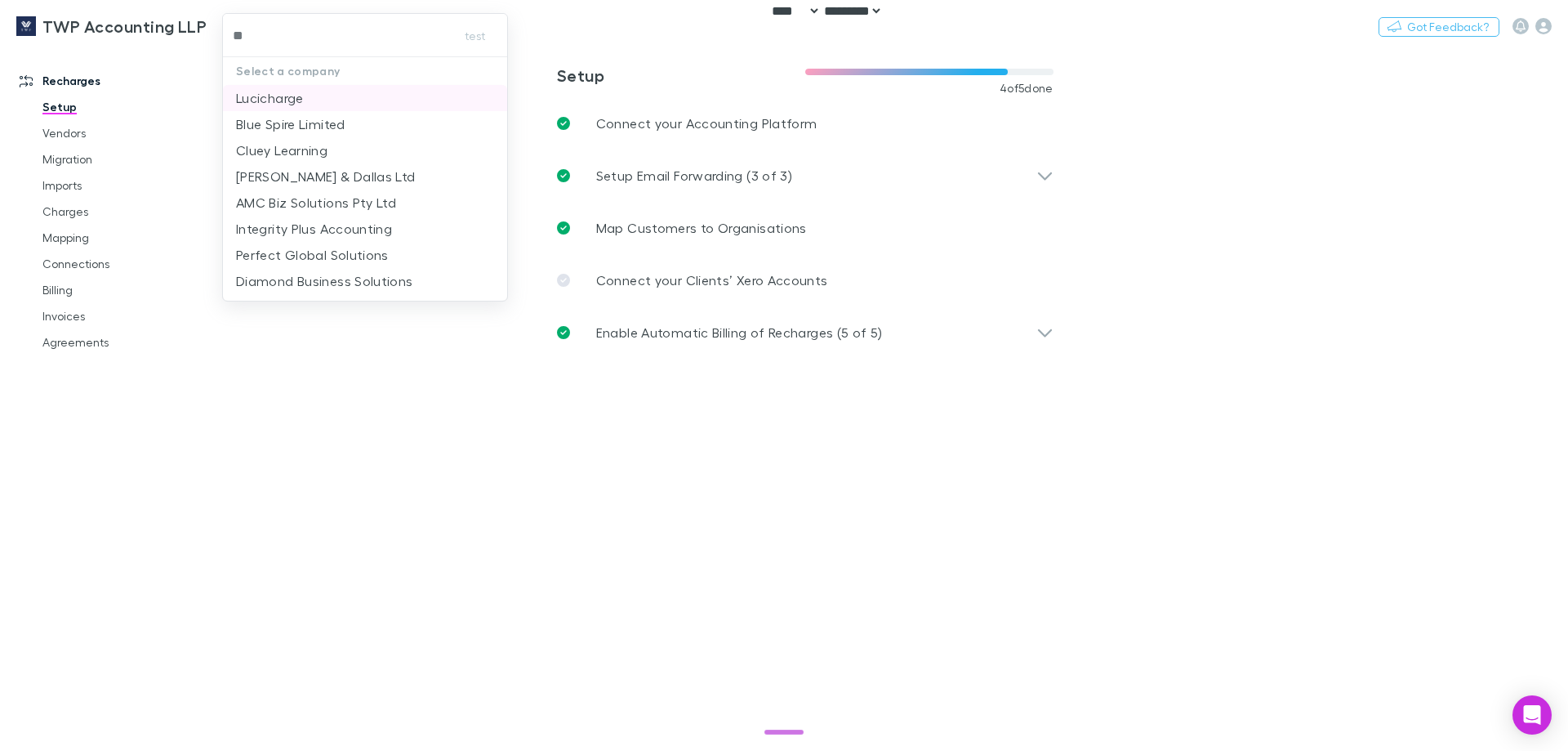
click at [278, 97] on p "Lucicharge" at bounding box center [270, 97] width 68 height 19
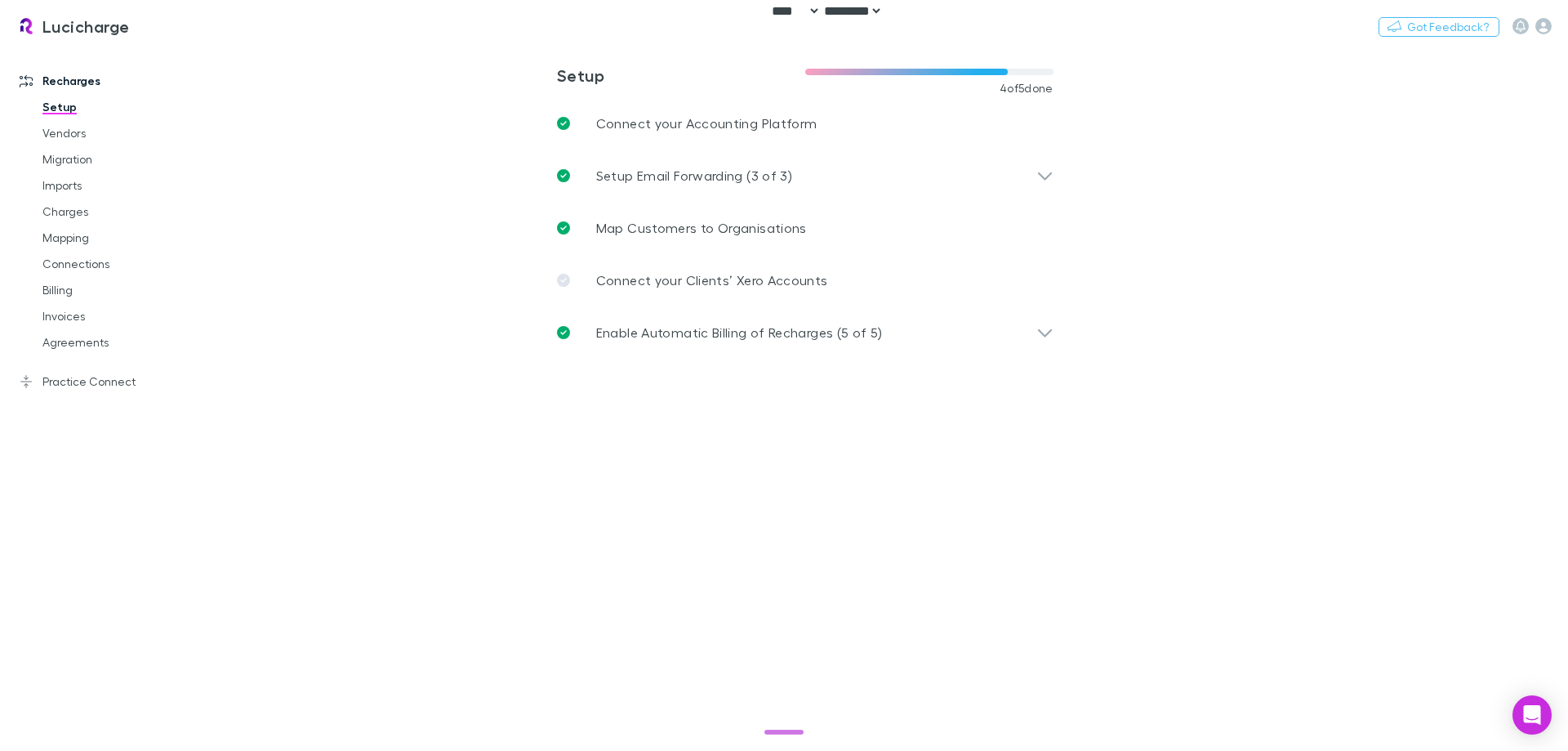
click at [1338, 298] on main "**********" at bounding box center [889, 398] width 1356 height 705
click at [1503, 307] on main "**********" at bounding box center [889, 398] width 1356 height 705
